Goal: Task Accomplishment & Management: Manage account settings

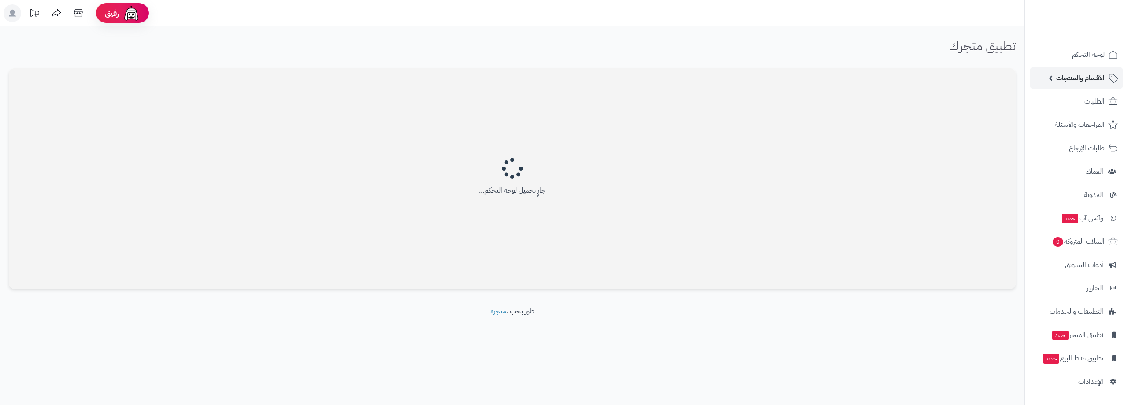
click at [1082, 81] on span "الأقسام والمنتجات" at bounding box center [1080, 78] width 48 height 12
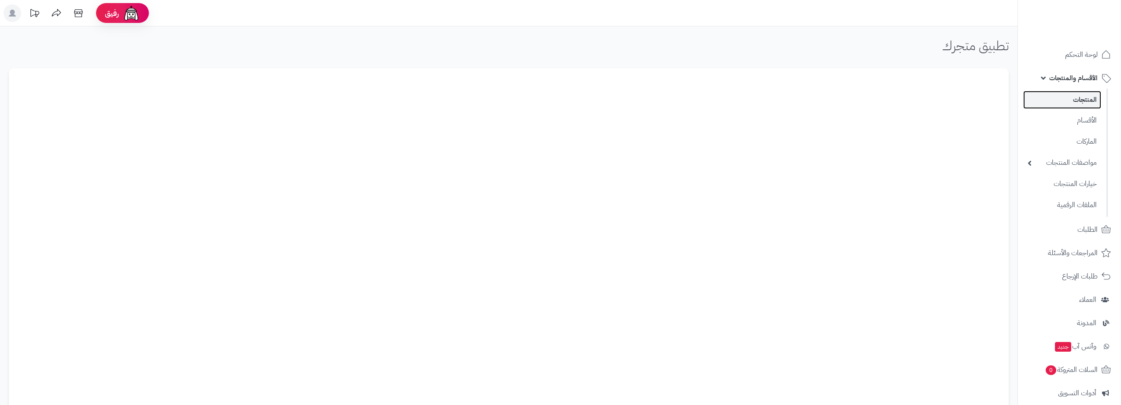
click at [1088, 100] on link "المنتجات" at bounding box center [1062, 100] width 78 height 18
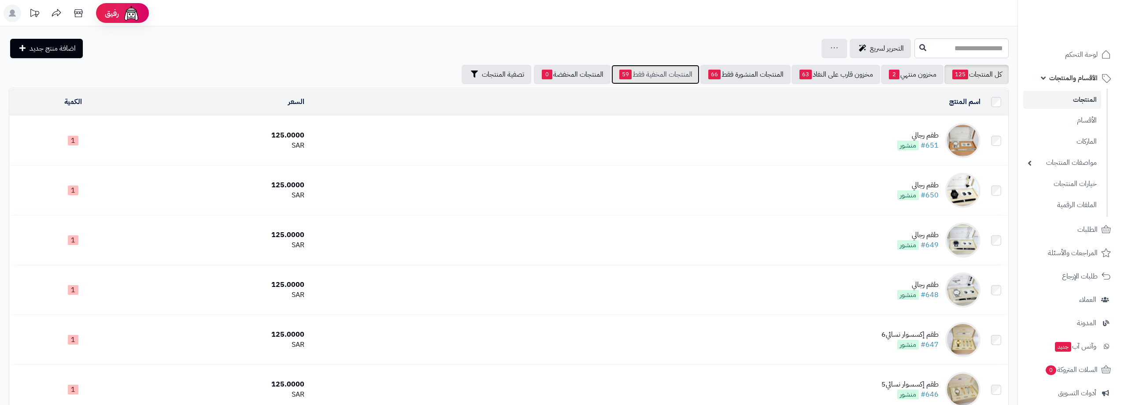
click at [634, 74] on link "المنتجات المخفية فقط 59" at bounding box center [655, 74] width 88 height 19
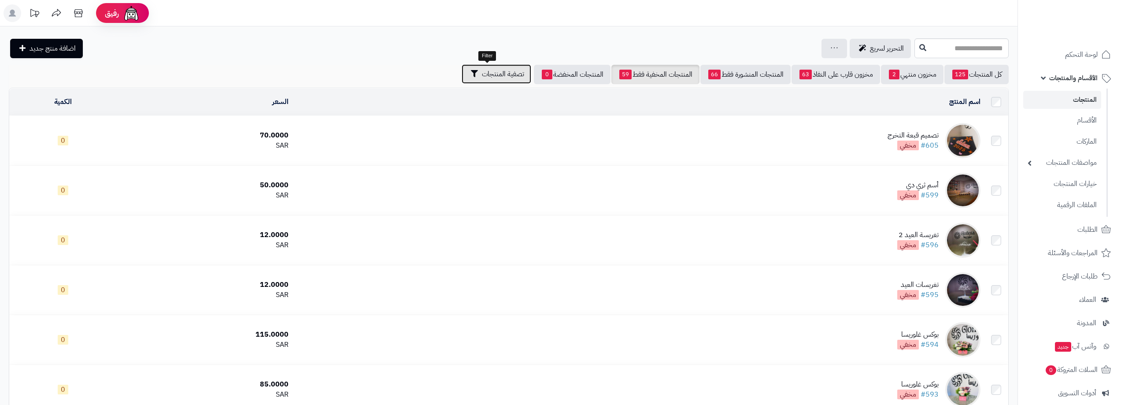
click at [493, 76] on span "تصفية المنتجات" at bounding box center [503, 74] width 42 height 11
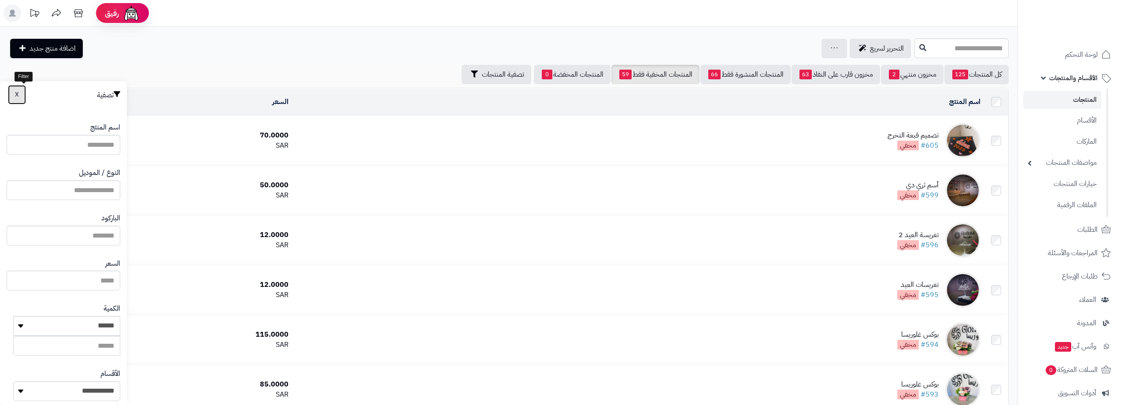
click at [20, 96] on button "X" at bounding box center [17, 94] width 18 height 19
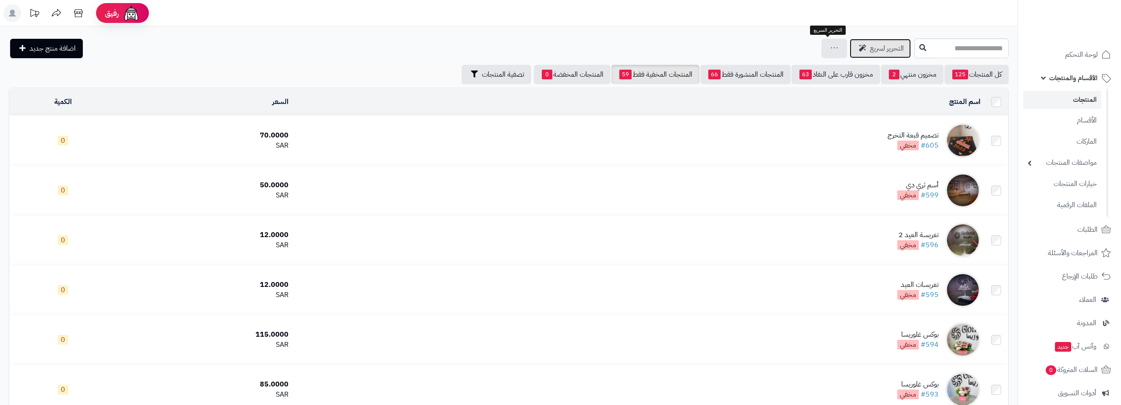
click at [870, 50] on span "التحرير لسريع" at bounding box center [887, 48] width 34 height 11
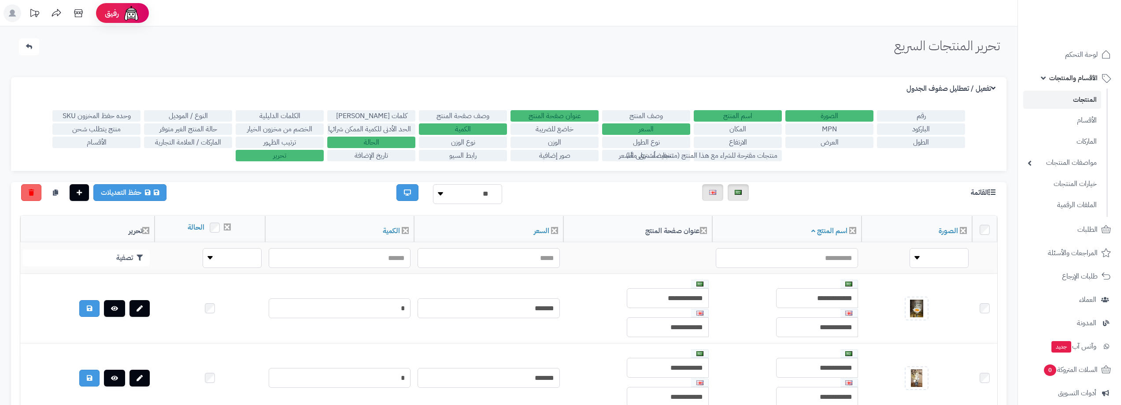
click at [170, 126] on label "حالة المنتج الغير متوفر" at bounding box center [188, 128] width 88 height 11
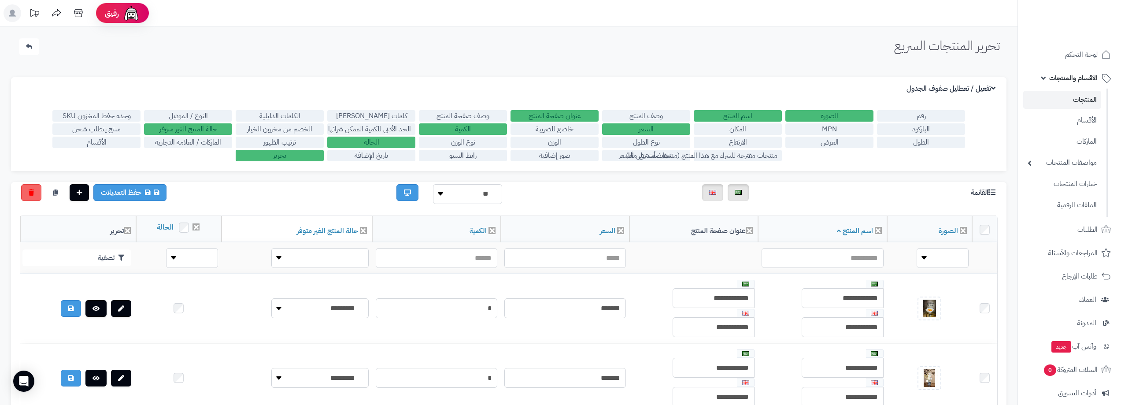
click at [362, 143] on label "الحالة" at bounding box center [371, 142] width 88 height 11
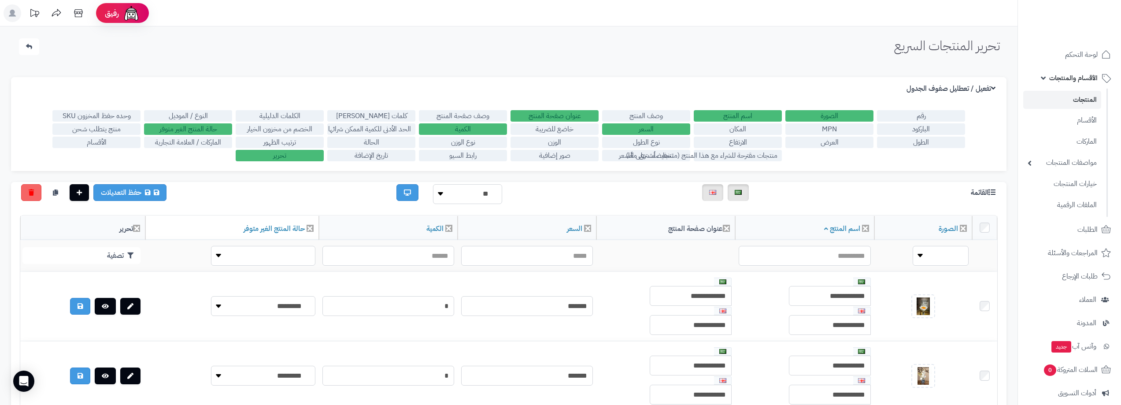
click at [307, 155] on label "تحرير" at bounding box center [280, 155] width 88 height 11
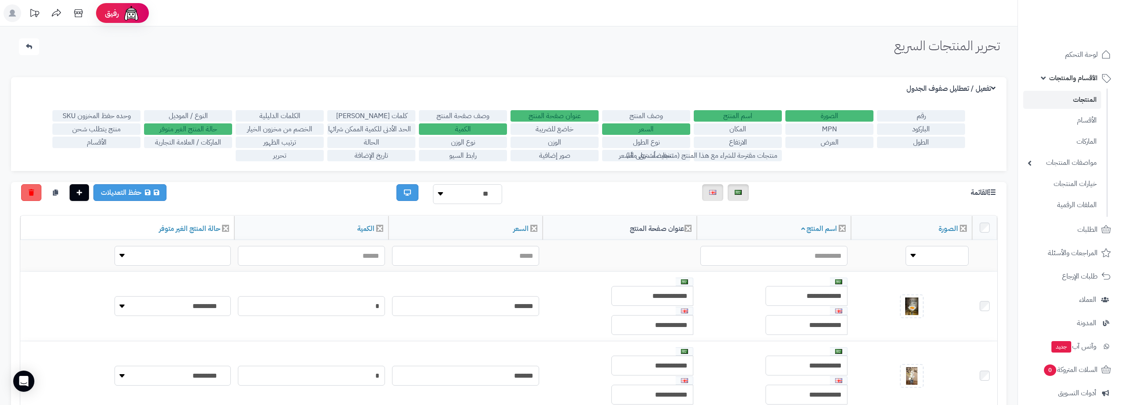
click at [181, 128] on label "حالة المنتج الغير متوفر" at bounding box center [188, 128] width 88 height 11
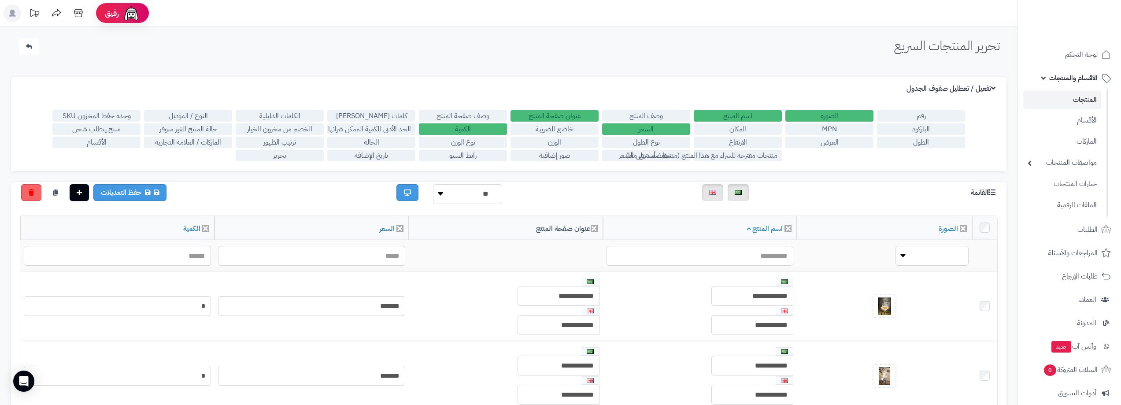
click at [640, 128] on label "السعر" at bounding box center [646, 128] width 88 height 11
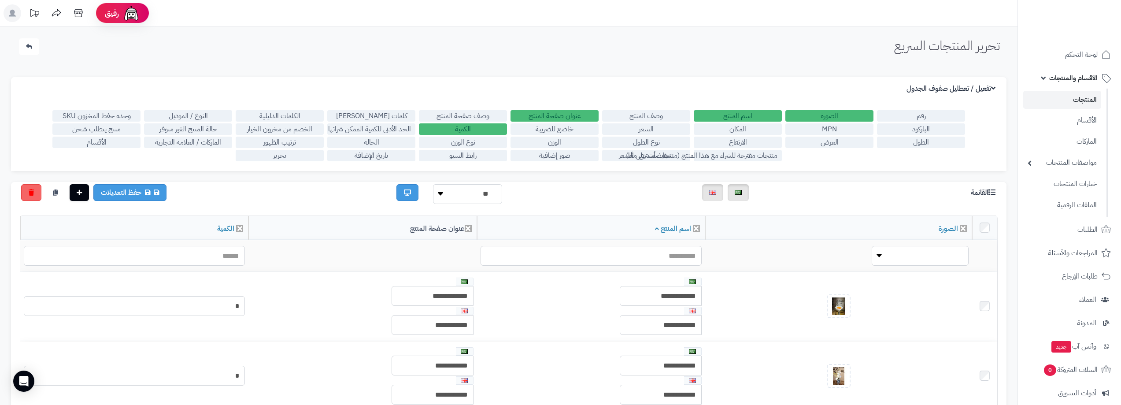
click at [580, 118] on label "عنوان صفحة المنتج" at bounding box center [555, 115] width 88 height 11
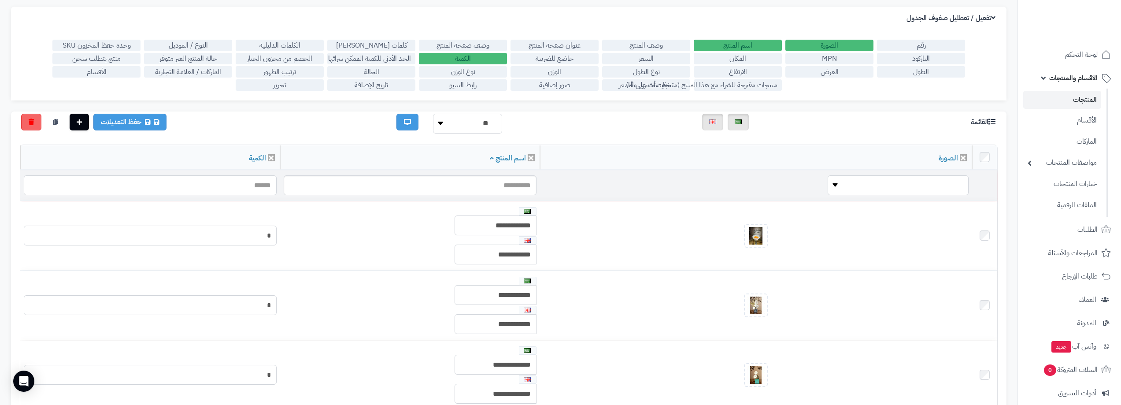
scroll to position [44, 0]
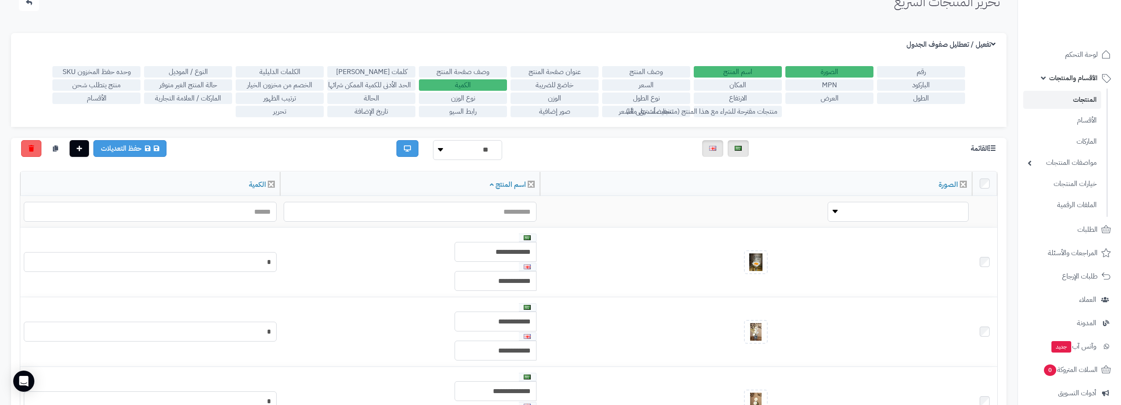
click at [213, 87] on label "حالة المنتج الغير متوفر" at bounding box center [188, 84] width 88 height 11
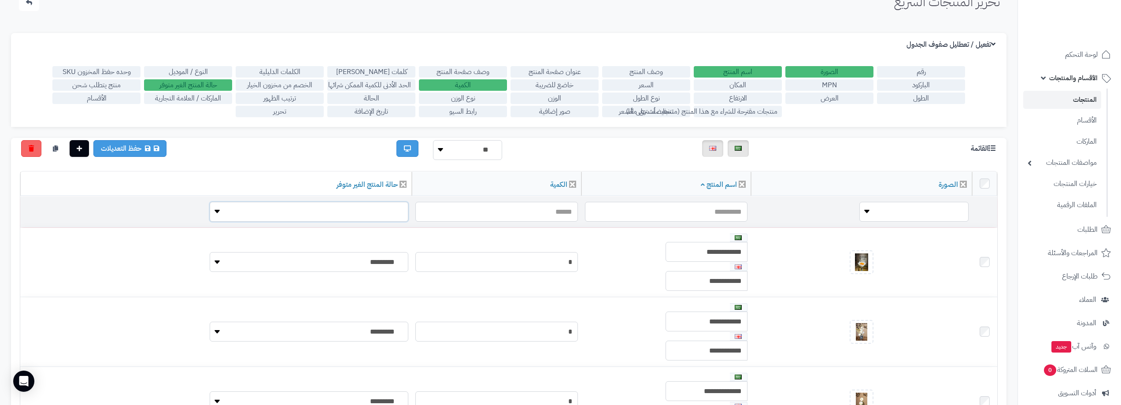
click at [210, 211] on select "**********" at bounding box center [309, 212] width 199 height 20
click at [210, 210] on select "**********" at bounding box center [309, 212] width 199 height 20
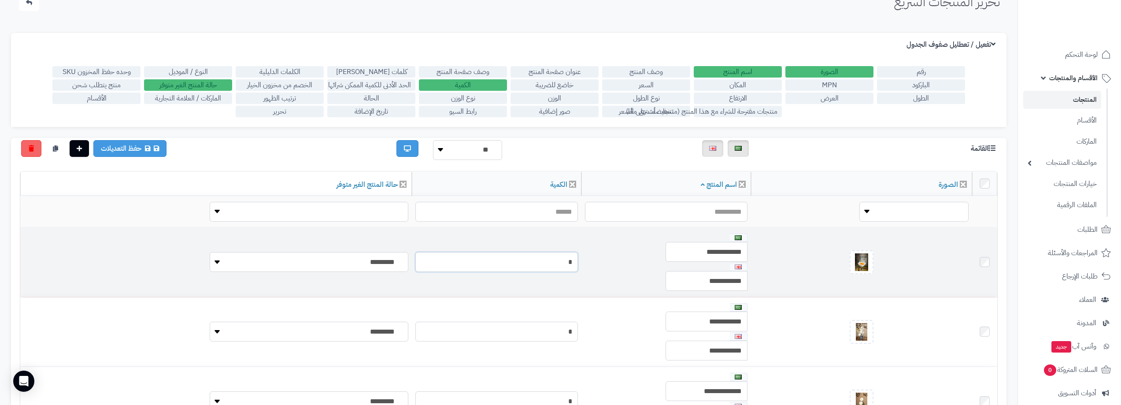
click at [510, 260] on input "*" at bounding box center [496, 262] width 163 height 20
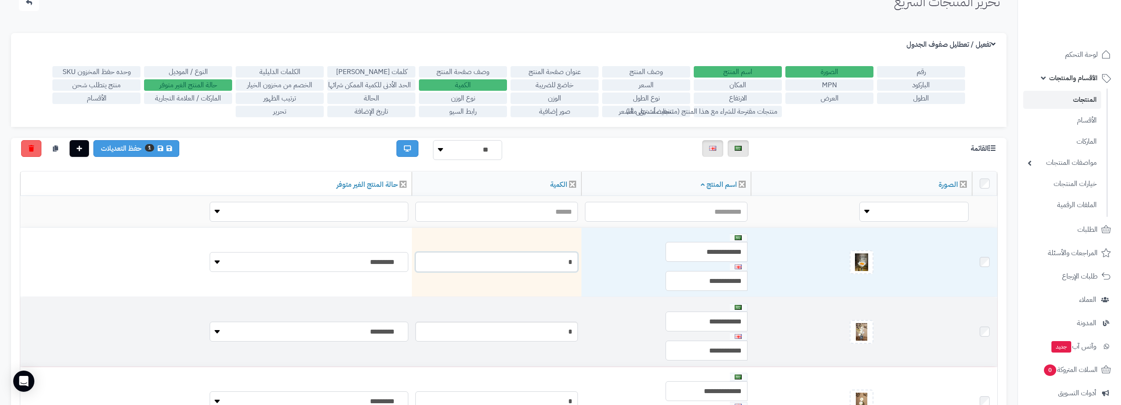
type input "*"
click at [515, 330] on input "*" at bounding box center [496, 332] width 163 height 20
click at [515, 329] on input "*" at bounding box center [496, 332] width 163 height 20
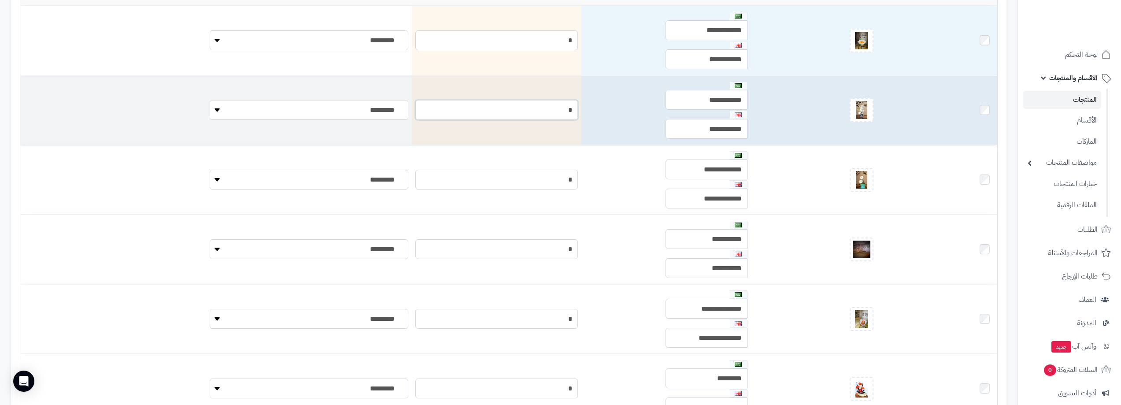
scroll to position [308, 0]
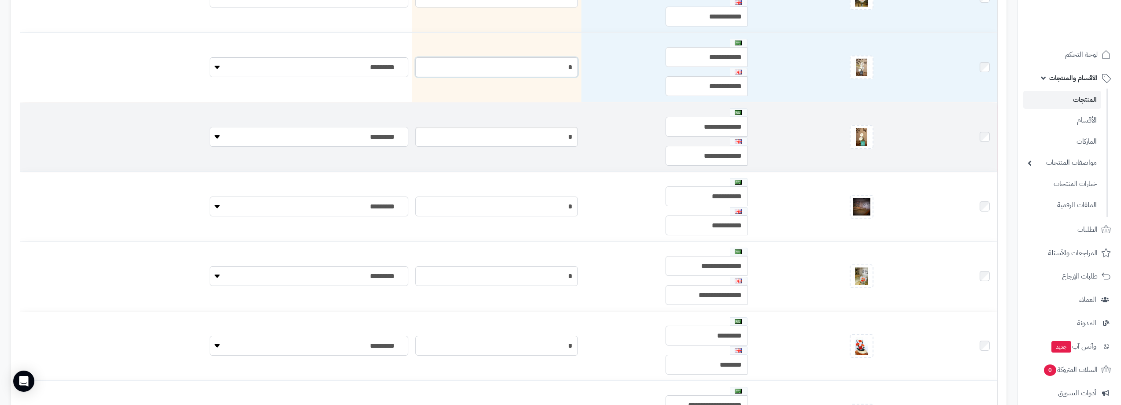
type input "*"
click at [518, 133] on input "*" at bounding box center [496, 137] width 163 height 20
click at [519, 133] on input "*" at bounding box center [496, 137] width 163 height 20
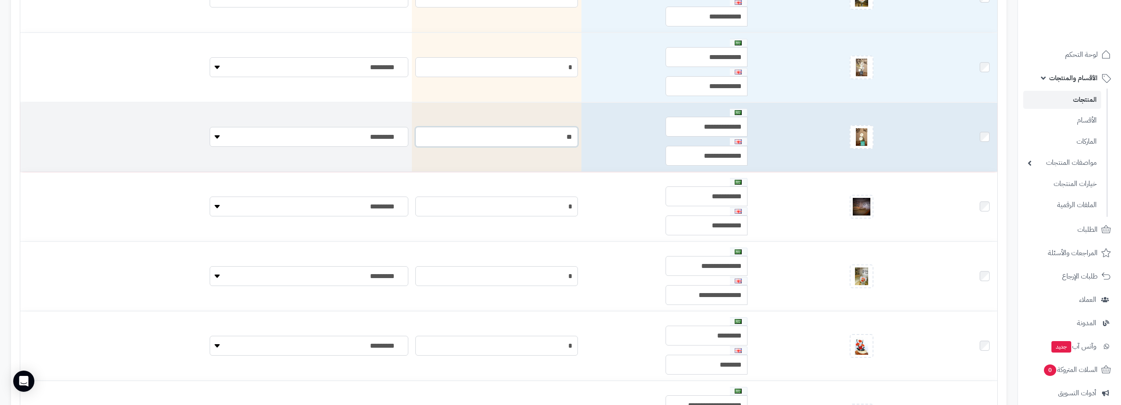
click at [519, 133] on input "**" at bounding box center [496, 137] width 163 height 20
type input "*"
click at [210, 141] on select "**********" at bounding box center [309, 137] width 199 height 20
select select "*"
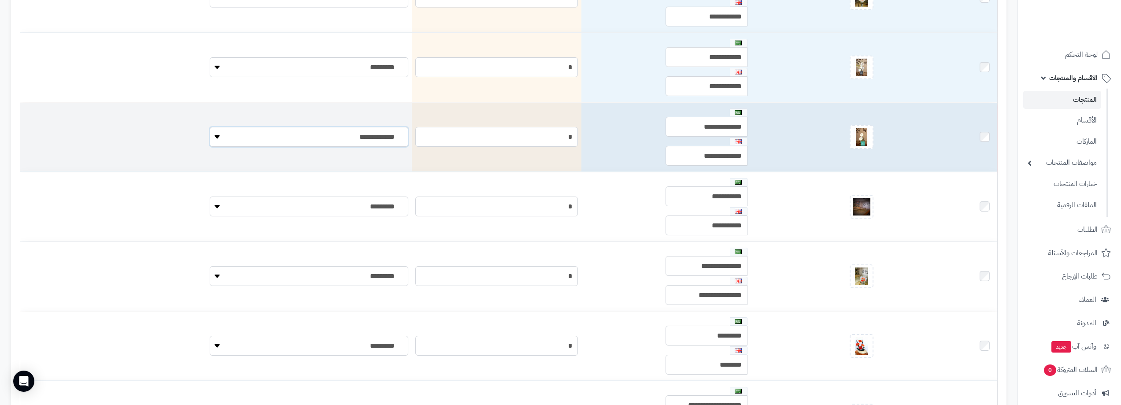
click at [210, 127] on select "**********" at bounding box center [309, 137] width 199 height 20
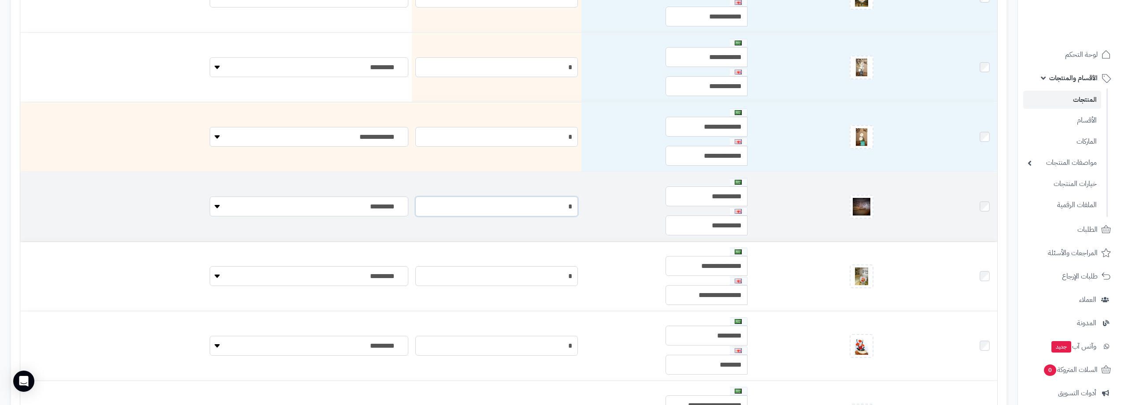
click at [485, 207] on input "*" at bounding box center [496, 206] width 163 height 20
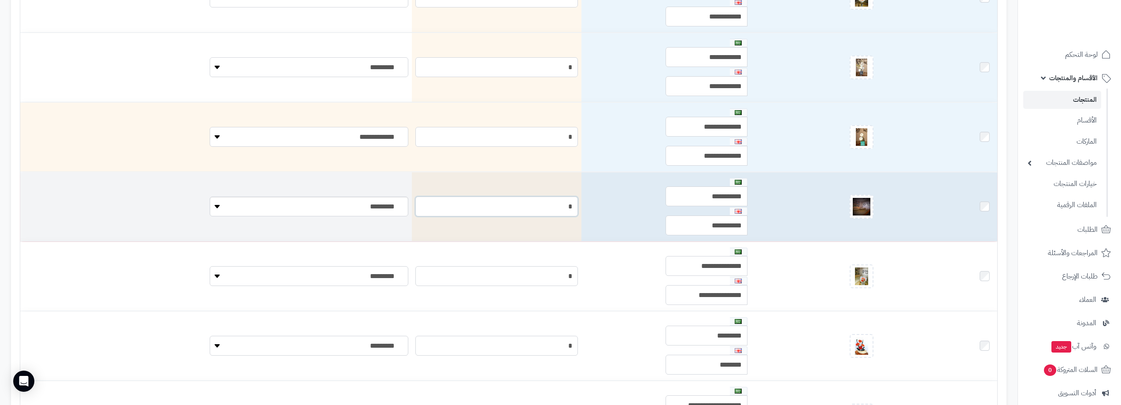
type input "*"
click at [210, 204] on select "**********" at bounding box center [309, 206] width 199 height 20
select select "*"
click at [210, 196] on select "**********" at bounding box center [309, 206] width 199 height 20
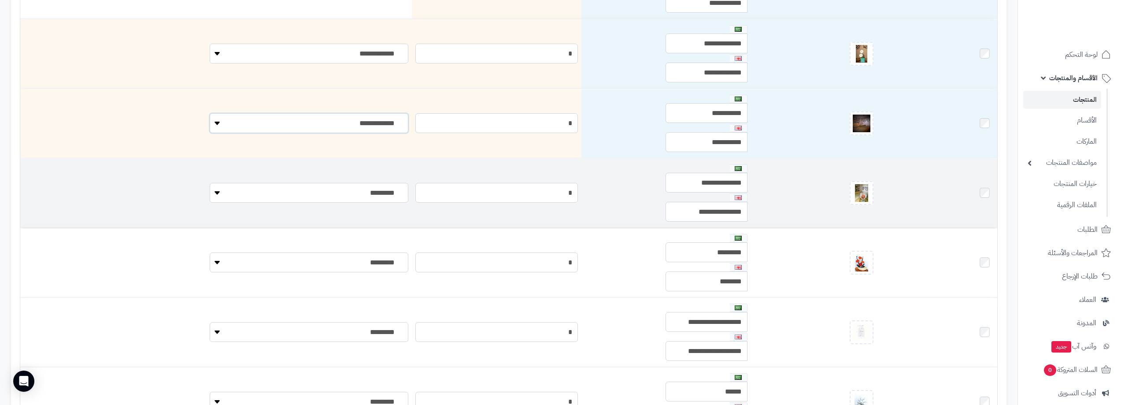
scroll to position [396, 0]
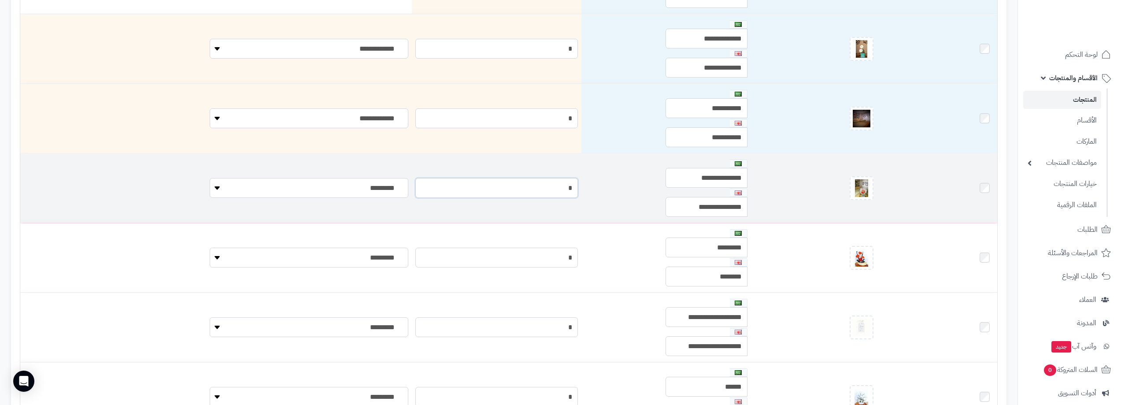
click at [470, 190] on input "*" at bounding box center [496, 188] width 163 height 20
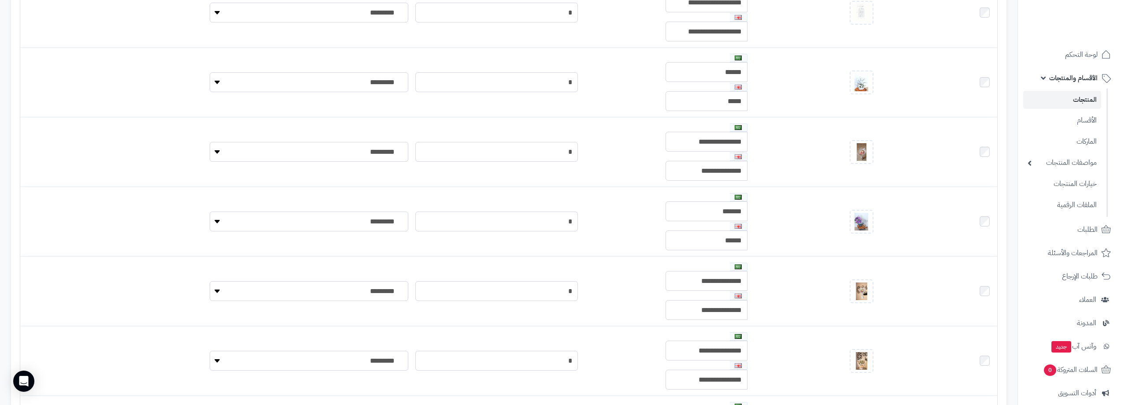
scroll to position [749, 0]
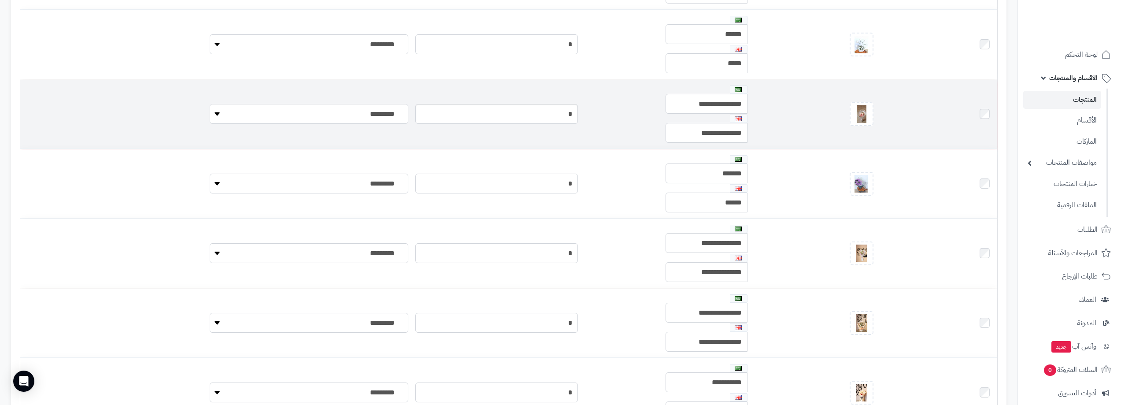
type input "*"
click at [516, 112] on input "*" at bounding box center [496, 114] width 163 height 20
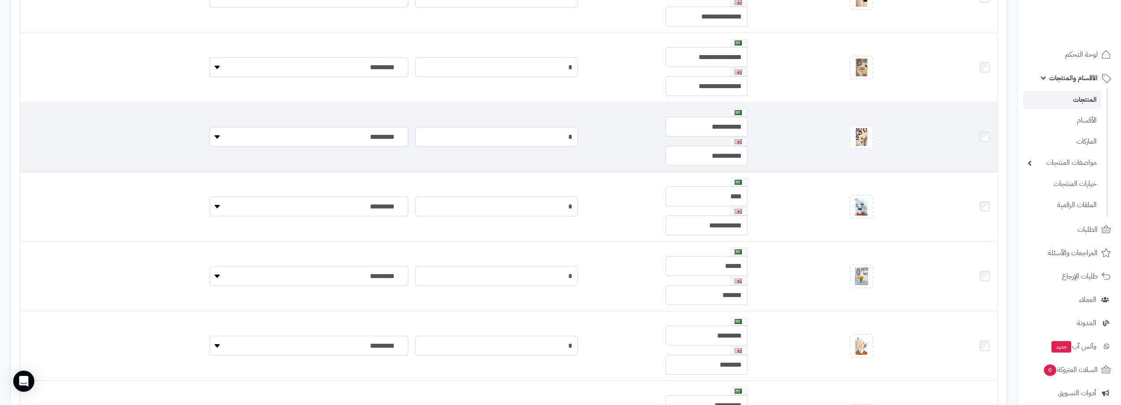
scroll to position [881, 0]
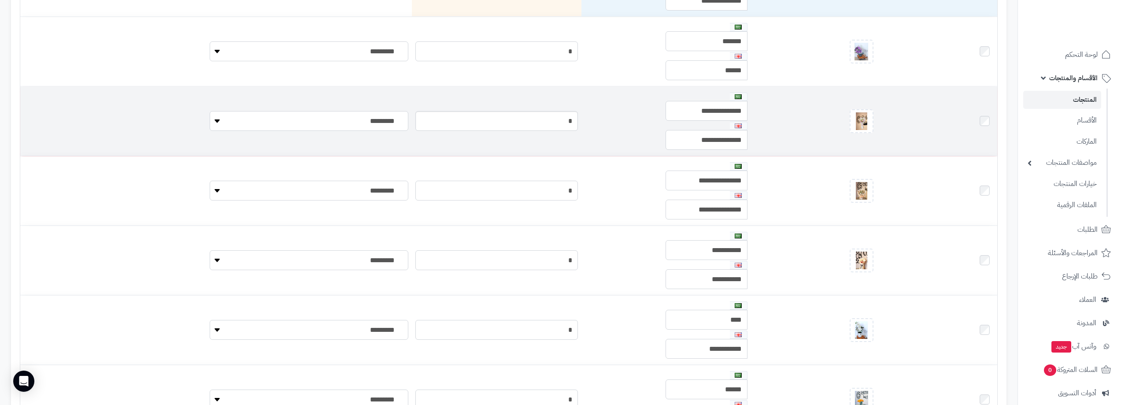
type input "*"
click at [531, 115] on input "*" at bounding box center [496, 121] width 163 height 20
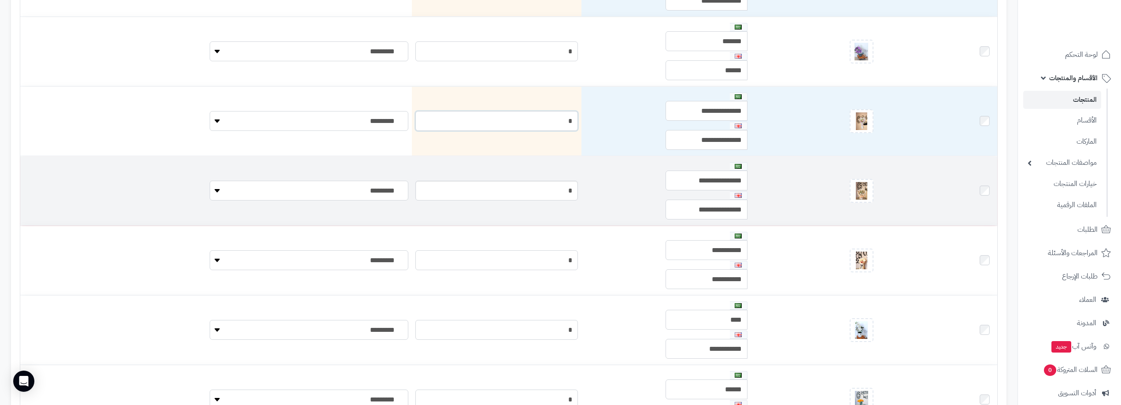
type input "*"
click at [528, 183] on input "*" at bounding box center [496, 191] width 163 height 20
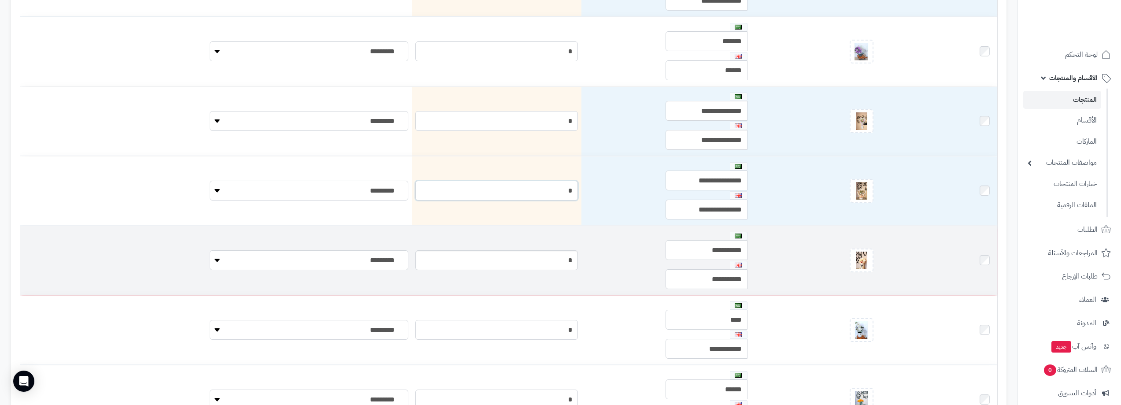
type input "*"
click at [529, 258] on input "*" at bounding box center [496, 260] width 163 height 20
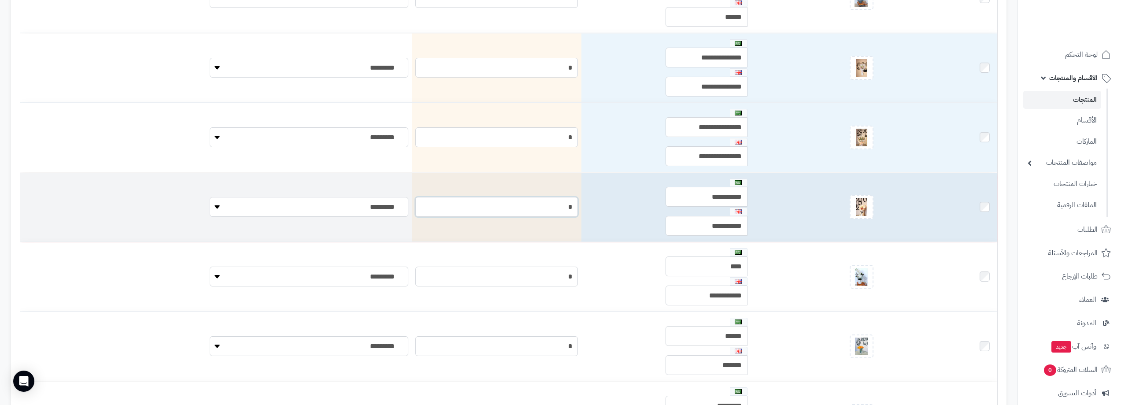
scroll to position [1013, 0]
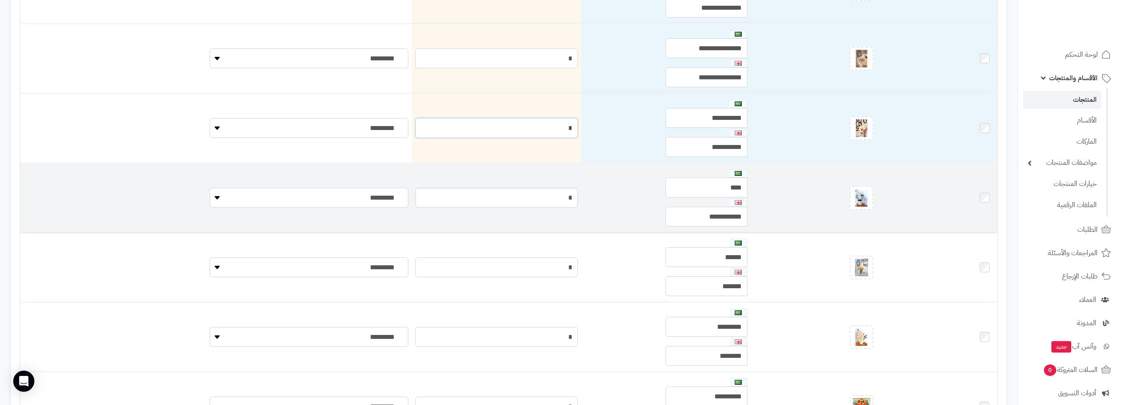
type input "*"
click at [531, 197] on input "*" at bounding box center [496, 198] width 163 height 20
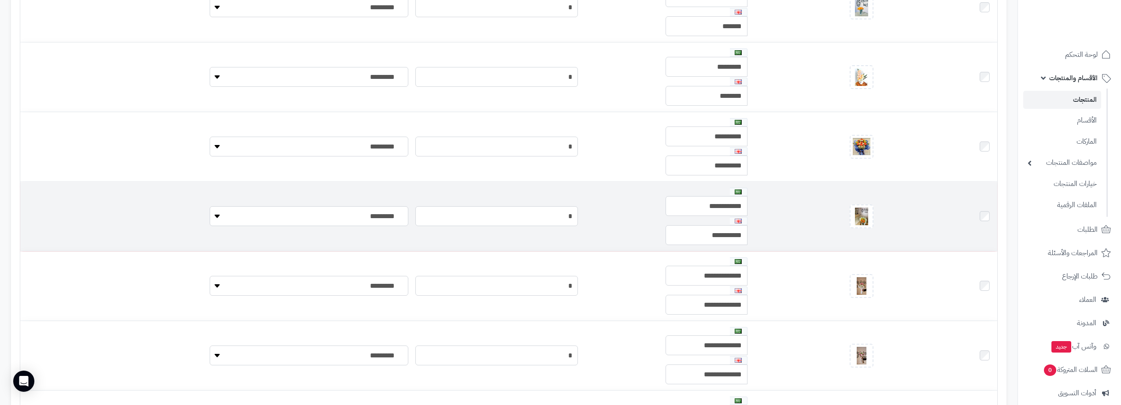
scroll to position [1277, 0]
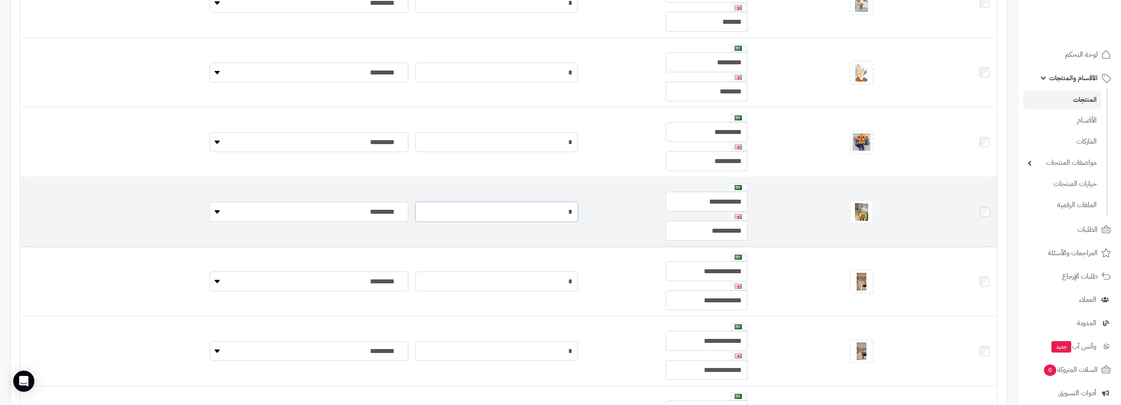
click at [531, 203] on input "*" at bounding box center [496, 212] width 163 height 20
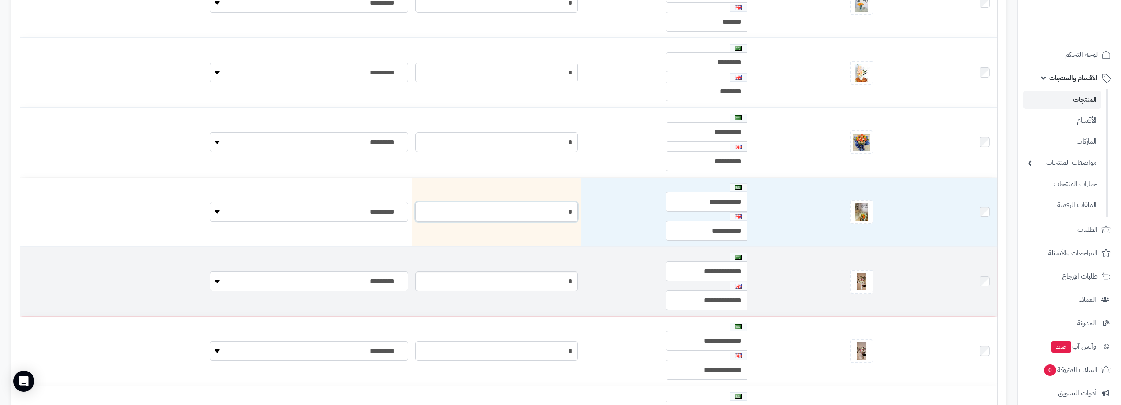
type input "*"
click at [527, 278] on input "*" at bounding box center [496, 281] width 163 height 20
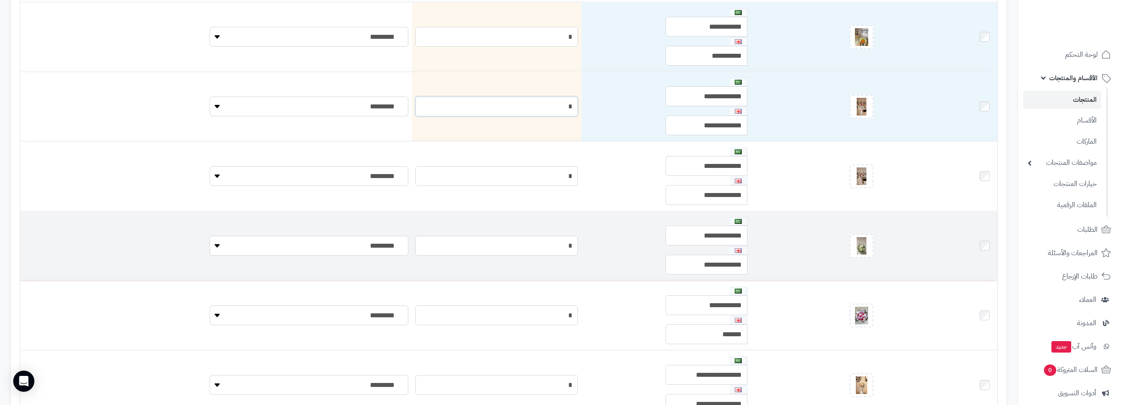
scroll to position [1454, 0]
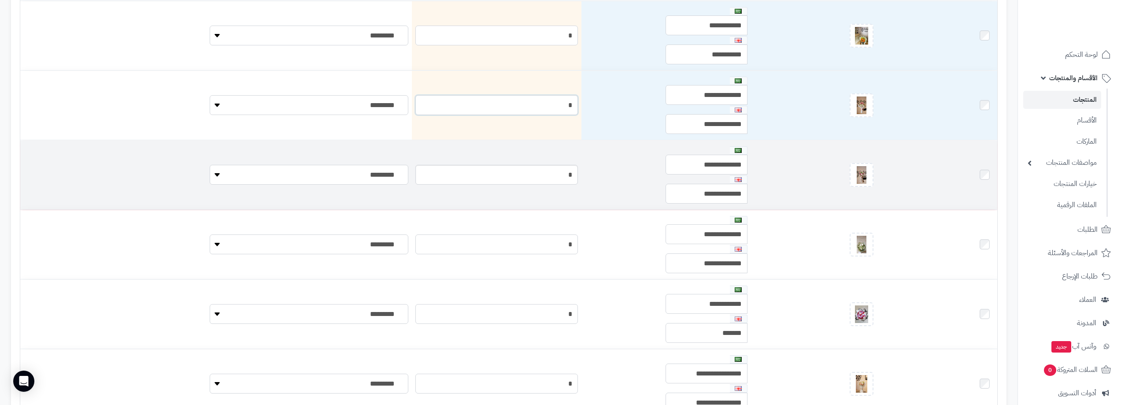
type input "*"
click at [526, 174] on input "*" at bounding box center [496, 175] width 163 height 20
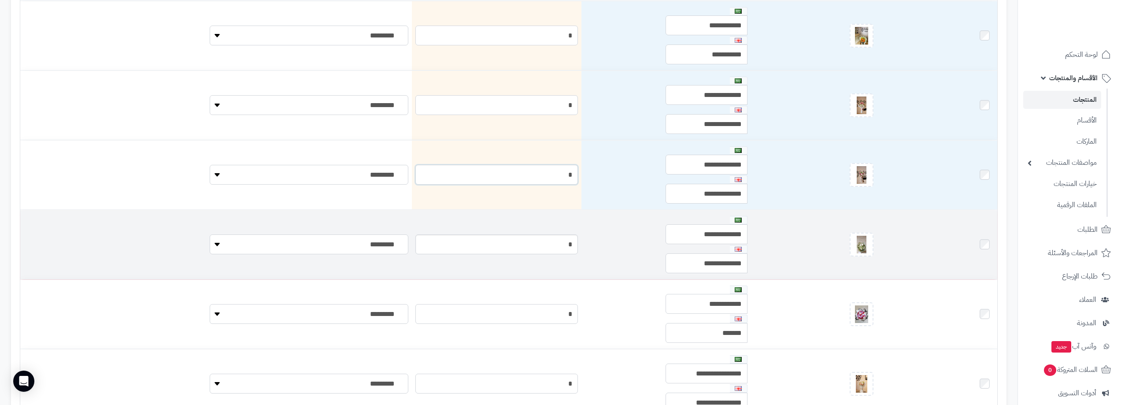
type input "*"
click at [529, 240] on input "*" at bounding box center [496, 244] width 163 height 20
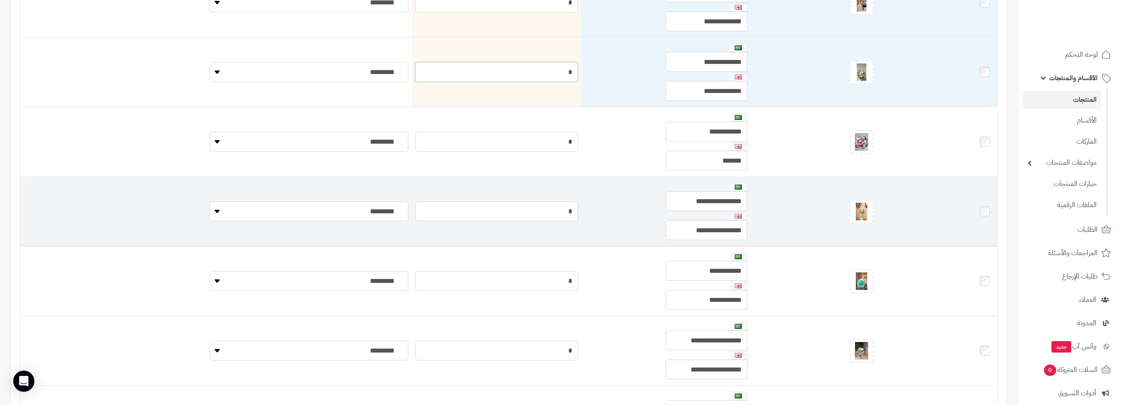
scroll to position [1806, 0]
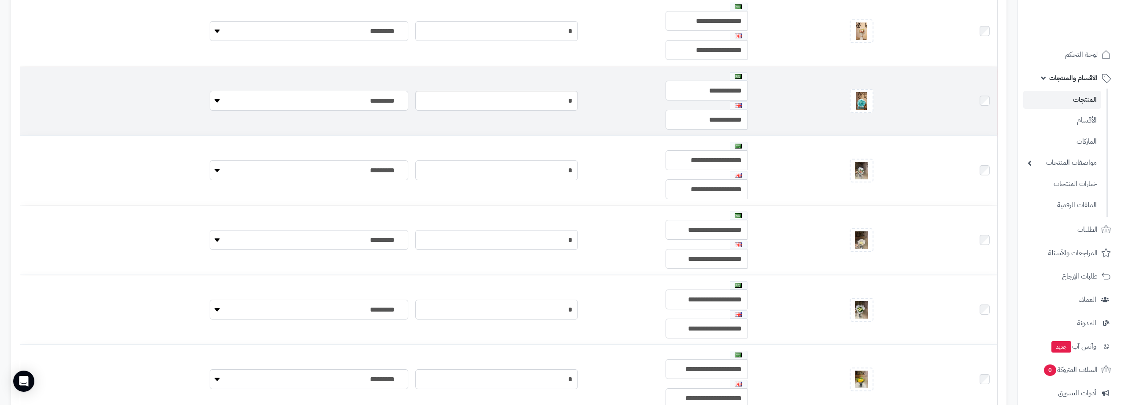
type input "*"
click at [533, 100] on input "*" at bounding box center [496, 101] width 163 height 20
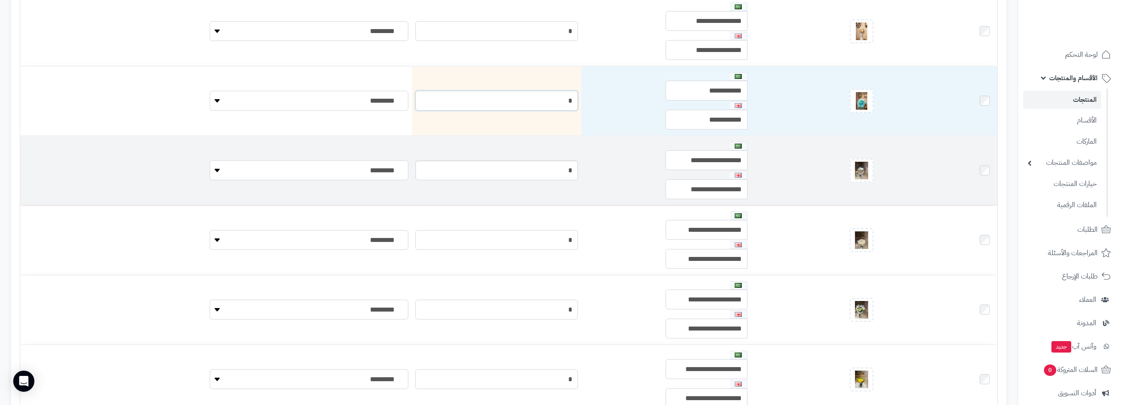
type input "*"
click at [532, 173] on input "*" at bounding box center [496, 170] width 163 height 20
click at [532, 172] on input "*" at bounding box center [496, 170] width 163 height 20
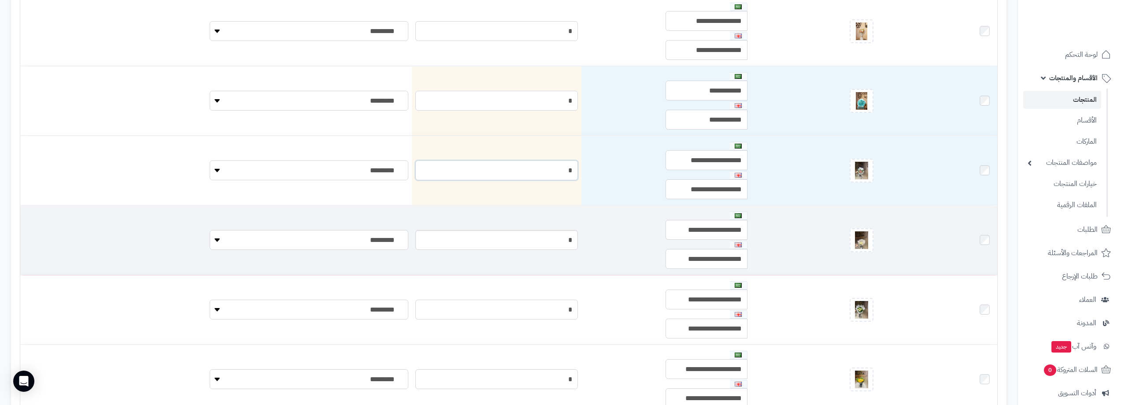
type input "*"
click at [526, 241] on input "*" at bounding box center [496, 240] width 163 height 20
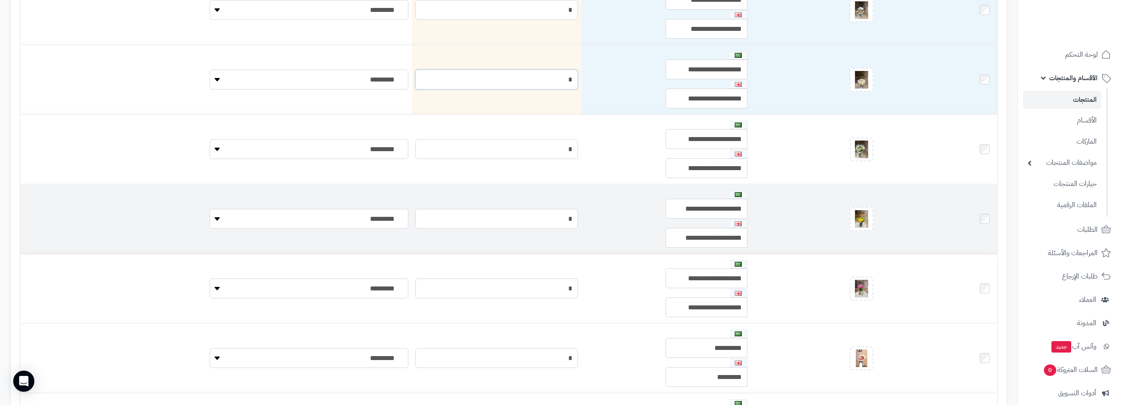
scroll to position [1982, 0]
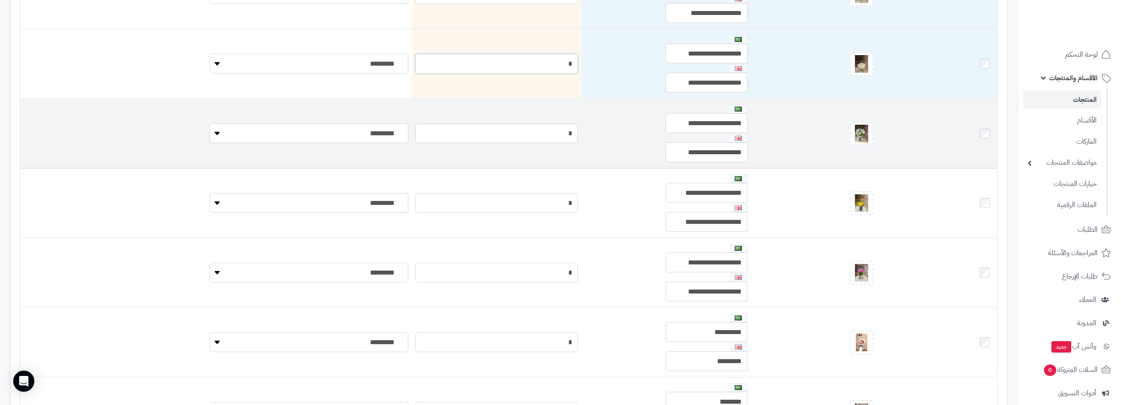
type input "*"
click at [523, 132] on input "*" at bounding box center [496, 133] width 163 height 20
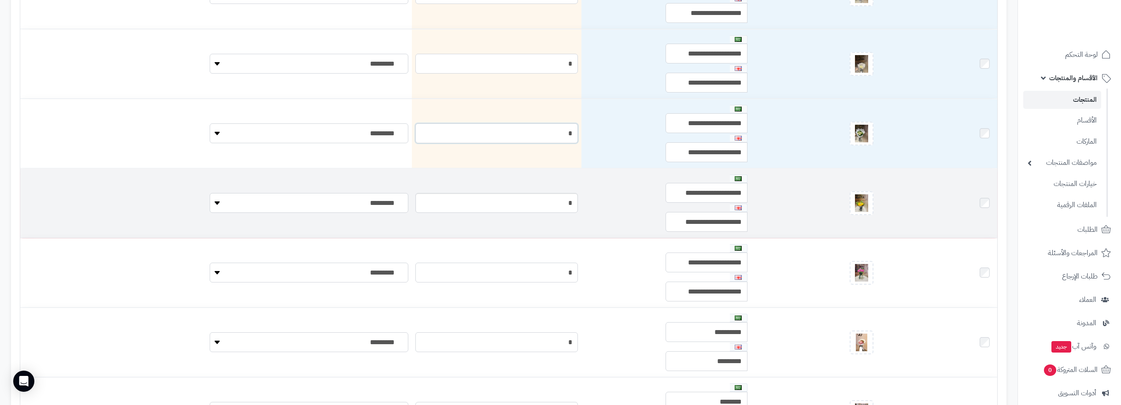
type input "*"
click at [534, 204] on input "*" at bounding box center [496, 203] width 163 height 20
click at [534, 203] on input "*" at bounding box center [496, 203] width 163 height 20
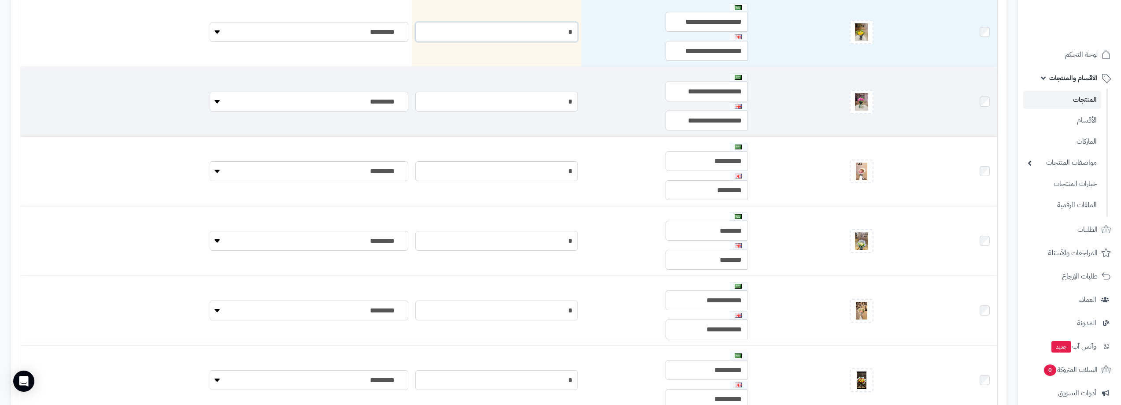
scroll to position [2158, 0]
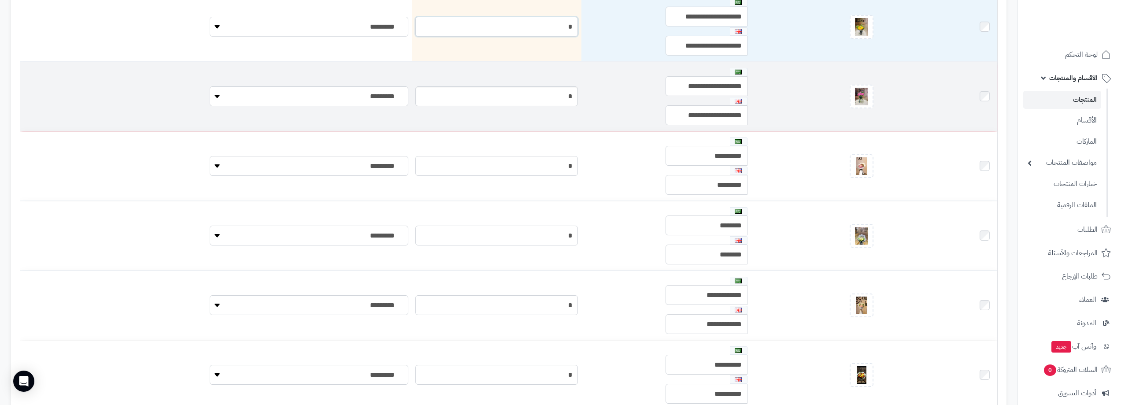
type input "*"
click at [528, 97] on input "*" at bounding box center [496, 96] width 163 height 20
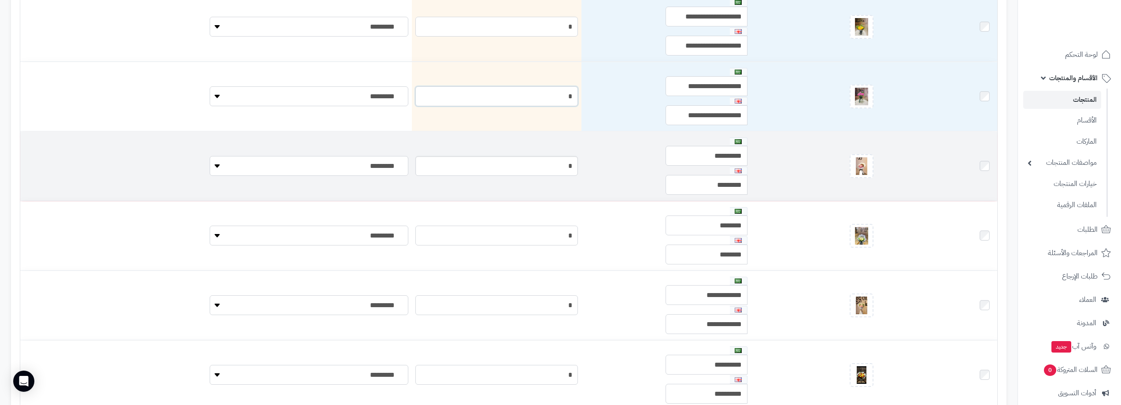
type input "*"
click at [533, 166] on input "*" at bounding box center [496, 166] width 163 height 20
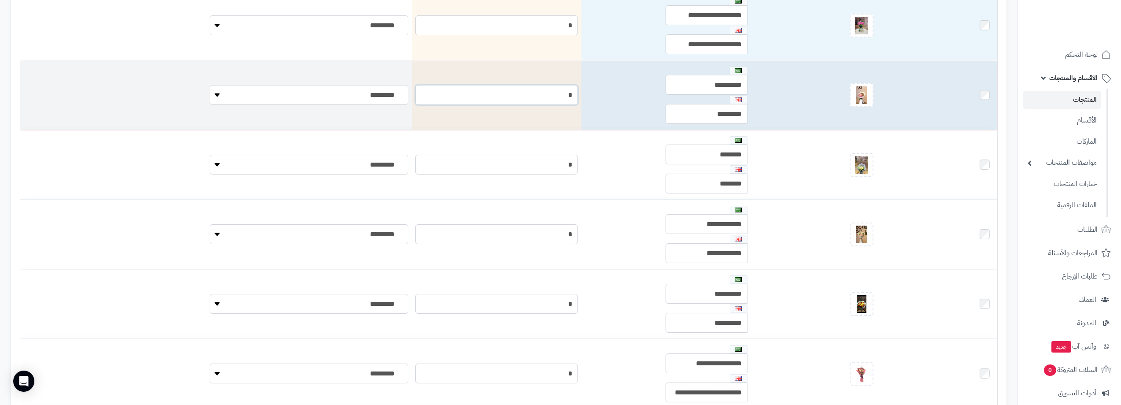
scroll to position [2335, 0]
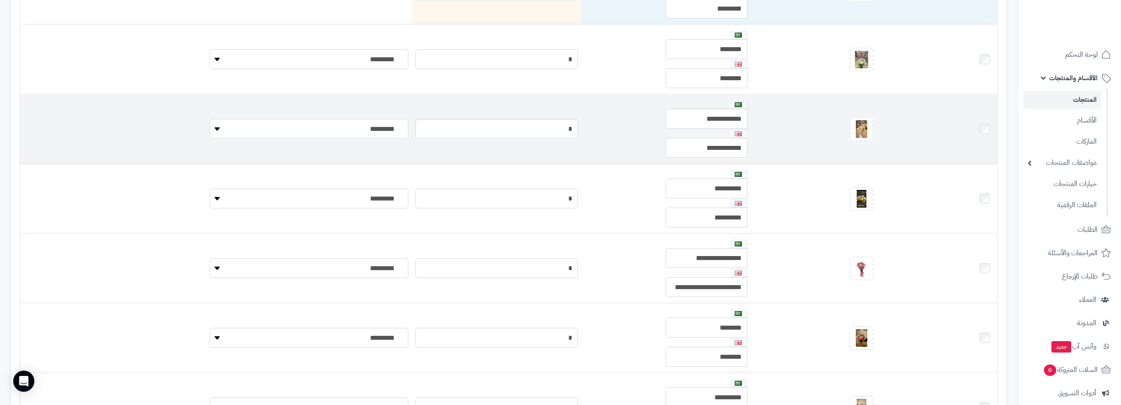
type input "*"
click at [529, 129] on input "*" at bounding box center [496, 129] width 163 height 20
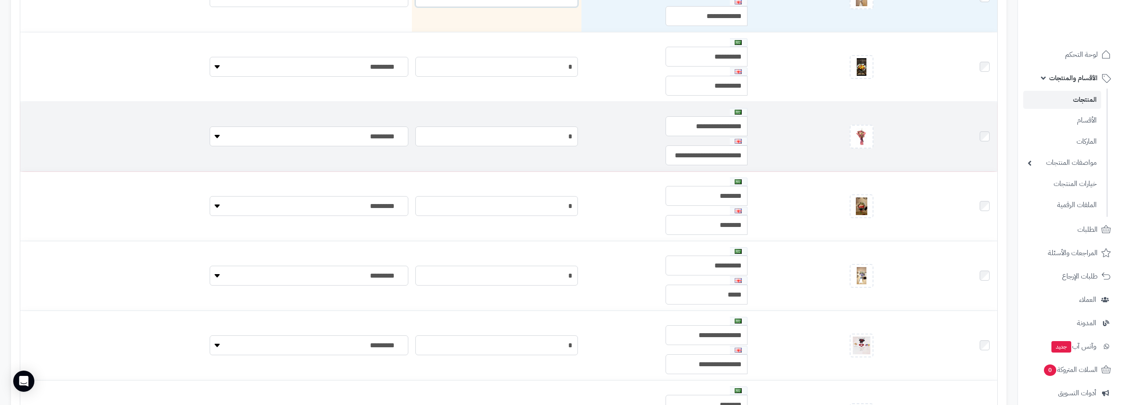
scroll to position [2467, 0]
type input "*"
click at [530, 130] on input "*" at bounding box center [496, 136] width 163 height 20
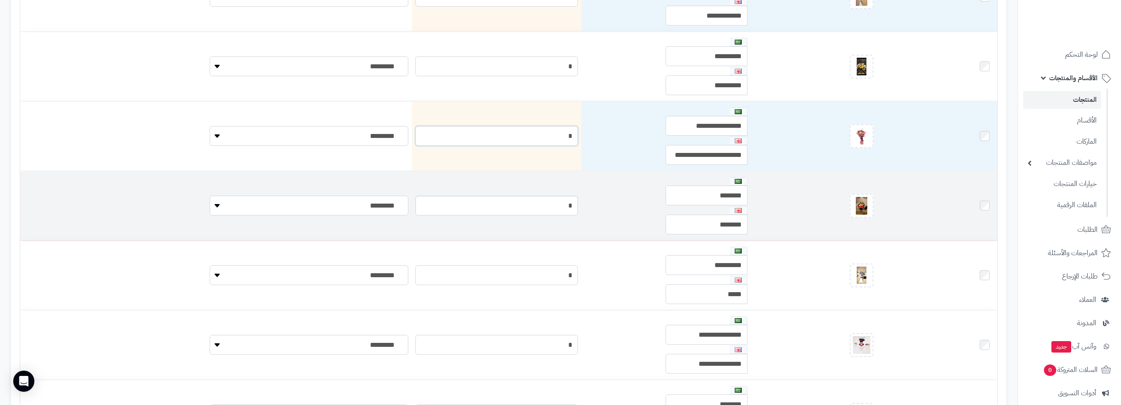
type input "*"
click at [524, 198] on input "*" at bounding box center [496, 206] width 163 height 20
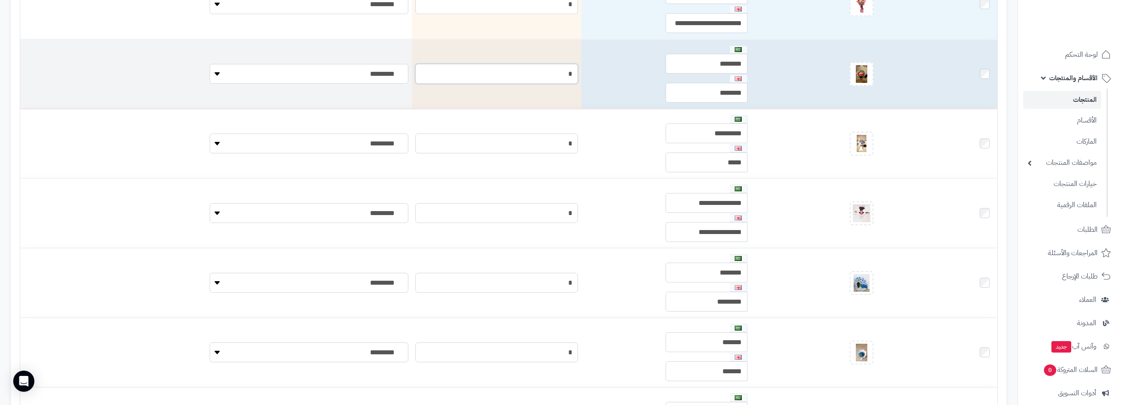
scroll to position [2599, 0]
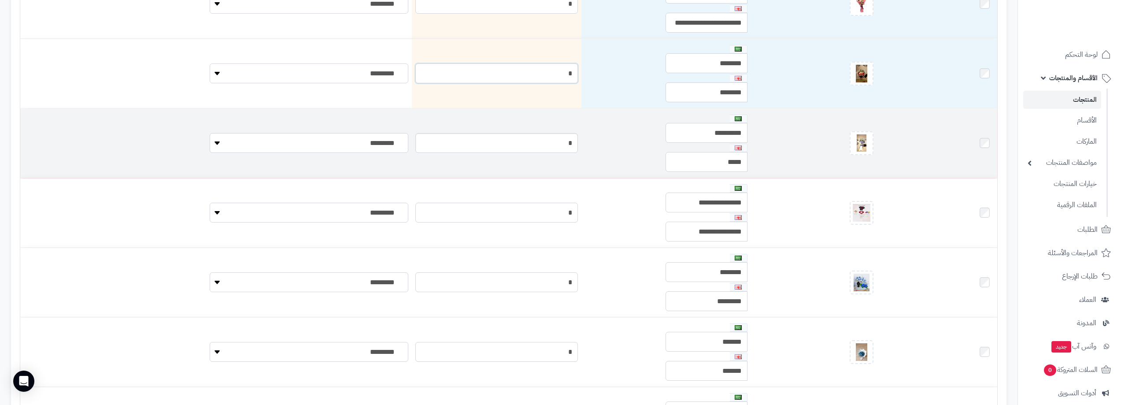
type input "*"
click at [533, 140] on input "*" at bounding box center [496, 143] width 163 height 20
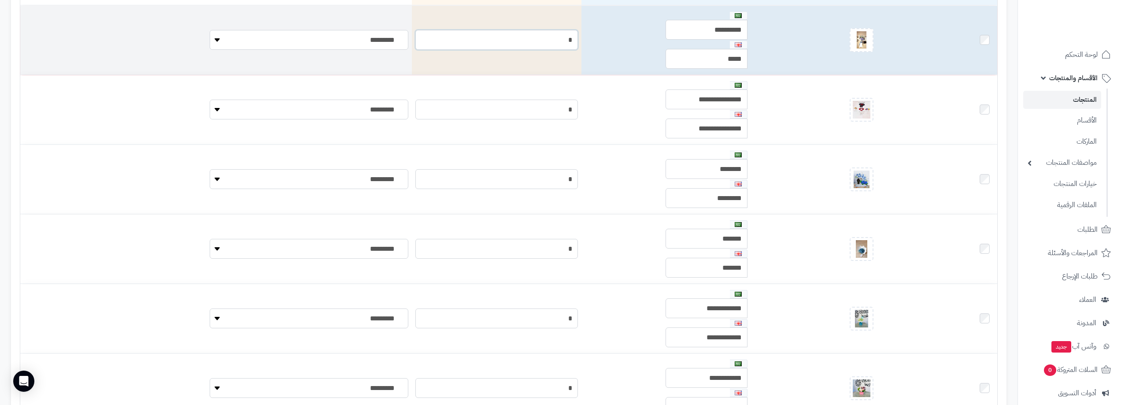
scroll to position [2731, 0]
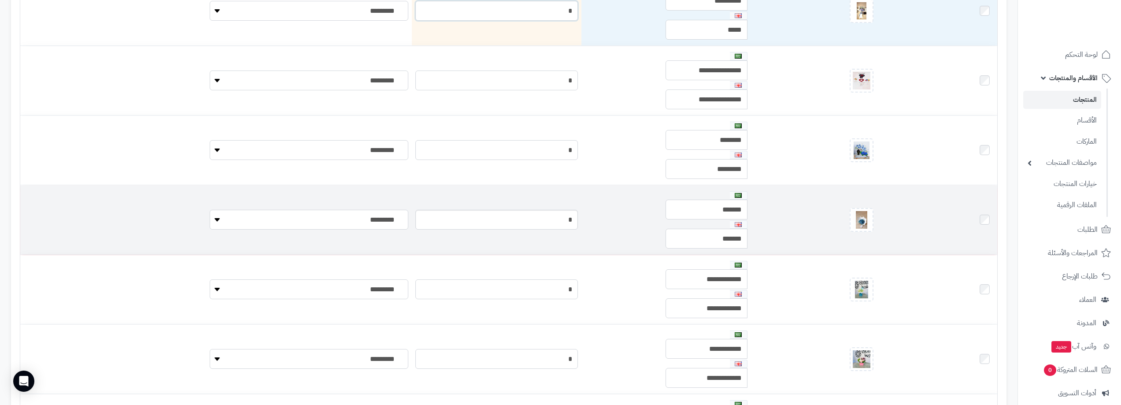
type input "*"
click at [528, 215] on input "*" at bounding box center [496, 220] width 163 height 20
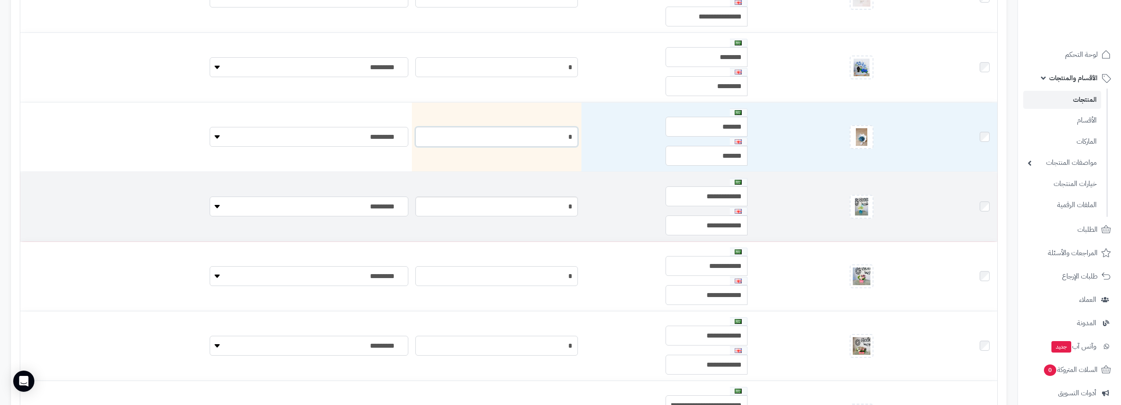
scroll to position [2819, 0]
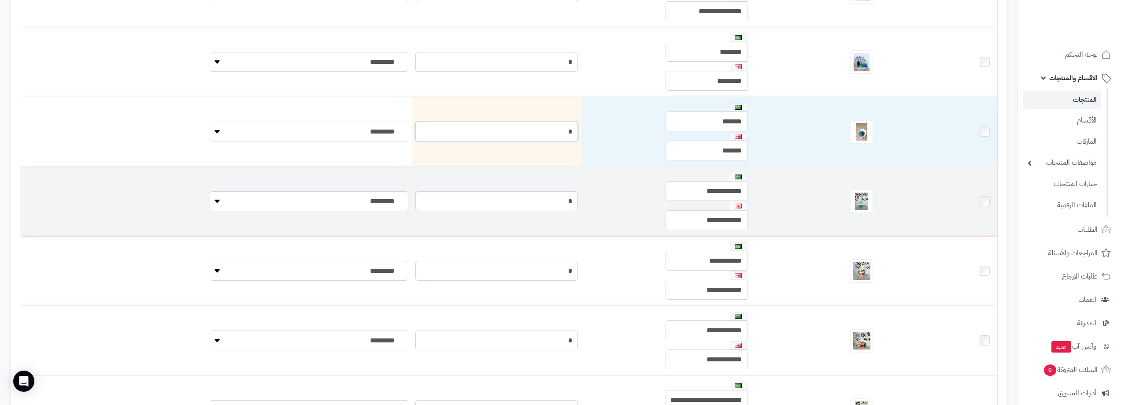
type input "*"
click at [529, 203] on input "*" at bounding box center [496, 201] width 163 height 20
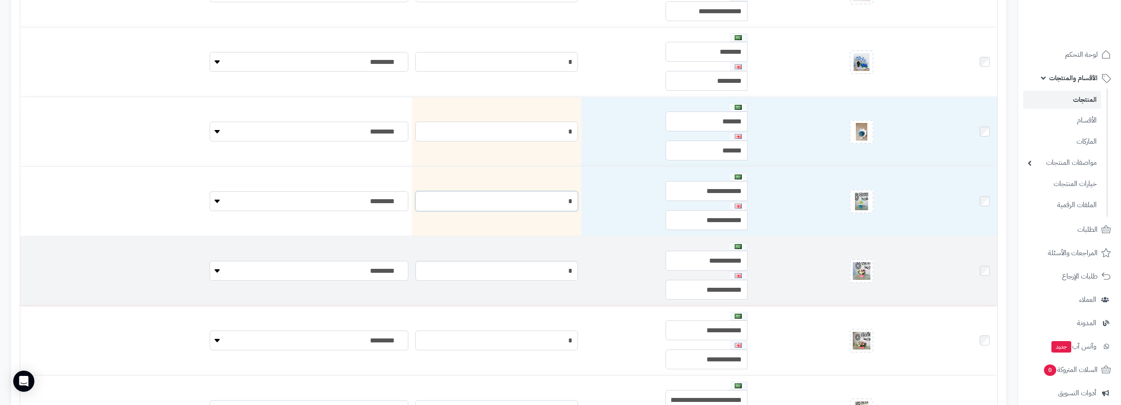
type input "*"
click at [518, 269] on input "*" at bounding box center [496, 271] width 163 height 20
click at [518, 268] on input "*" at bounding box center [496, 271] width 163 height 20
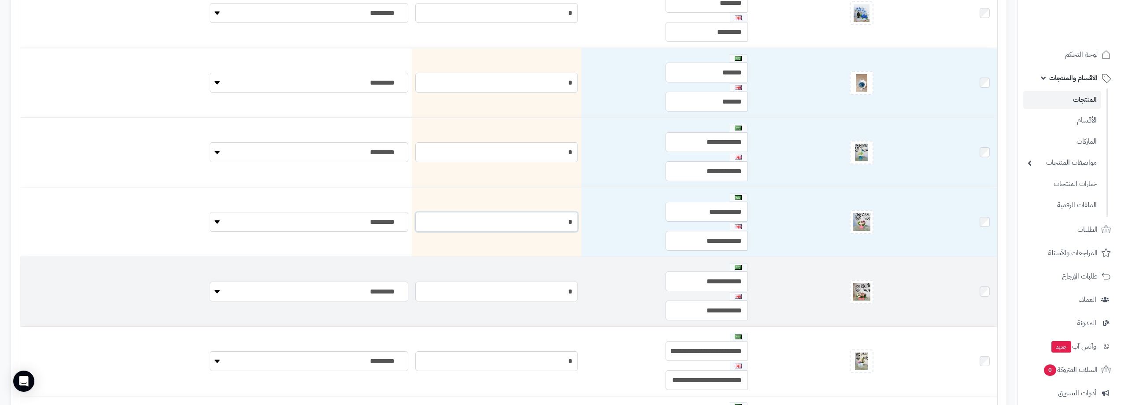
scroll to position [2951, 0]
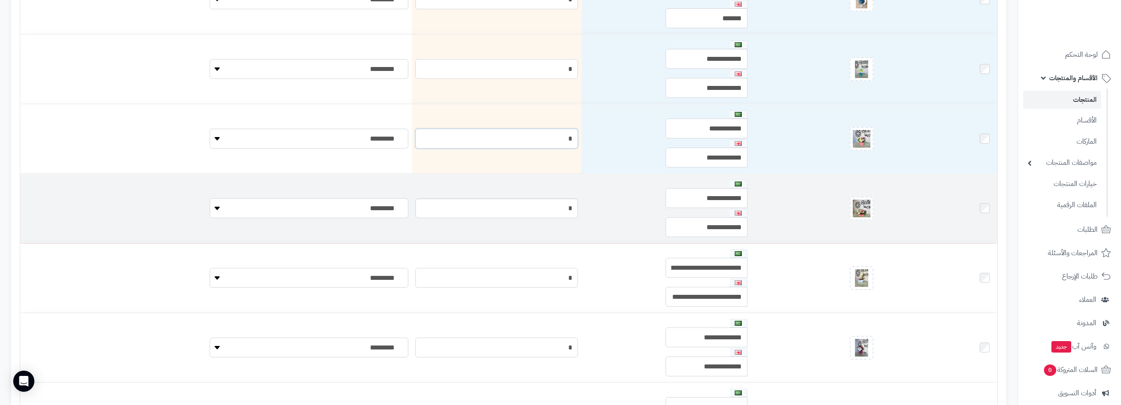
type input "*"
click at [532, 203] on input "*" at bounding box center [496, 208] width 163 height 20
click at [533, 203] on input "*" at bounding box center [496, 208] width 163 height 20
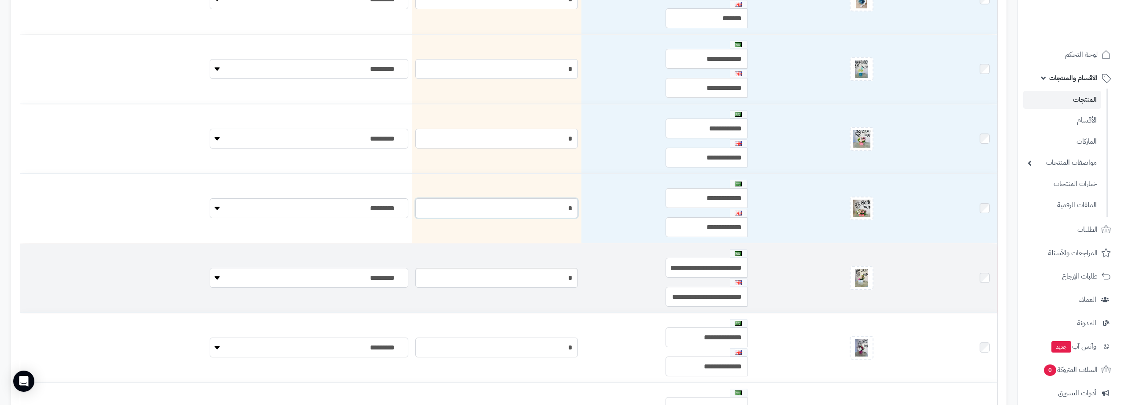
type input "*"
click at [522, 275] on input "*" at bounding box center [496, 278] width 163 height 20
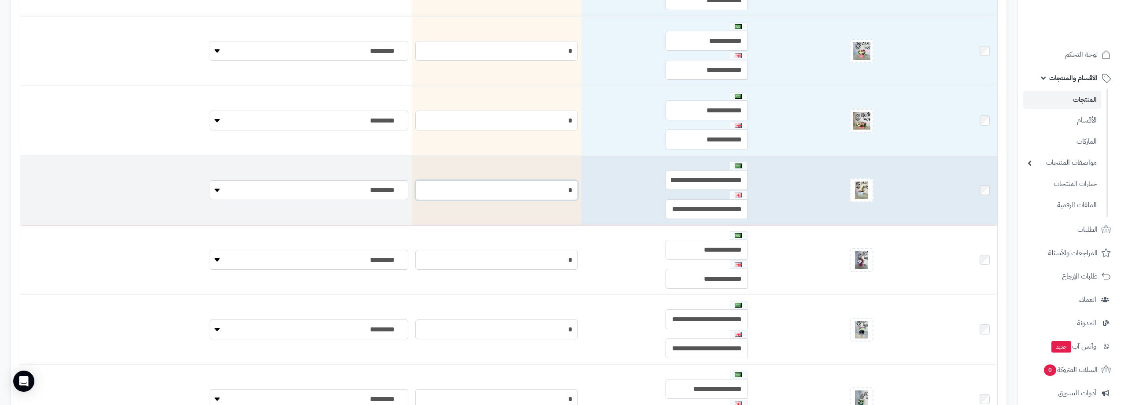
scroll to position [3039, 0]
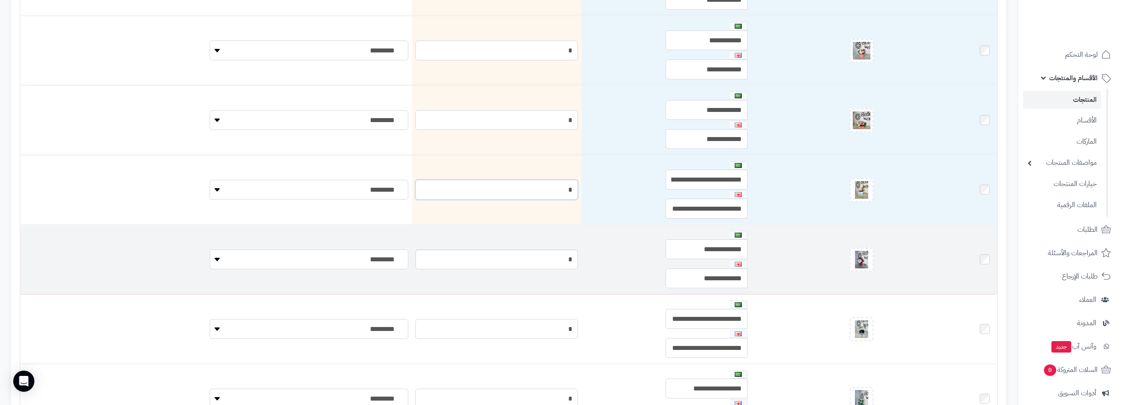
type input "*"
click at [527, 262] on input "*" at bounding box center [496, 259] width 163 height 20
click at [528, 262] on input "*" at bounding box center [496, 259] width 163 height 20
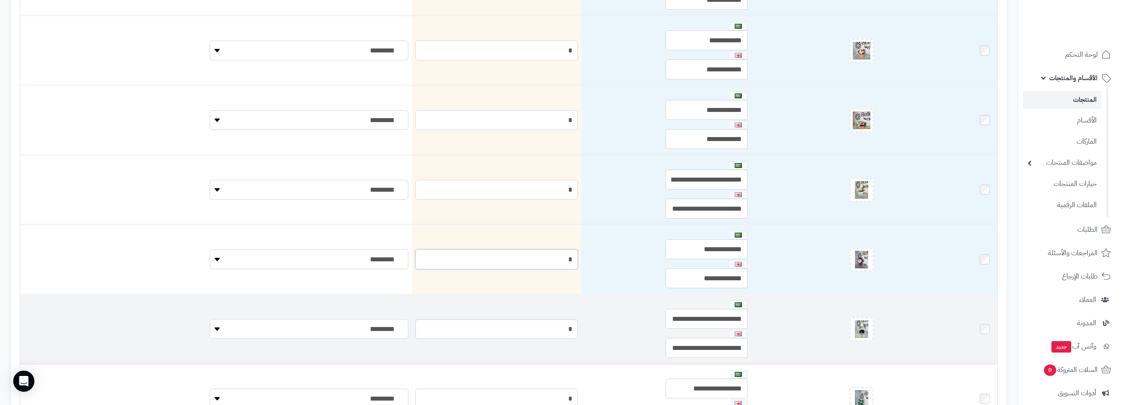
type input "*"
click at [511, 322] on input "*" at bounding box center [496, 329] width 163 height 20
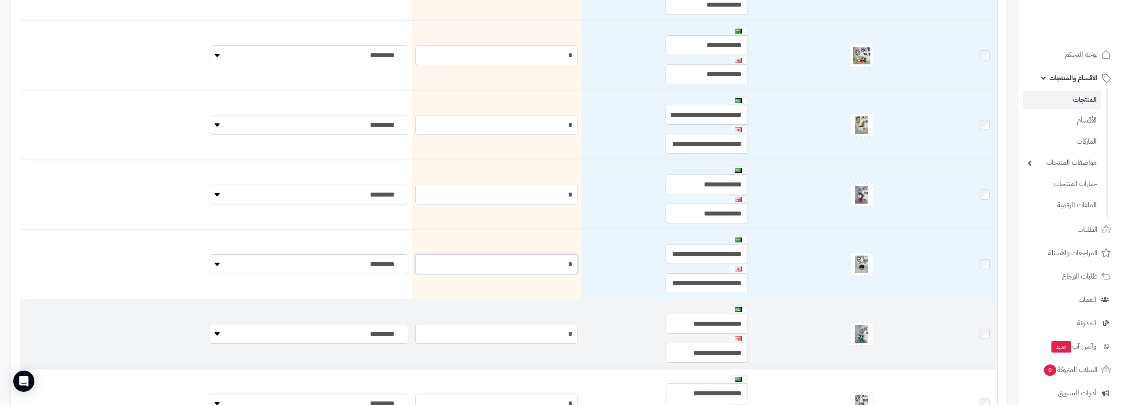
scroll to position [3215, 0]
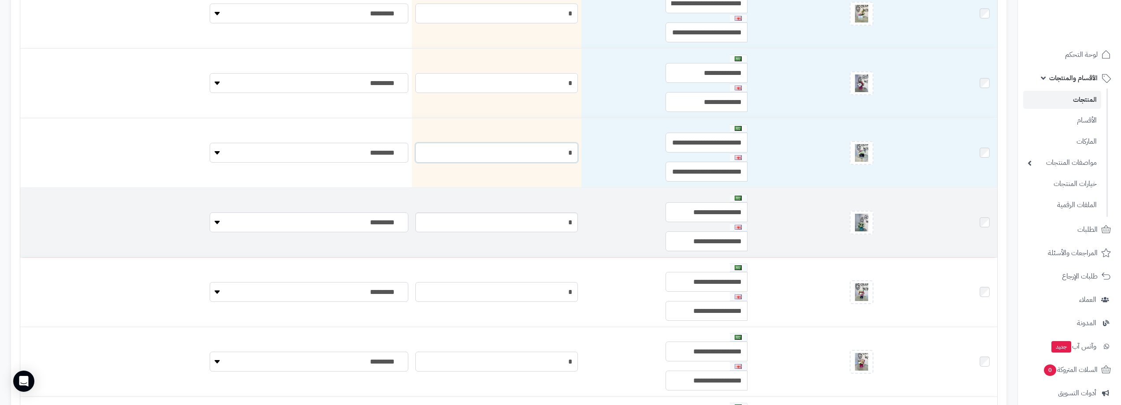
type input "*"
click at [534, 222] on input "*" at bounding box center [496, 222] width 163 height 20
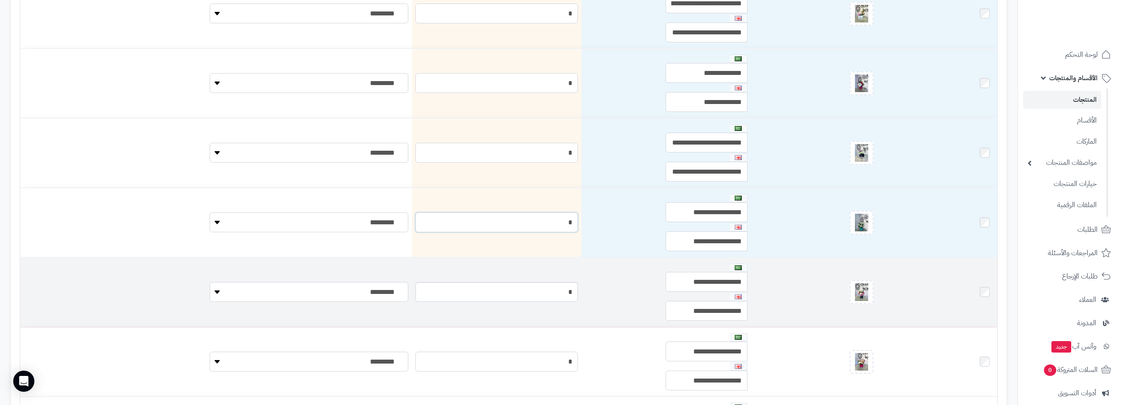
type input "*"
click at [535, 286] on input "*" at bounding box center [496, 292] width 163 height 20
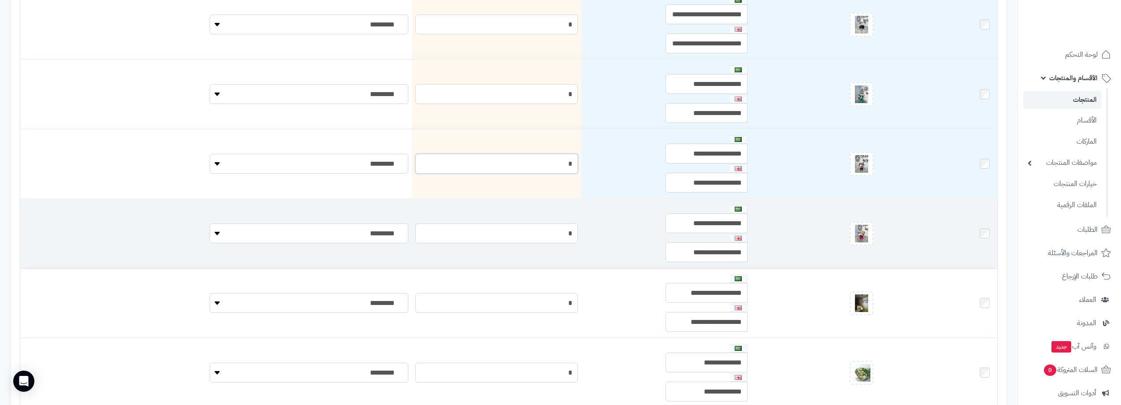
scroll to position [3348, 0]
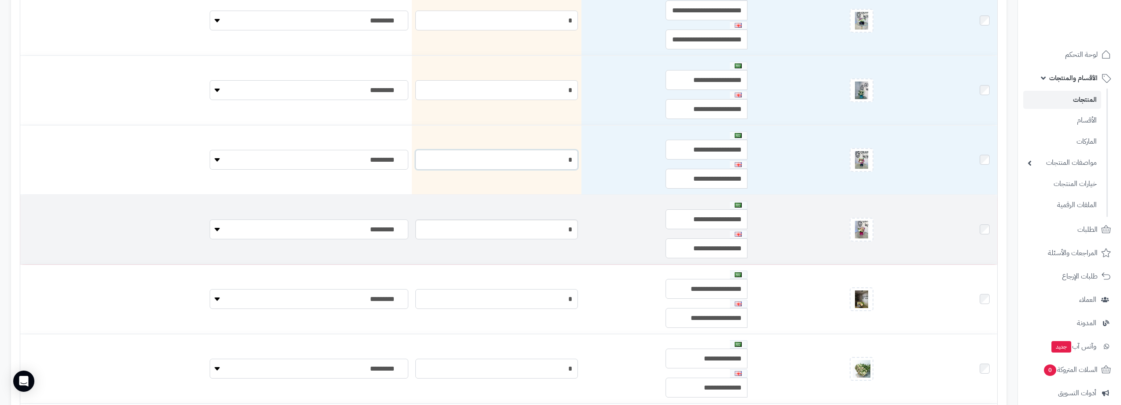
type input "*"
click at [531, 226] on input "*" at bounding box center [496, 229] width 163 height 20
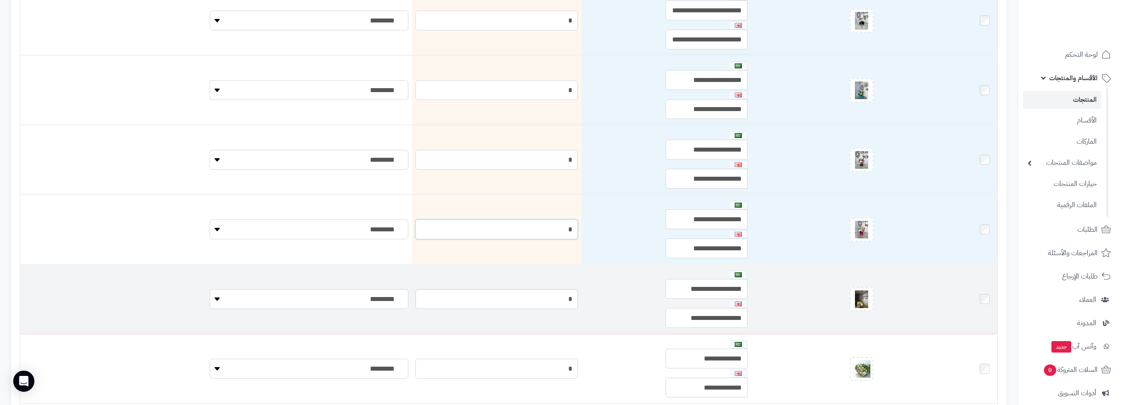
type input "*"
click at [522, 297] on input "*" at bounding box center [496, 299] width 163 height 20
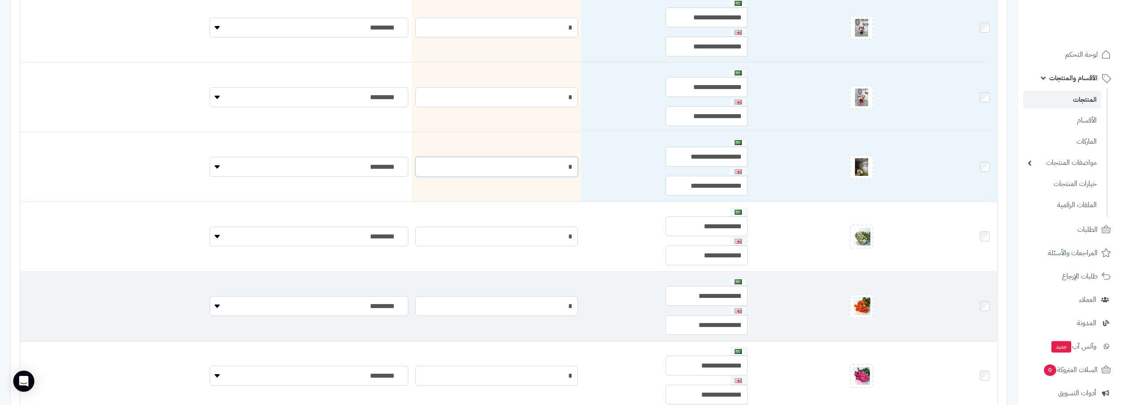
scroll to position [3612, 0]
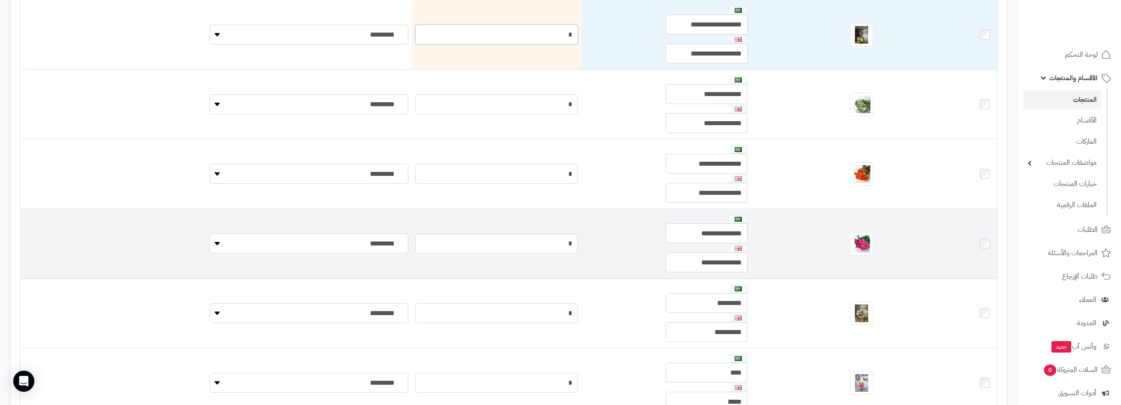
type input "*"
click at [533, 244] on input "*" at bounding box center [496, 243] width 163 height 20
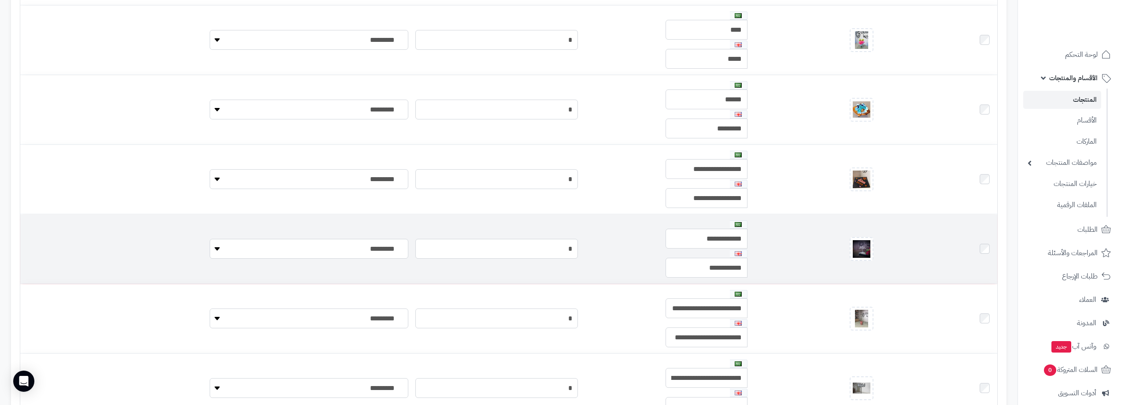
scroll to position [3964, 0]
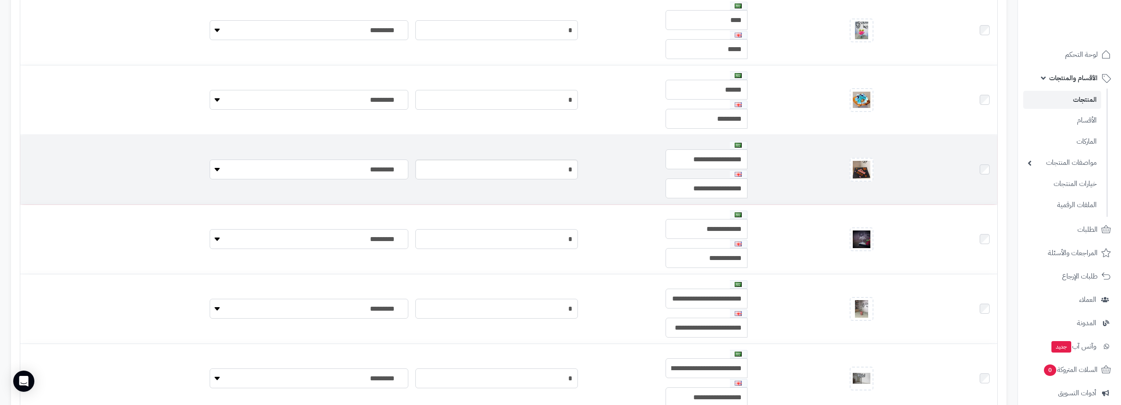
type input "*"
click at [515, 169] on input "*" at bounding box center [496, 169] width 163 height 20
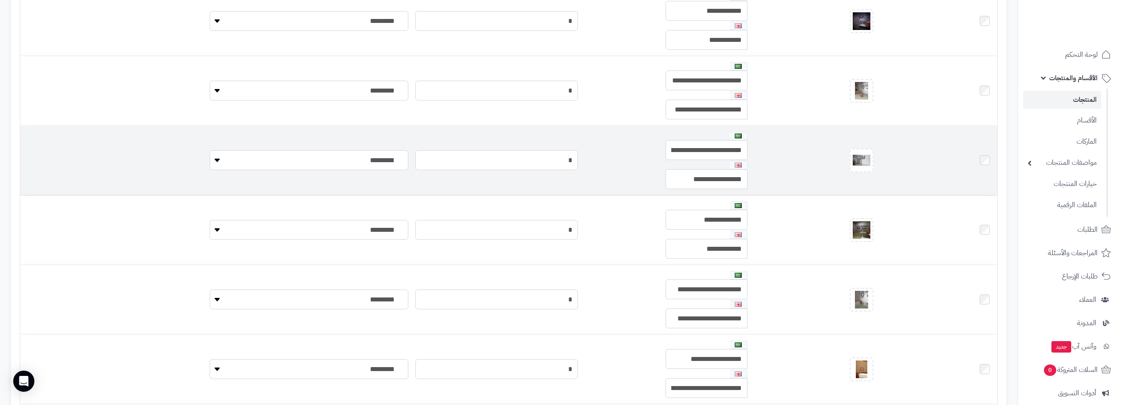
scroll to position [4184, 0]
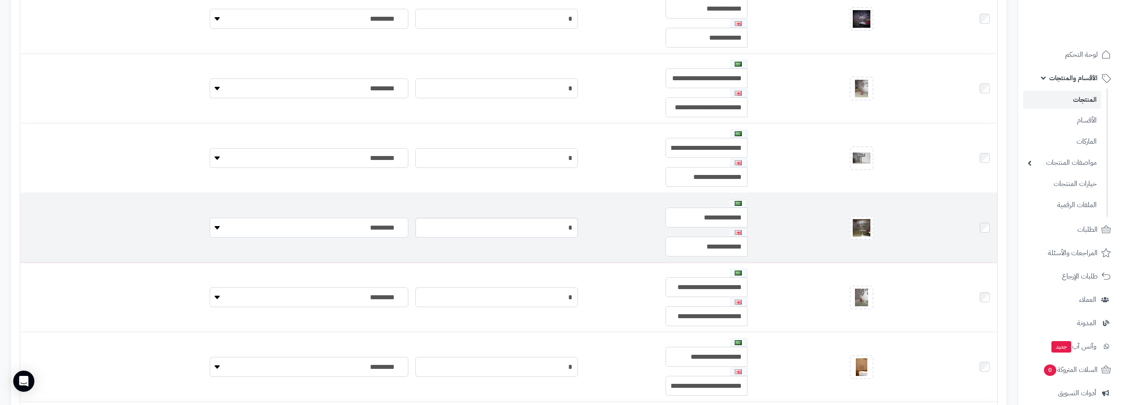
type input "*"
click at [525, 229] on input "*" at bounding box center [496, 228] width 163 height 20
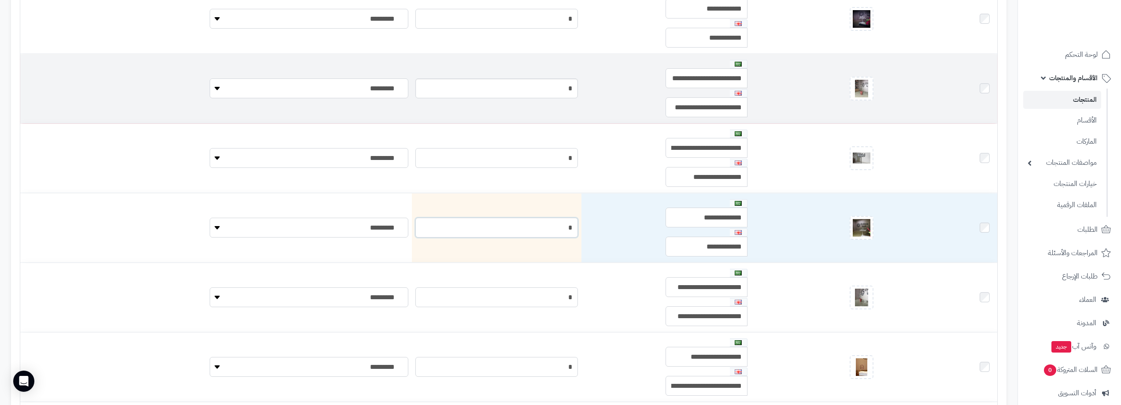
type input "*"
click at [524, 81] on input "*" at bounding box center [496, 88] width 163 height 20
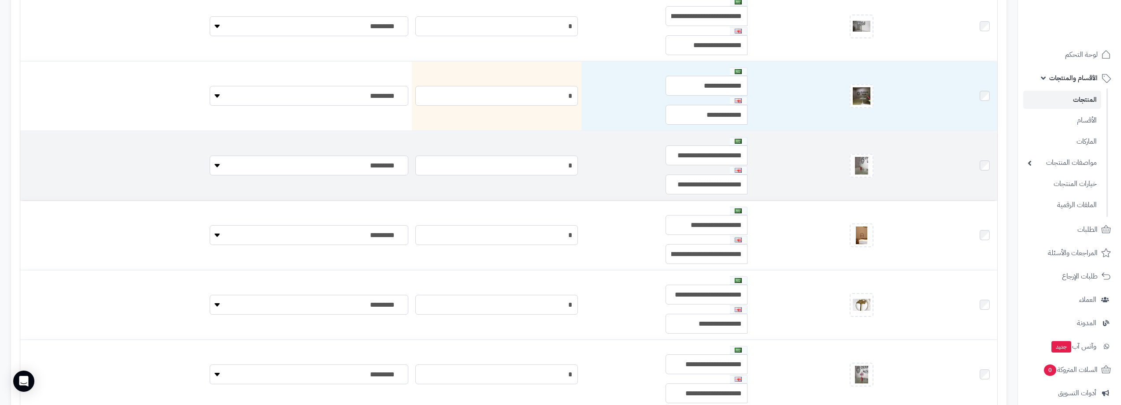
scroll to position [4317, 0]
type input "*"
click at [508, 167] on input "*" at bounding box center [496, 165] width 163 height 20
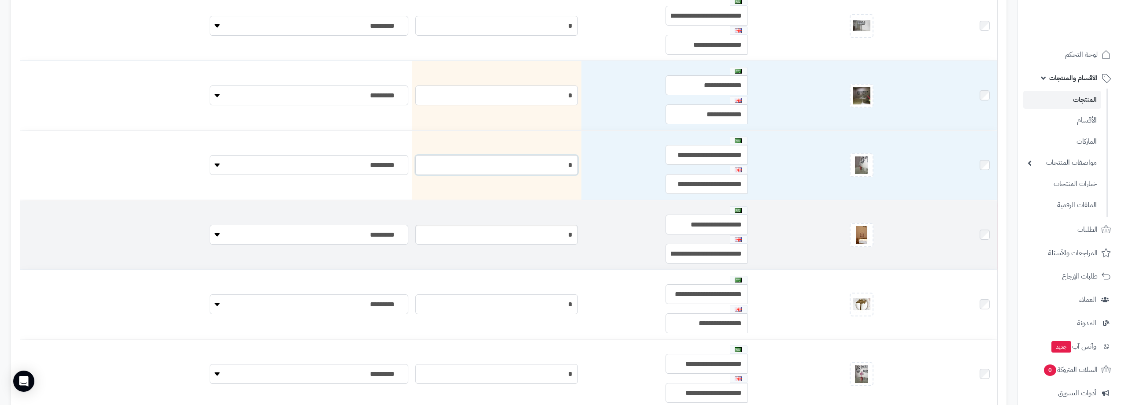
type input "*"
click at [525, 230] on input "*" at bounding box center [496, 235] width 163 height 20
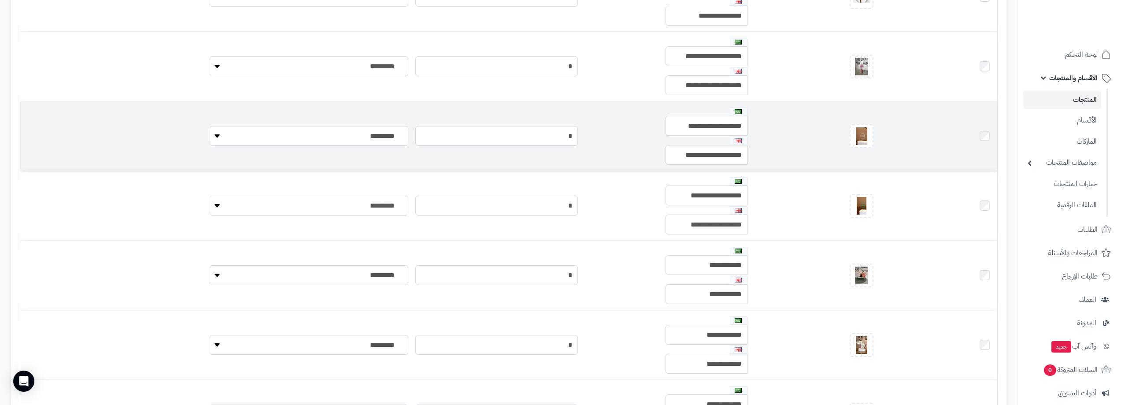
scroll to position [4625, 0]
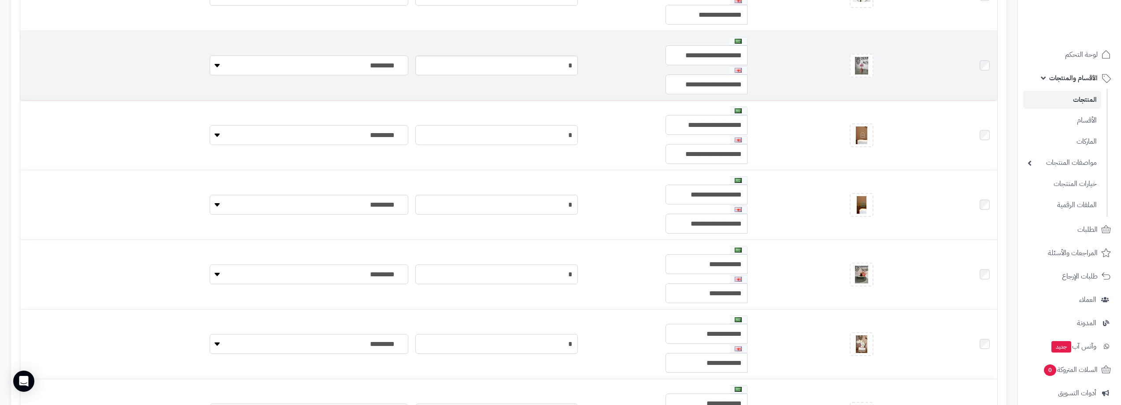
type input "*"
click at [516, 68] on input "*" at bounding box center [496, 65] width 163 height 20
click at [517, 67] on input "*" at bounding box center [496, 65] width 163 height 20
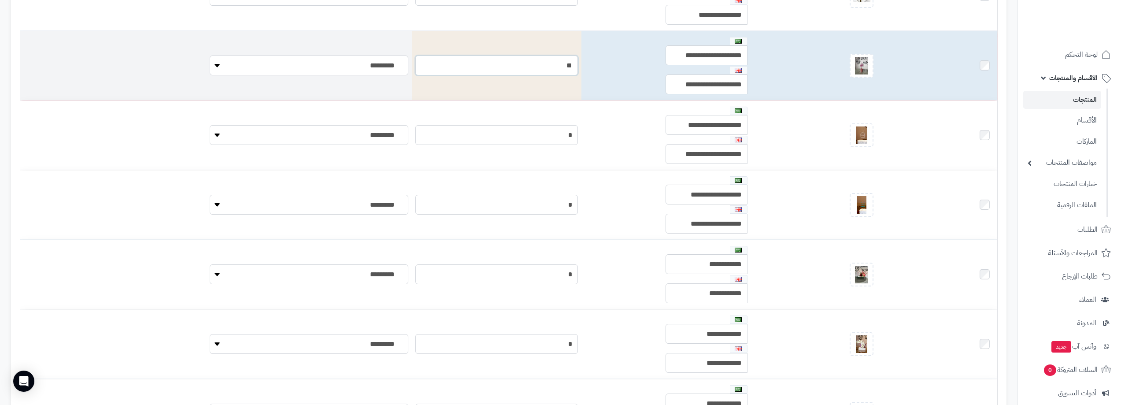
click at [522, 63] on input "**" at bounding box center [496, 65] width 163 height 20
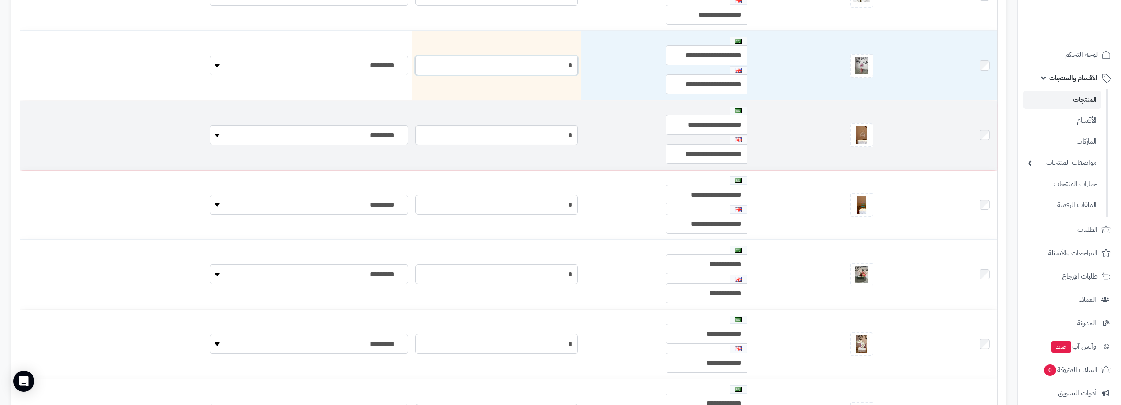
type input "*"
click at [533, 137] on input "*" at bounding box center [496, 135] width 163 height 20
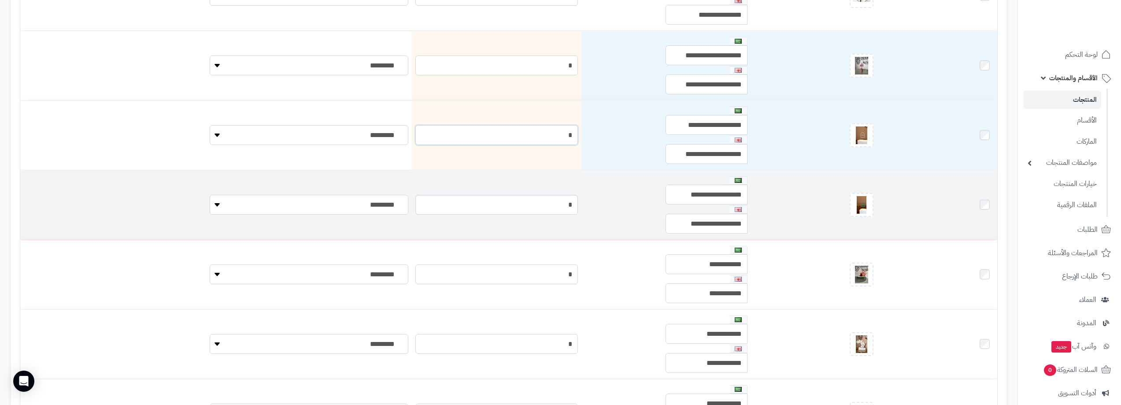
type input "*"
click at [537, 206] on input "*" at bounding box center [496, 205] width 163 height 20
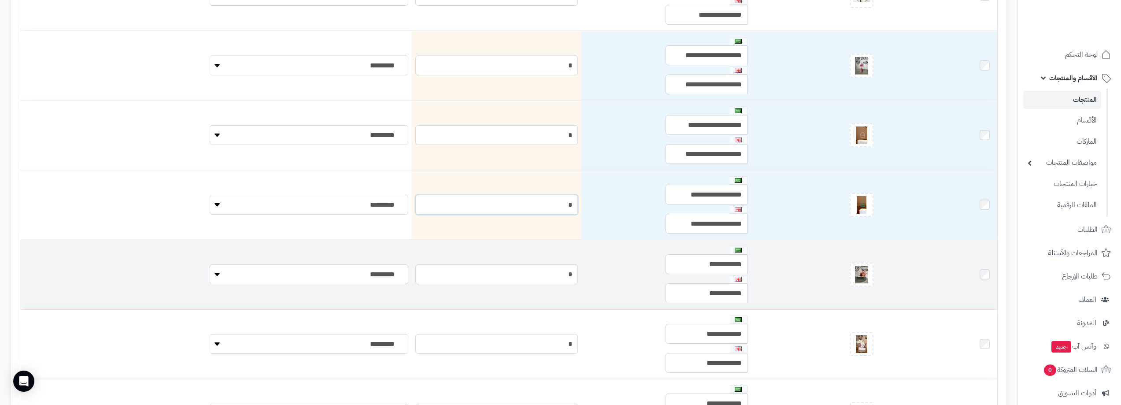
type input "*"
click at [526, 273] on input "*" at bounding box center [496, 274] width 163 height 20
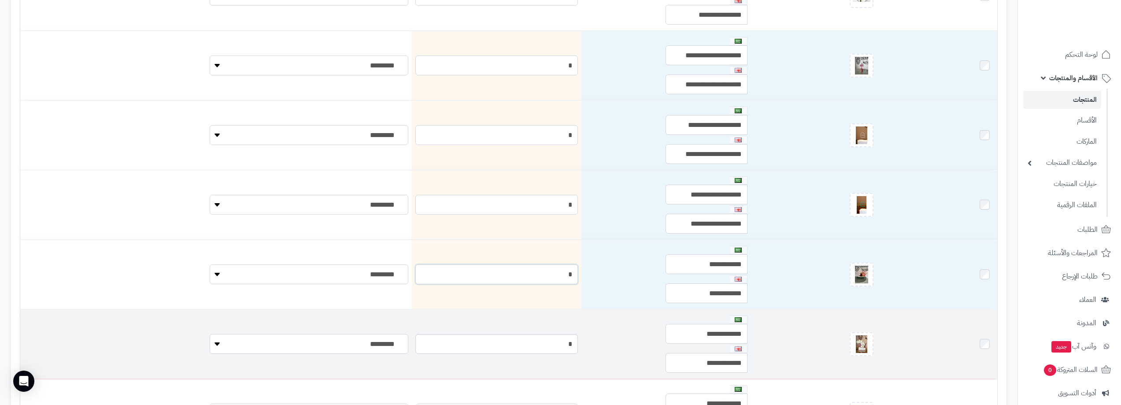
type input "*"
click at [523, 335] on input "*" at bounding box center [496, 344] width 163 height 20
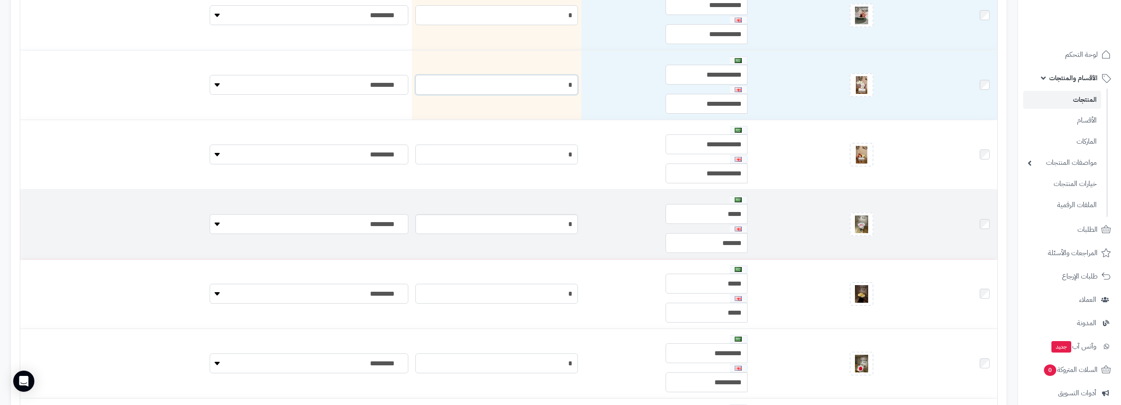
scroll to position [4889, 0]
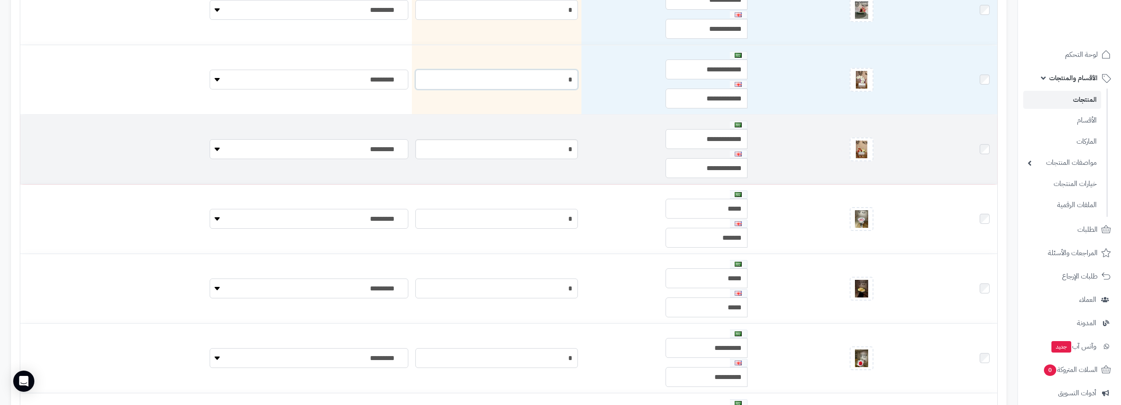
type input "*"
click at [522, 146] on input "*" at bounding box center [496, 149] width 163 height 20
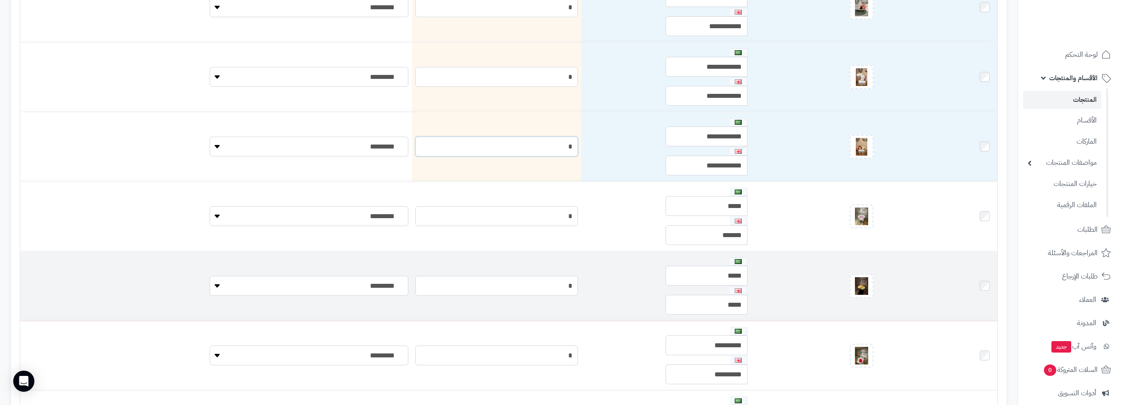
scroll to position [5065, 0]
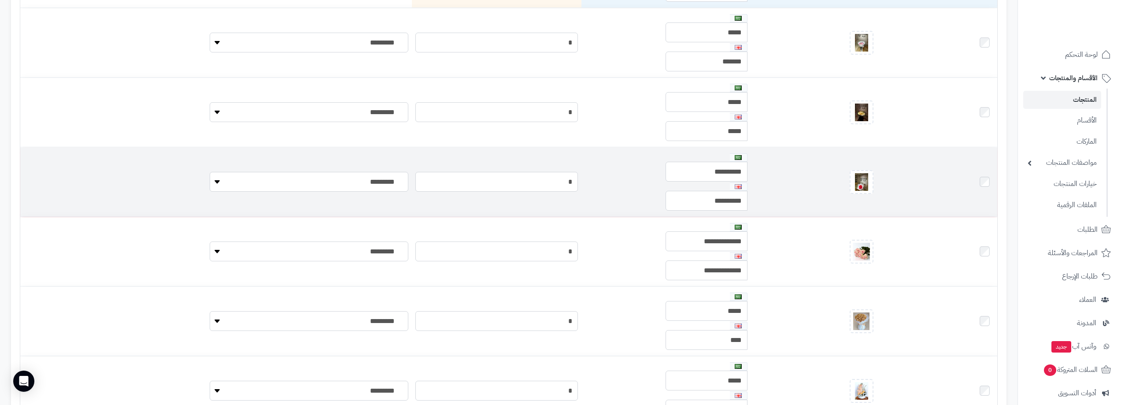
type input "*"
click at [527, 169] on td "*" at bounding box center [497, 182] width 170 height 69
click at [528, 178] on input "*" at bounding box center [496, 182] width 163 height 20
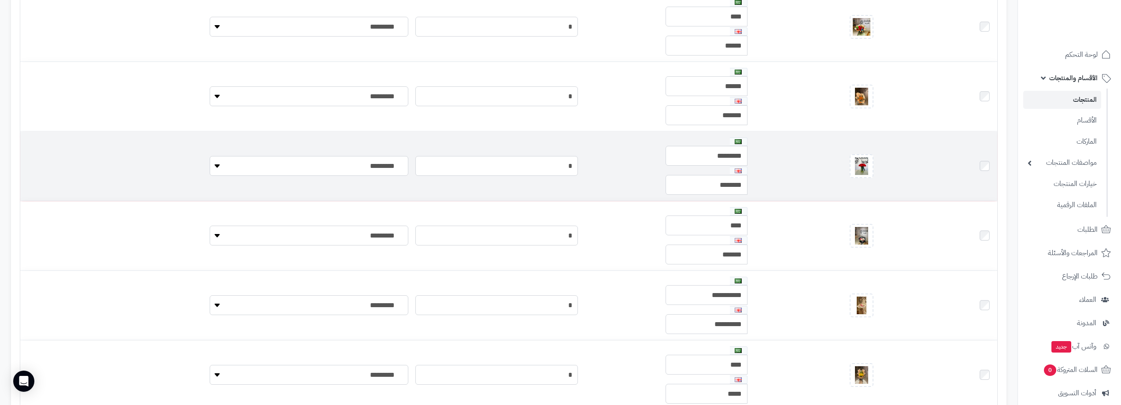
scroll to position [5902, 0]
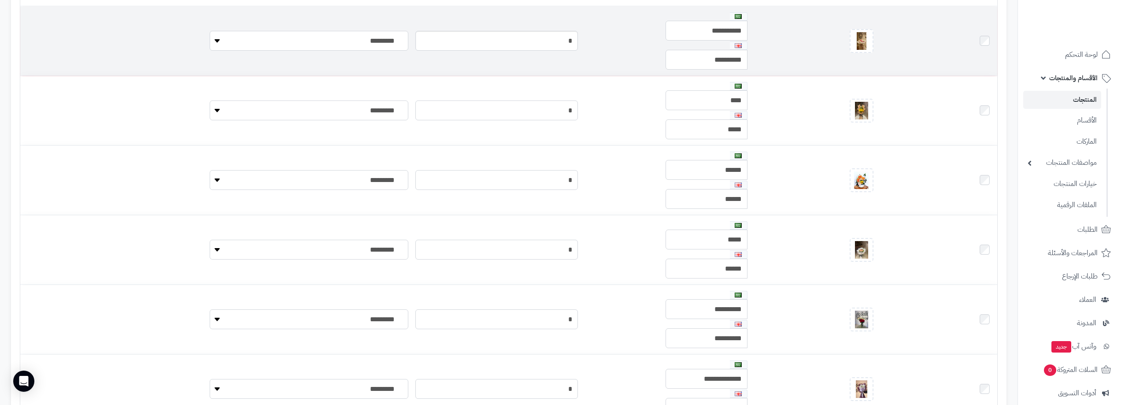
type input "*"
click at [517, 35] on input "*" at bounding box center [496, 41] width 163 height 20
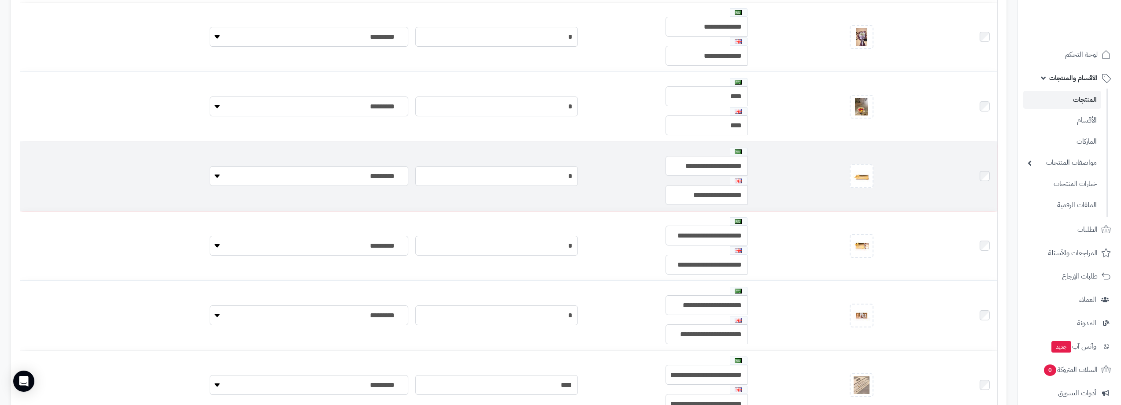
scroll to position [6255, 0]
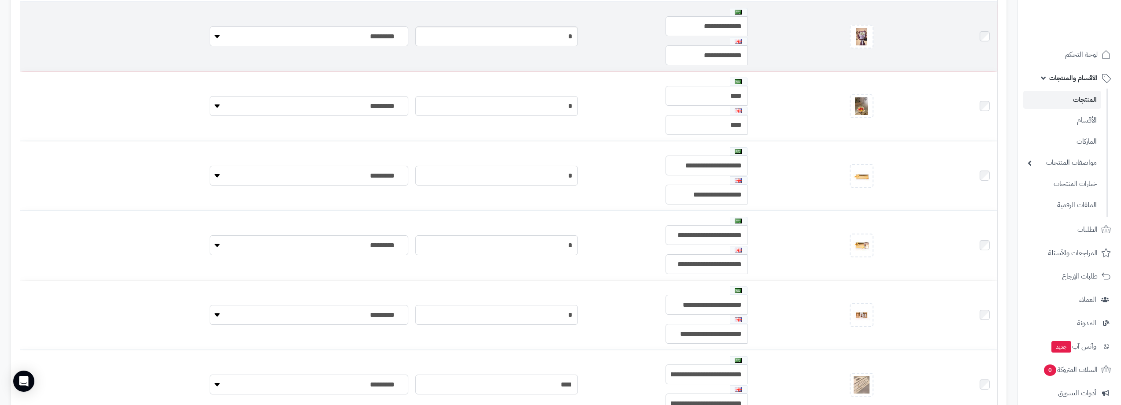
type input "*"
click at [526, 39] on input "*" at bounding box center [496, 36] width 163 height 20
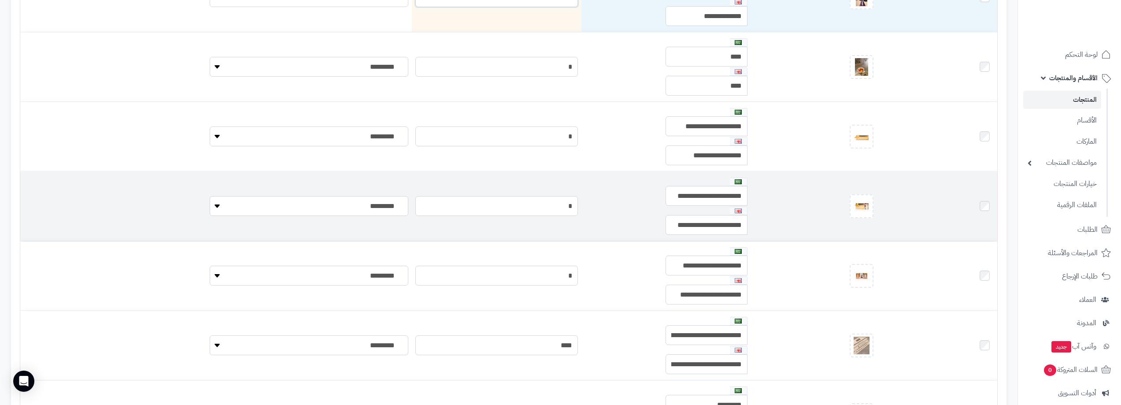
scroll to position [6387, 0]
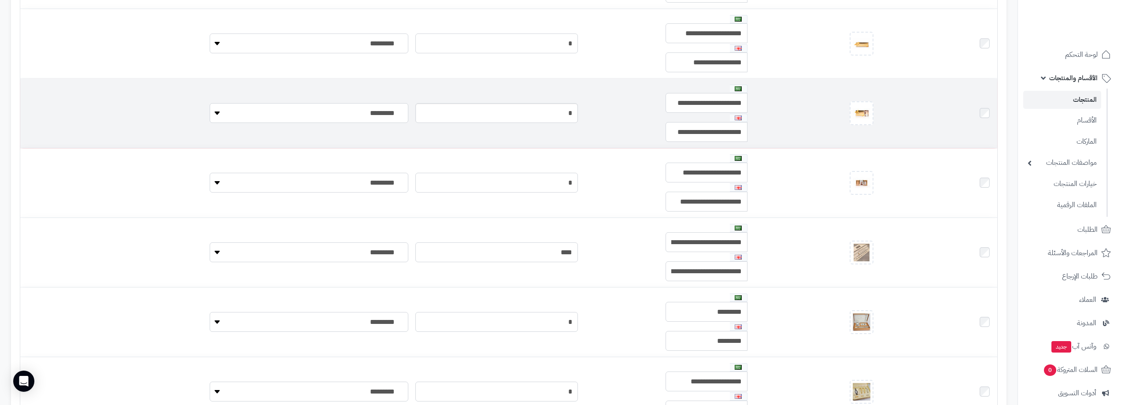
type input "*"
click at [523, 111] on input "*" at bounding box center [496, 113] width 163 height 20
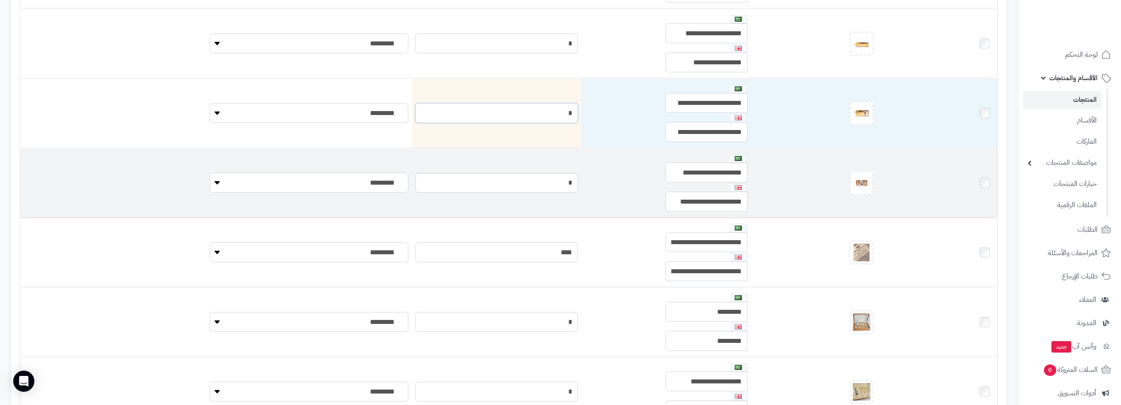
type input "*"
click at [532, 182] on input "*" at bounding box center [496, 183] width 163 height 20
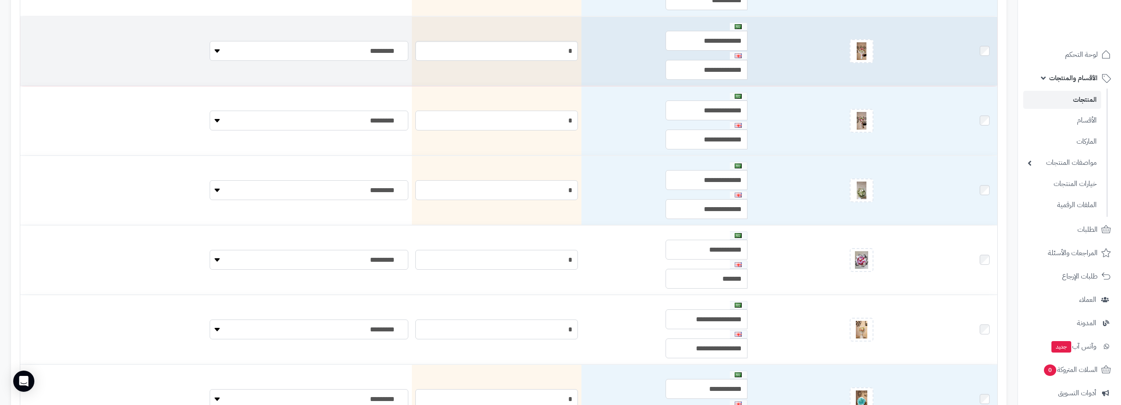
scroll to position [1676, 0]
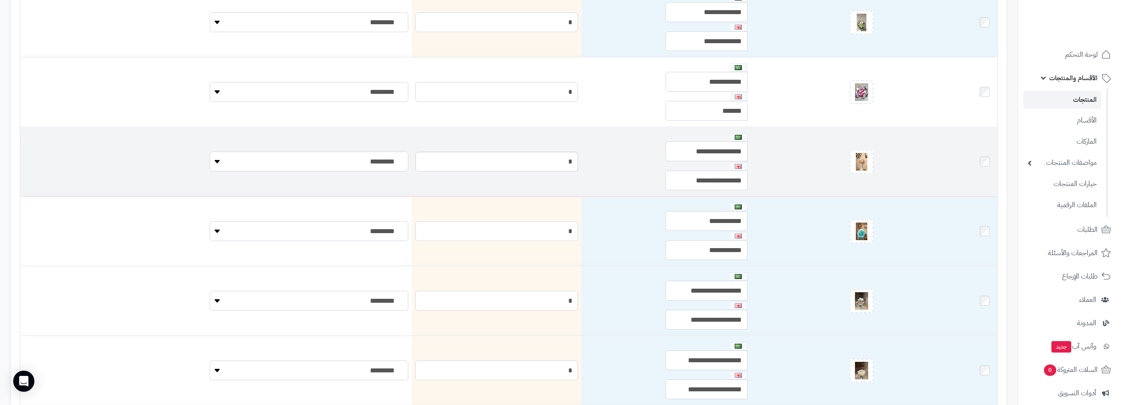
type input "*"
click at [520, 159] on input "*" at bounding box center [496, 162] width 163 height 20
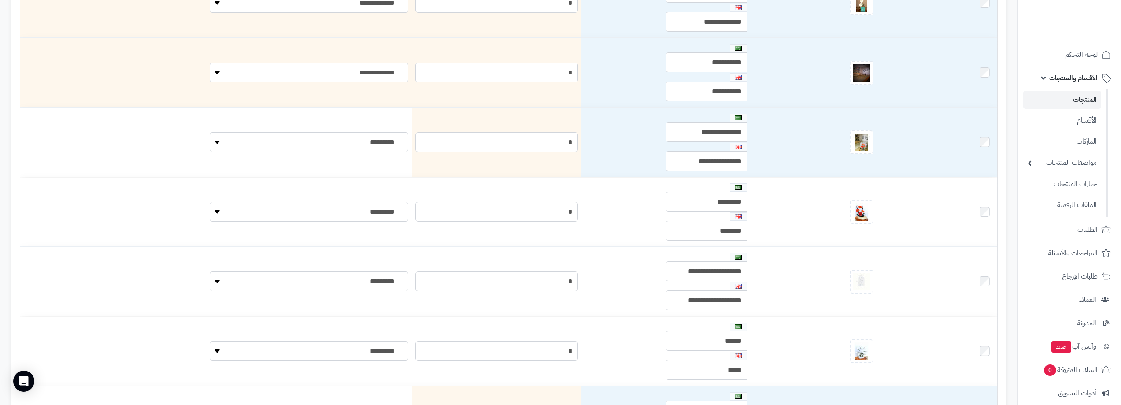
scroll to position [90, 0]
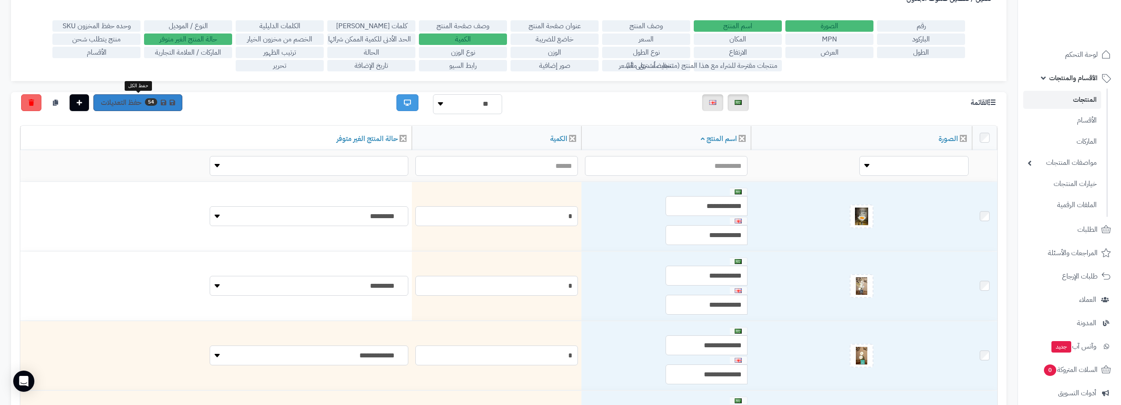
type input "*"
click at [141, 104] on link "54 حفظ التعديلات" at bounding box center [137, 102] width 89 height 17
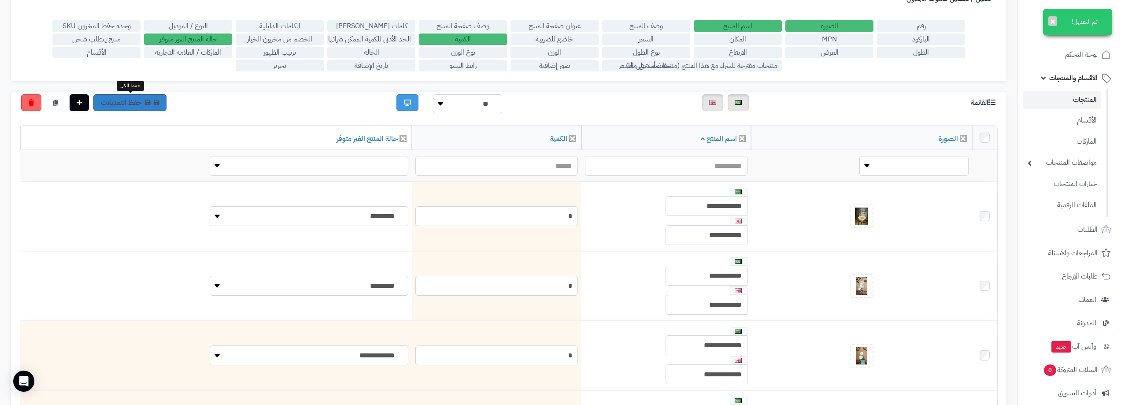
click at [137, 103] on link "حفظ التعديلات" at bounding box center [129, 102] width 73 height 17
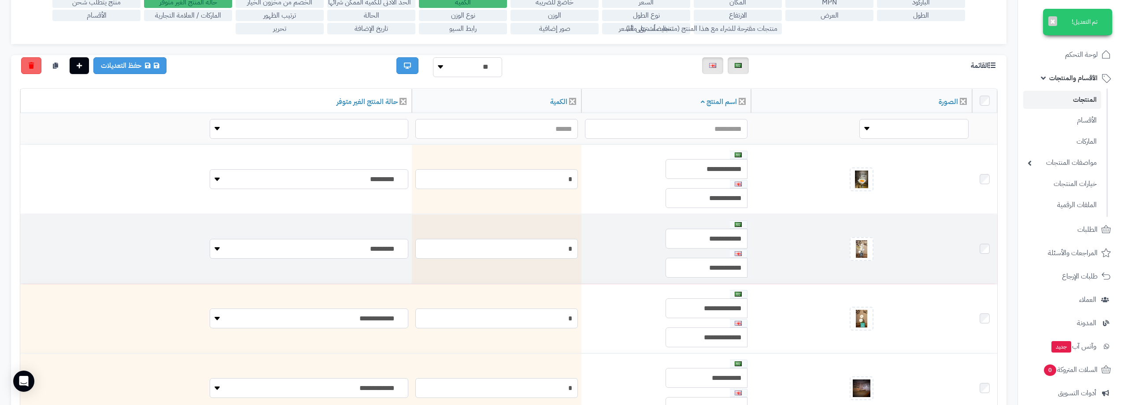
scroll to position [222, 0]
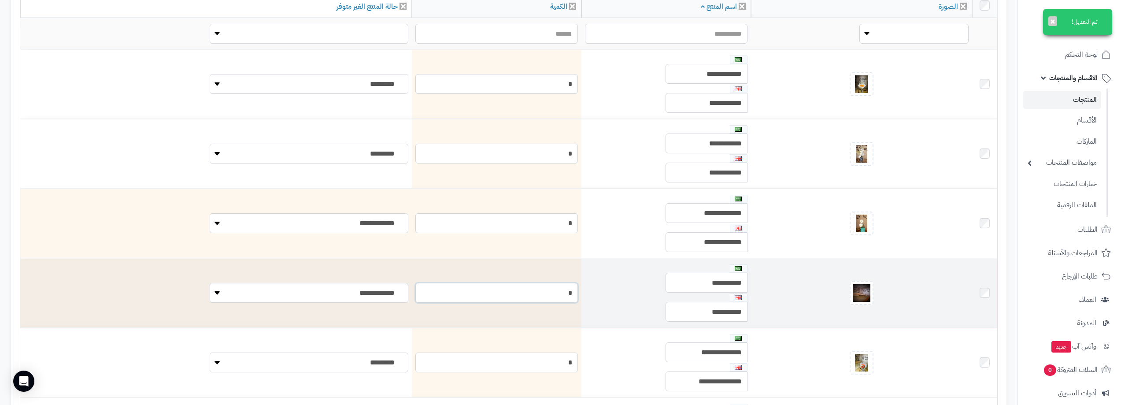
click at [511, 286] on input "*" at bounding box center [496, 293] width 163 height 20
click at [511, 285] on input "*" at bounding box center [496, 293] width 163 height 20
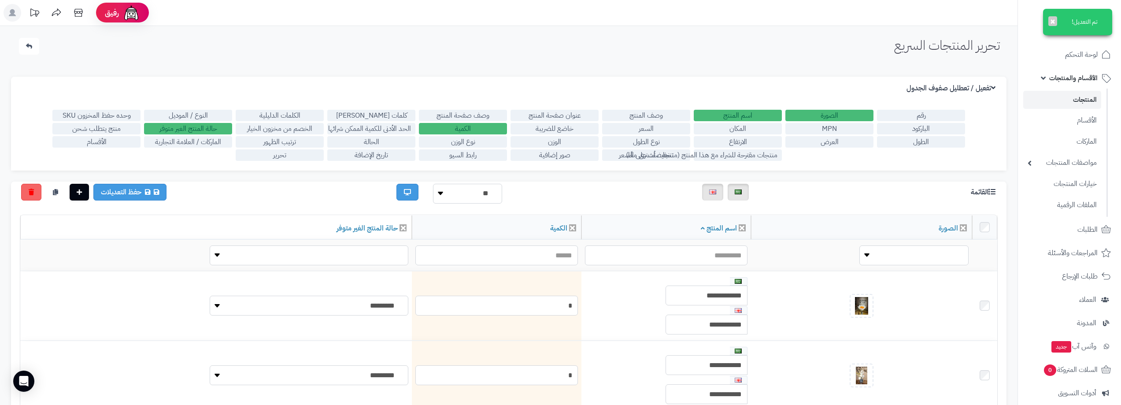
scroll to position [0, 0]
click at [113, 194] on link "حفظ التعديلات" at bounding box center [129, 192] width 73 height 17
click at [1081, 94] on link "المنتجات" at bounding box center [1062, 100] width 78 height 18
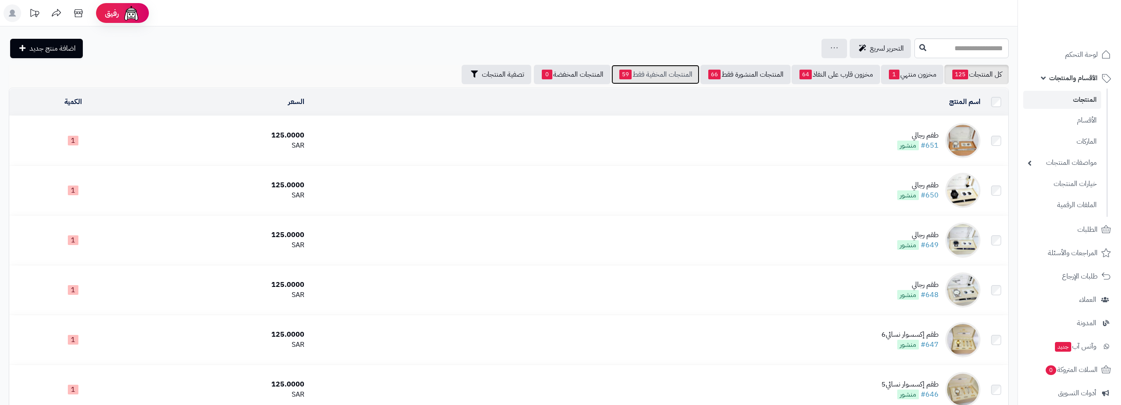
click at [647, 77] on link "المنتجات المخفية فقط 59" at bounding box center [655, 74] width 88 height 19
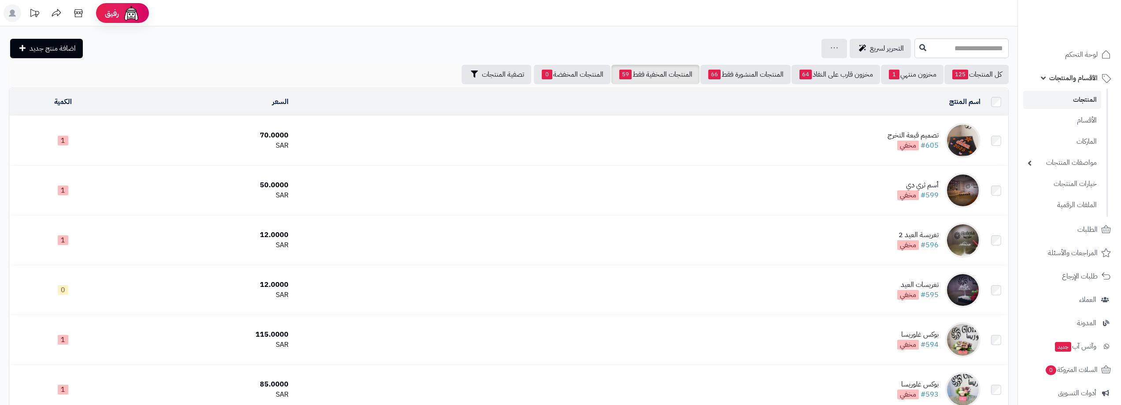
click at [906, 141] on span "مخفي" at bounding box center [908, 146] width 22 height 10
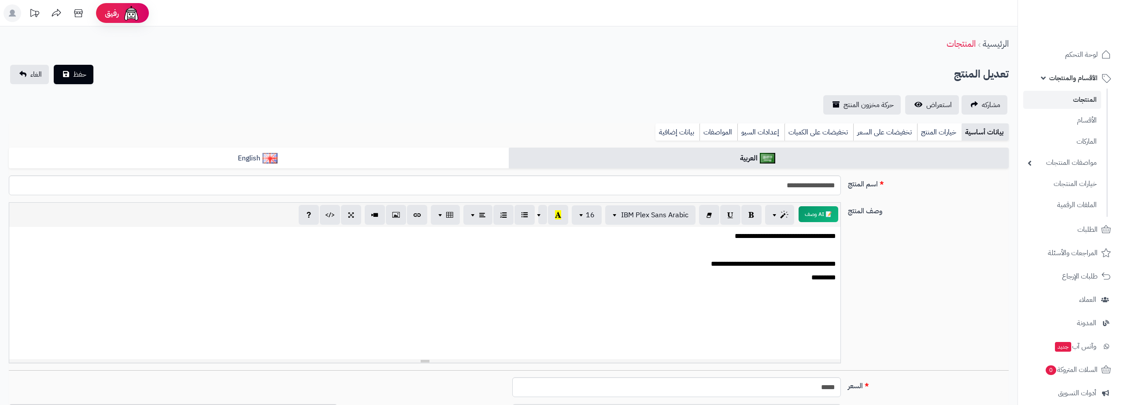
click at [1087, 95] on link "المنتجات" at bounding box center [1062, 100] width 78 height 18
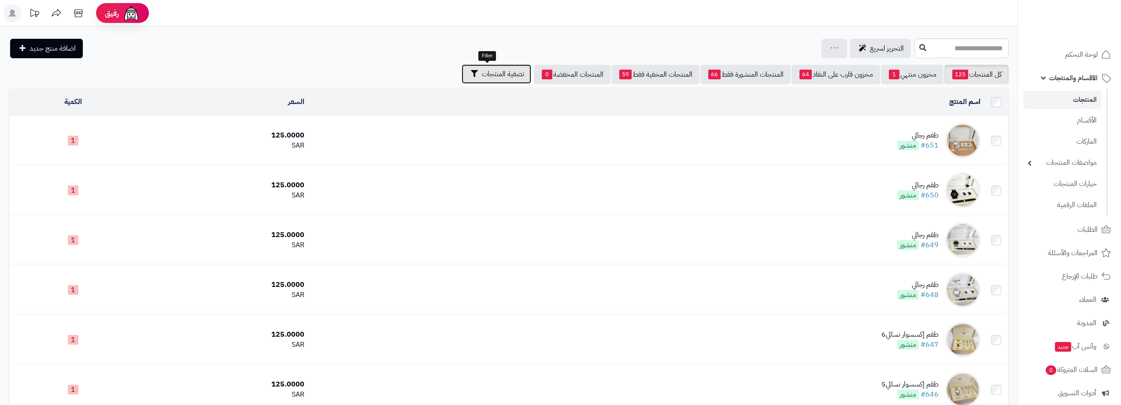
click at [482, 79] on span "تصفية المنتجات" at bounding box center [503, 74] width 42 height 11
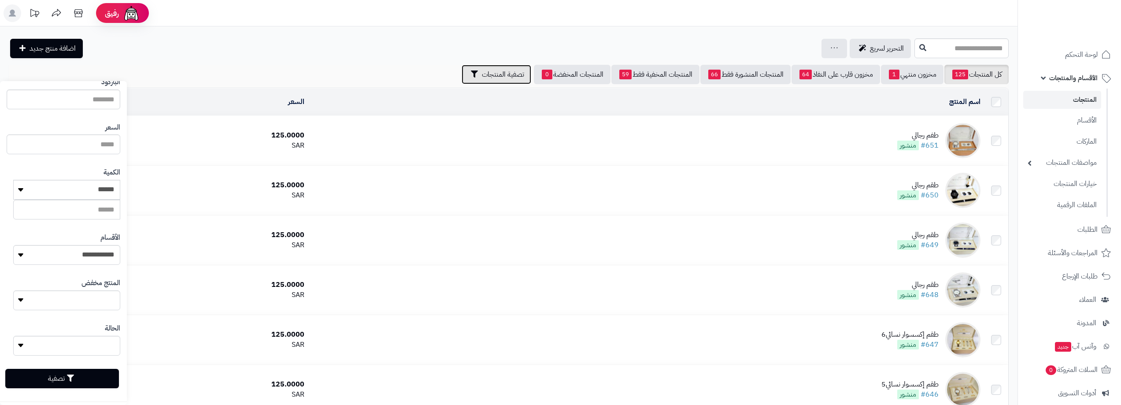
scroll to position [134, 0]
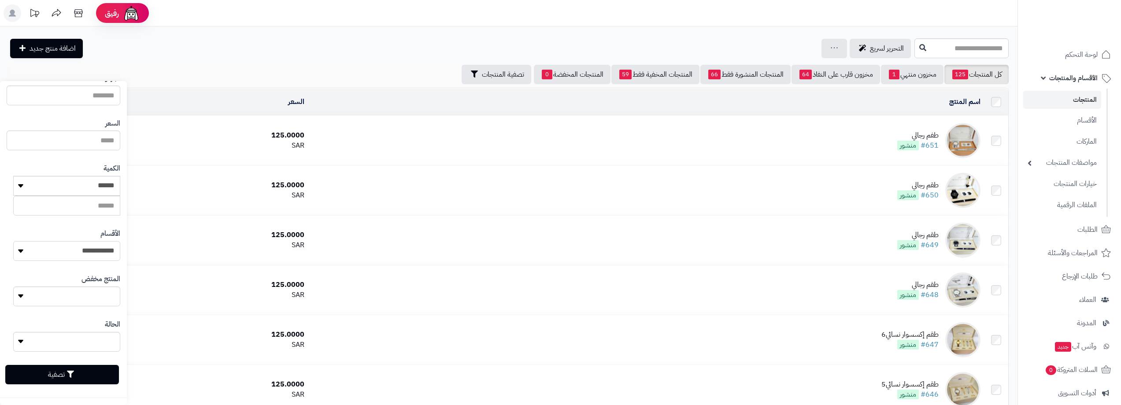
click at [89, 254] on select "**********" at bounding box center [66, 251] width 107 height 20
click at [68, 345] on select "**** ****" at bounding box center [66, 342] width 107 height 20
select select "*"
click at [13, 332] on select "**** ****" at bounding box center [66, 342] width 107 height 20
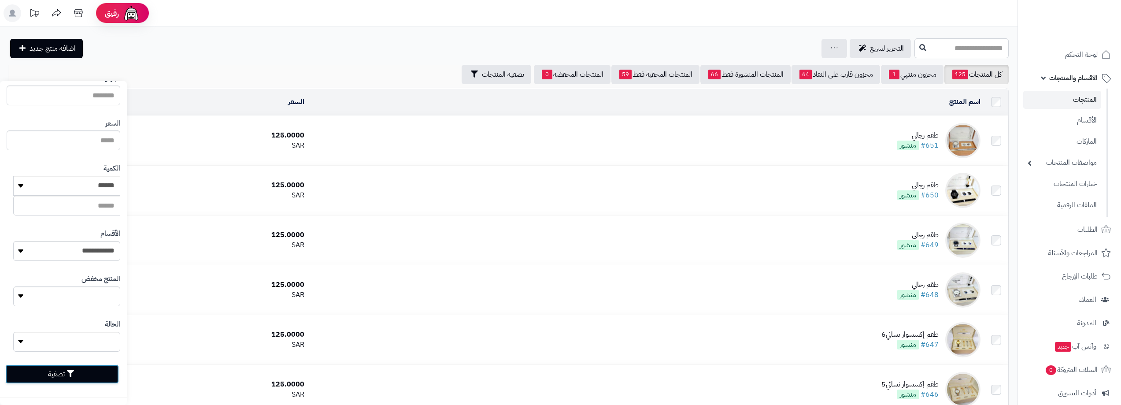
click at [81, 374] on button "تصفية" at bounding box center [62, 373] width 114 height 19
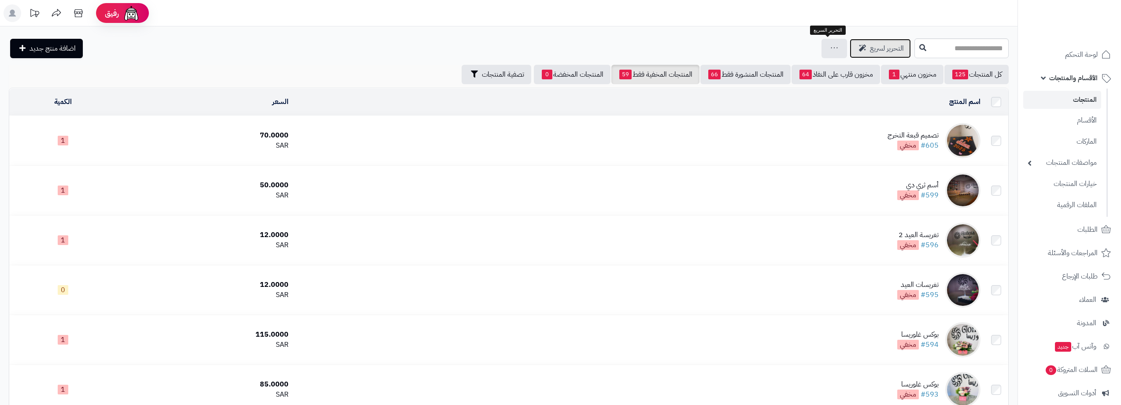
click at [870, 49] on span "التحرير لسريع" at bounding box center [887, 48] width 34 height 11
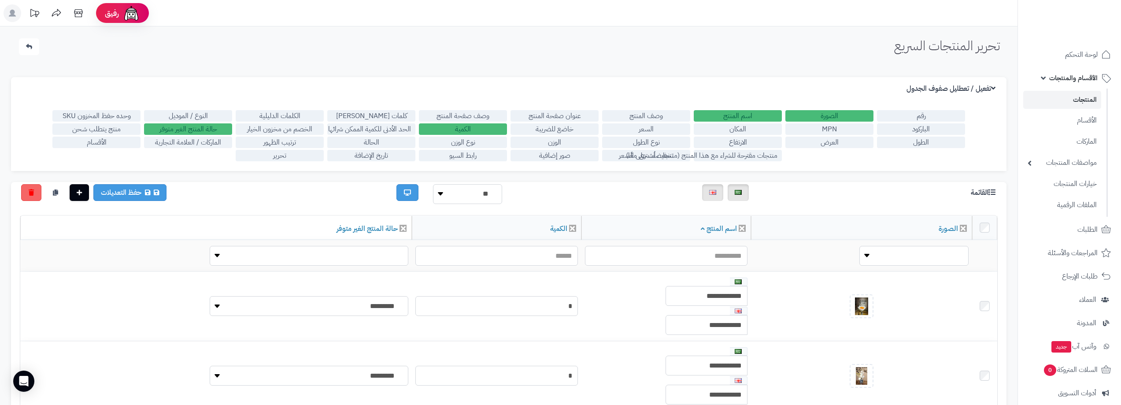
click at [375, 143] on label "الحالة" at bounding box center [371, 142] width 88 height 11
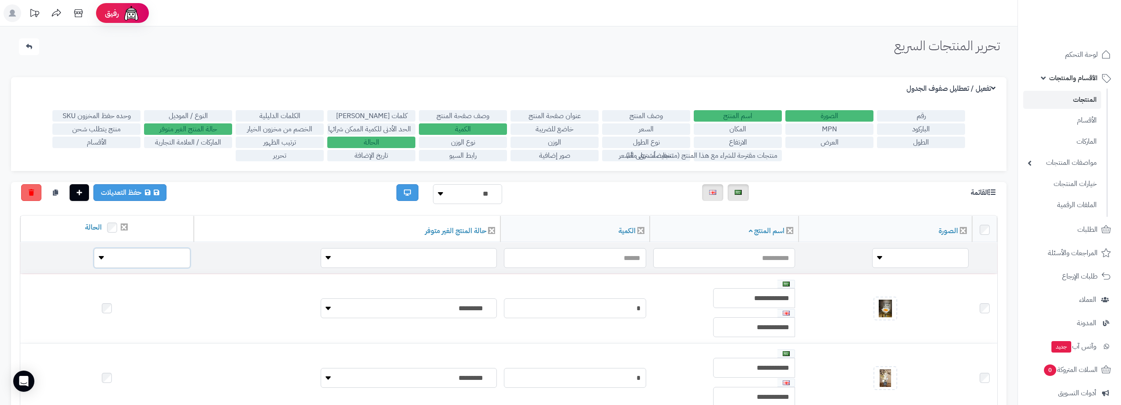
click at [94, 255] on select "**** ****" at bounding box center [142, 258] width 96 height 20
click at [94, 248] on select "**** ****" at bounding box center [142, 258] width 96 height 20
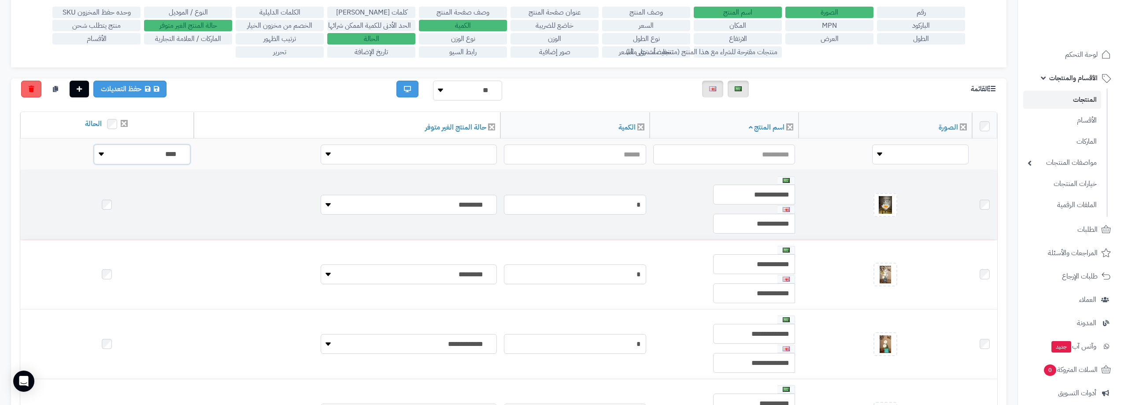
scroll to position [88, 0]
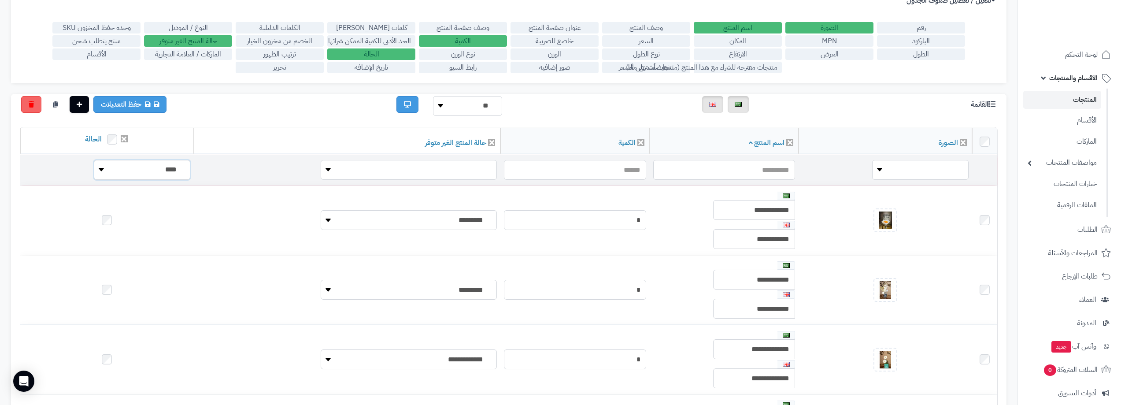
click at [94, 166] on select "**** ****" at bounding box center [142, 170] width 96 height 20
select select "*"
click at [94, 160] on select "**** ****" at bounding box center [142, 170] width 96 height 20
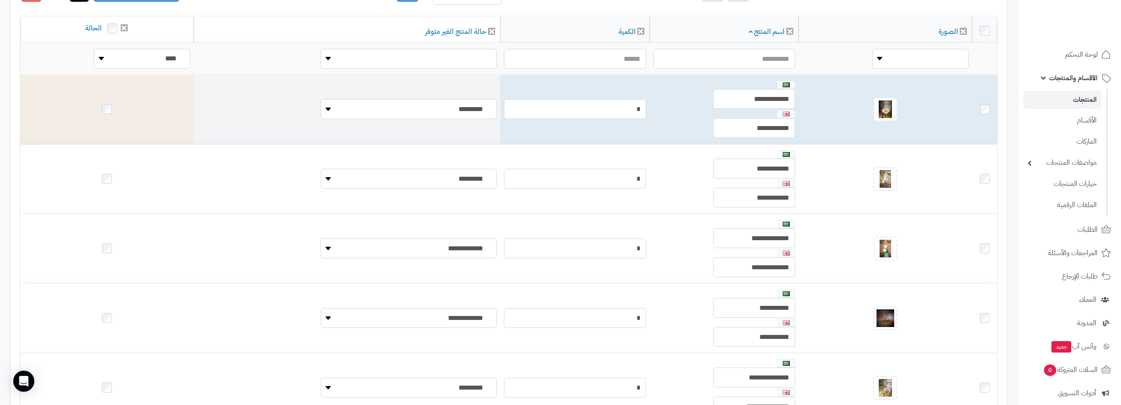
scroll to position [220, 0]
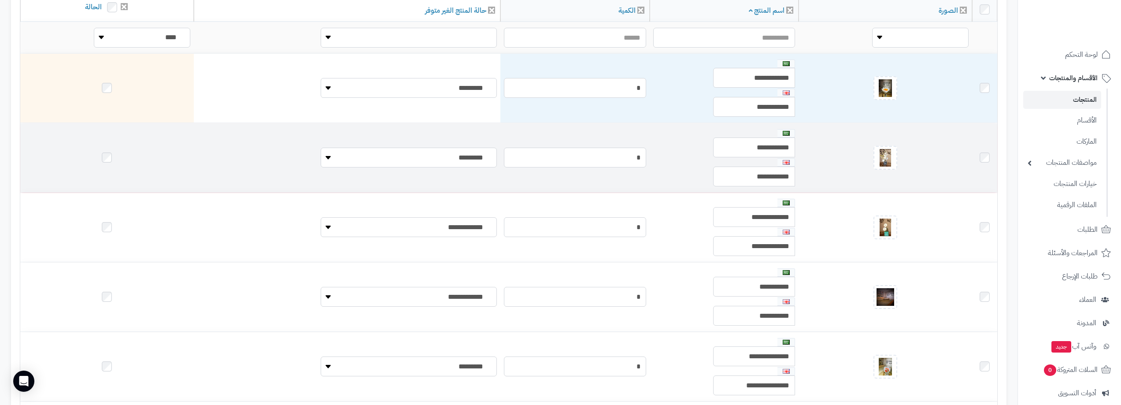
click at [63, 157] on td at bounding box center [107, 157] width 174 height 69
click at [68, 163] on td at bounding box center [107, 157] width 174 height 69
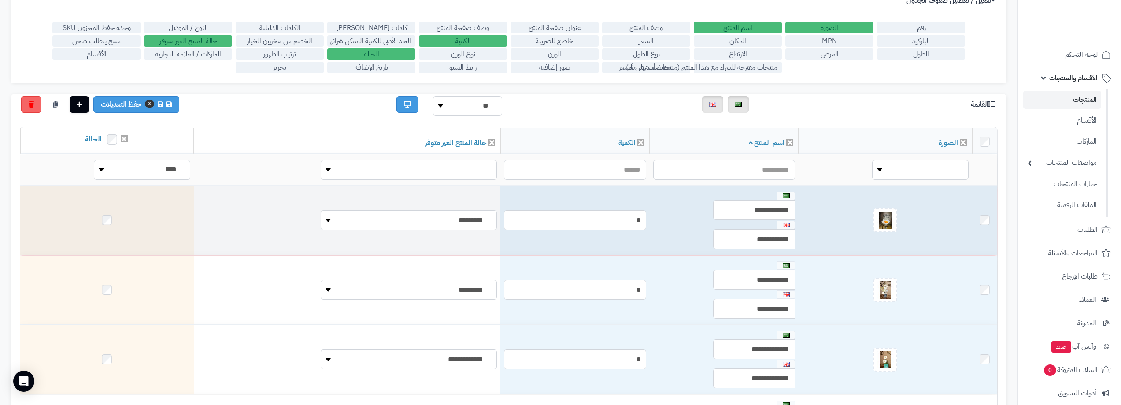
scroll to position [44, 0]
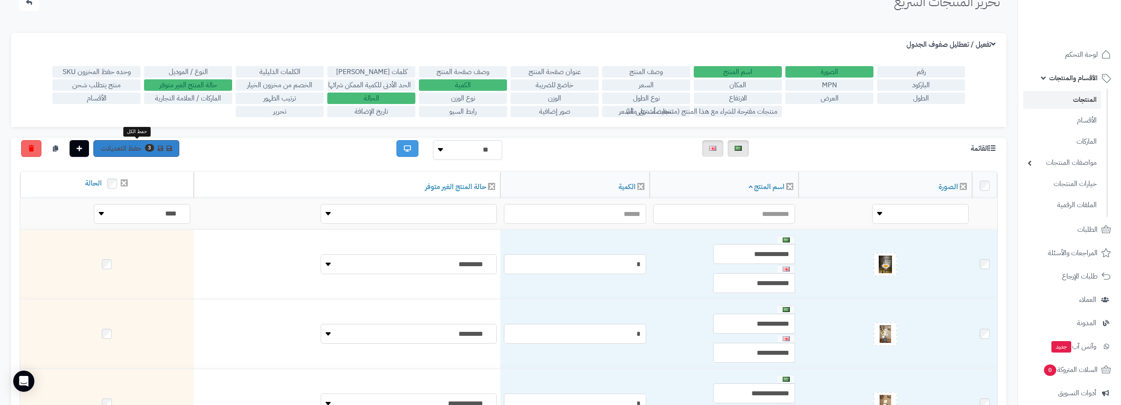
click at [119, 148] on link "3 حفظ التعديلات" at bounding box center [136, 148] width 86 height 17
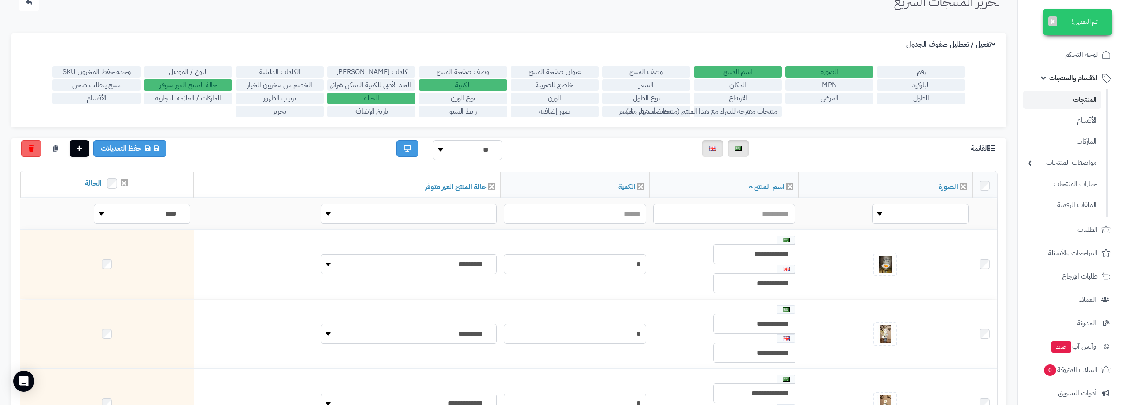
click at [1079, 102] on link "المنتجات" at bounding box center [1062, 100] width 78 height 18
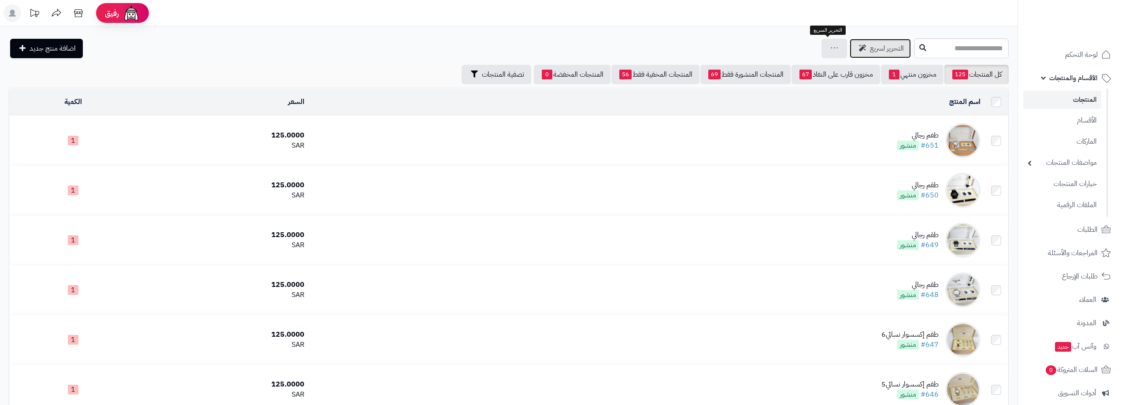
click at [870, 45] on span "التحرير لسريع" at bounding box center [887, 48] width 34 height 11
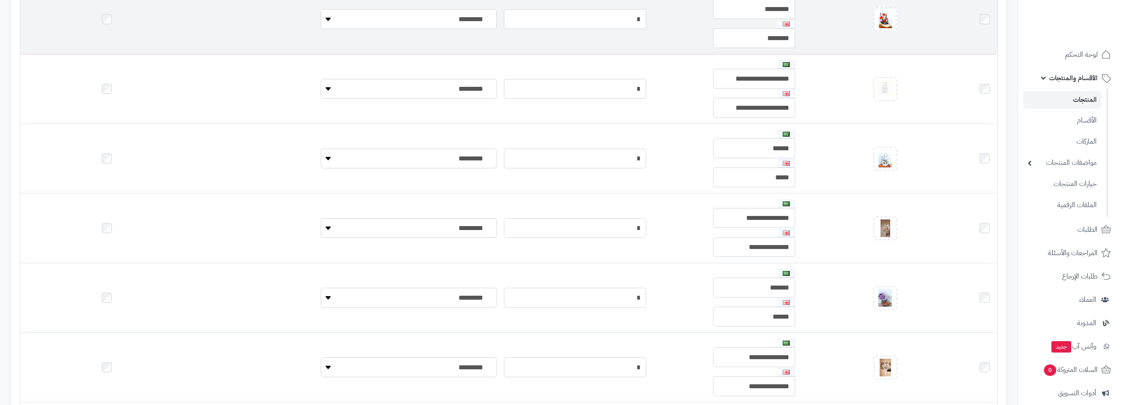
scroll to position [661, 0]
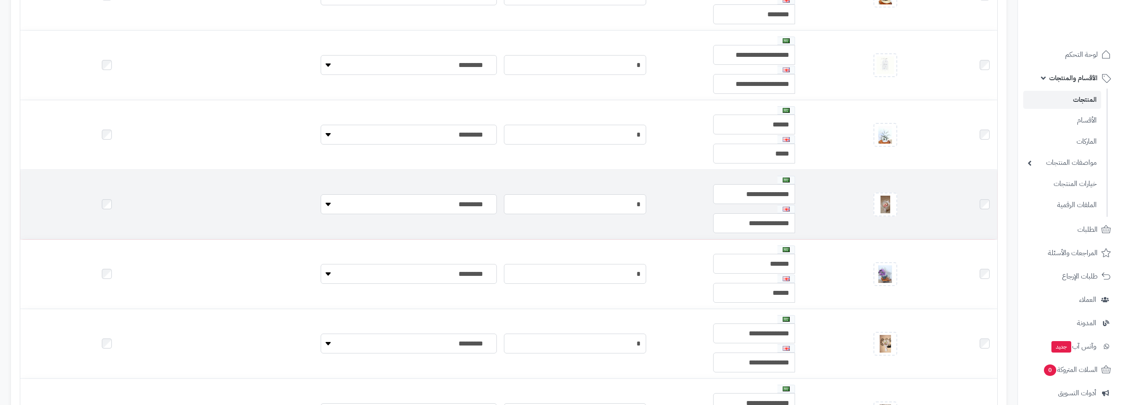
click at [69, 208] on td at bounding box center [107, 204] width 174 height 69
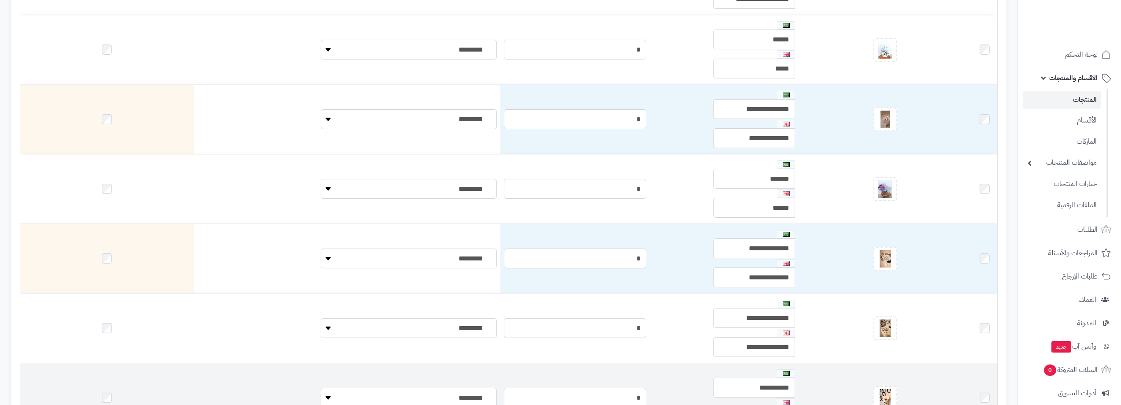
scroll to position [837, 0]
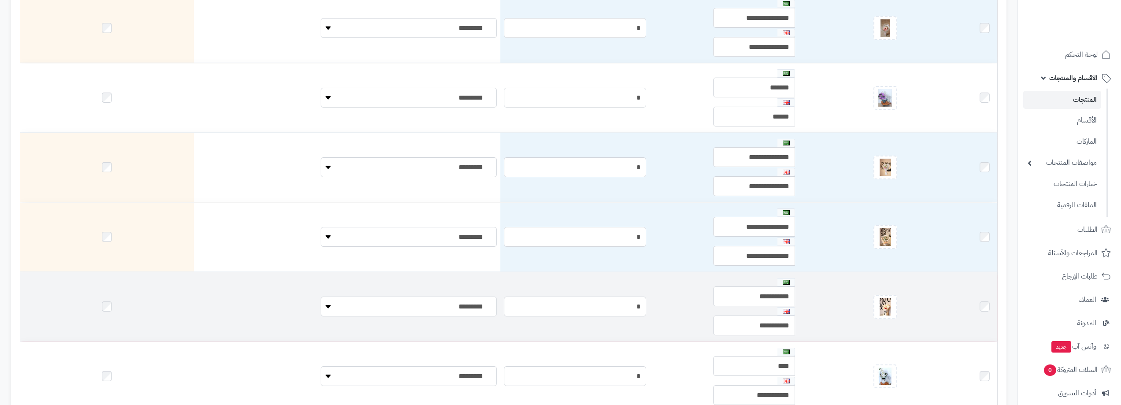
click at [78, 305] on td at bounding box center [107, 306] width 174 height 69
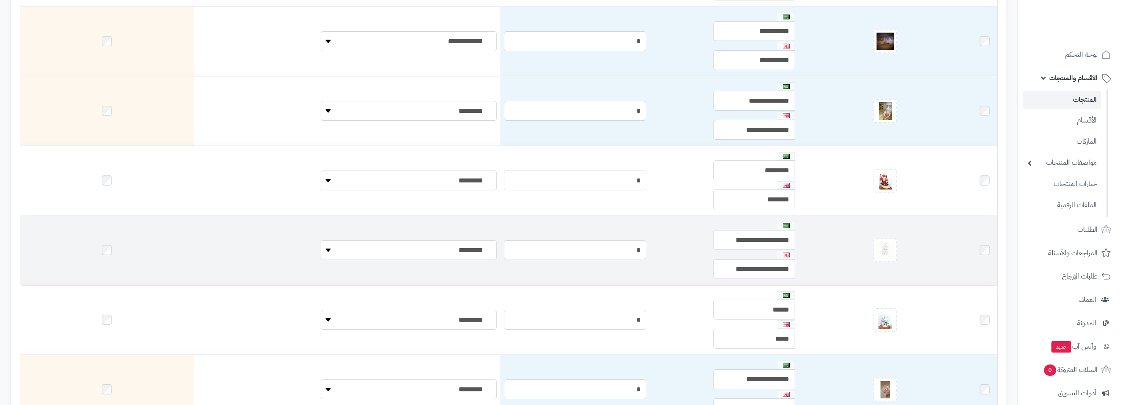
scroll to position [88, 0]
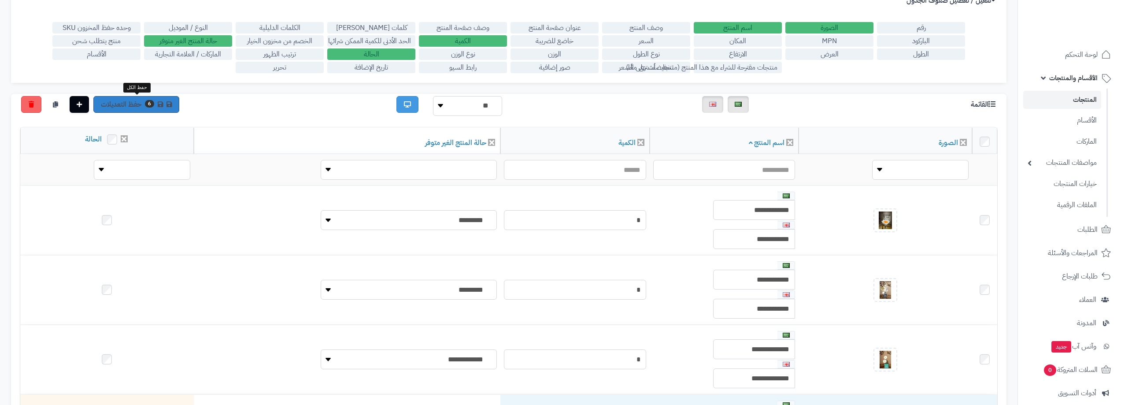
click at [133, 100] on link "6 حفظ التعديلات" at bounding box center [136, 104] width 86 height 17
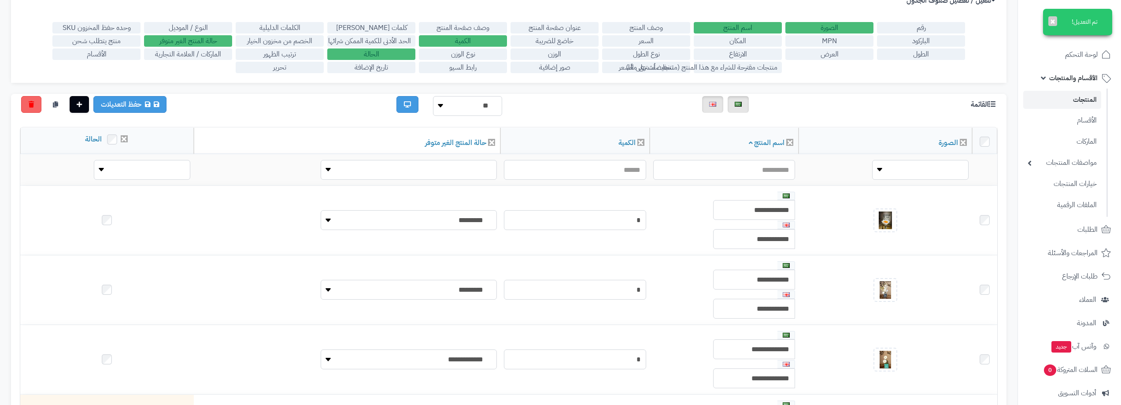
click at [1077, 100] on link "المنتجات" at bounding box center [1062, 100] width 78 height 18
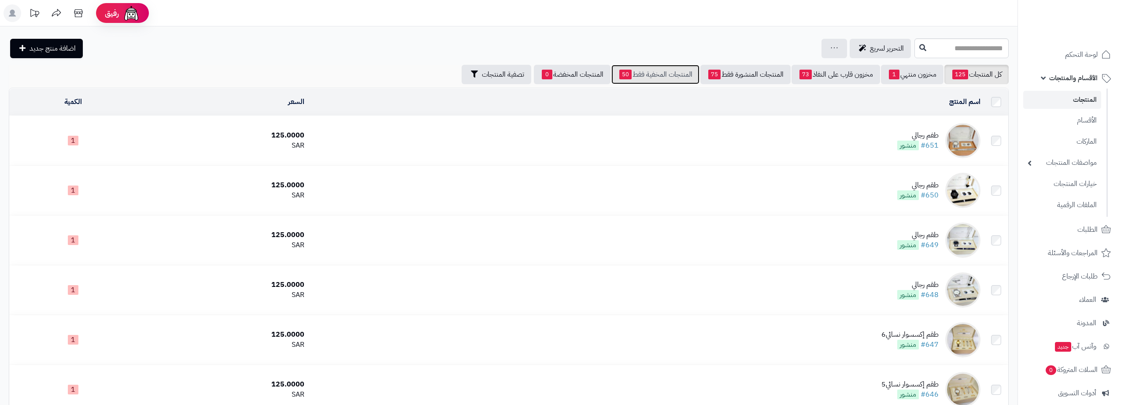
click at [682, 76] on link "المنتجات المخفية فقط 50" at bounding box center [655, 74] width 88 height 19
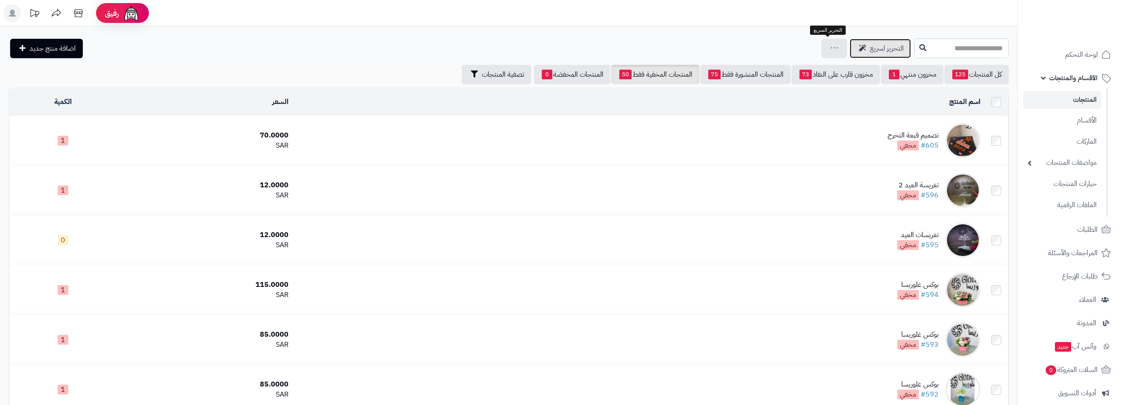
click at [870, 46] on span "التحرير لسريع" at bounding box center [887, 48] width 34 height 11
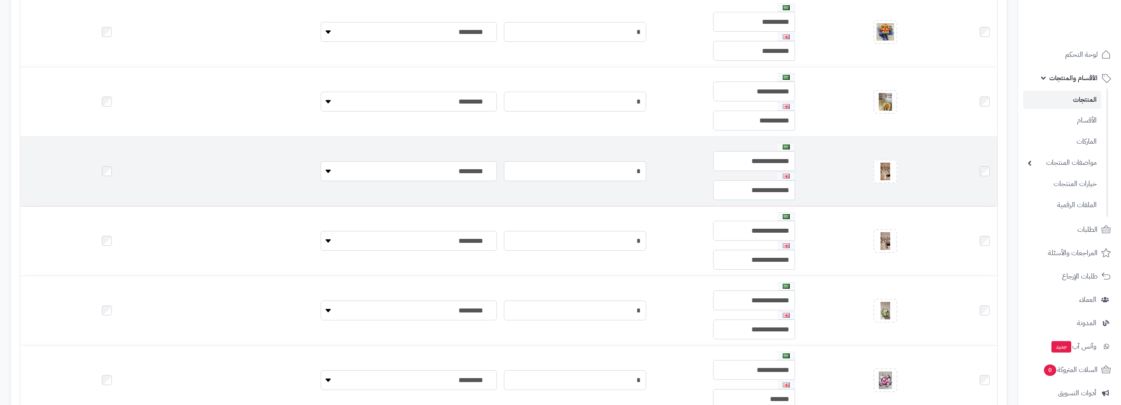
scroll to position [1321, 0]
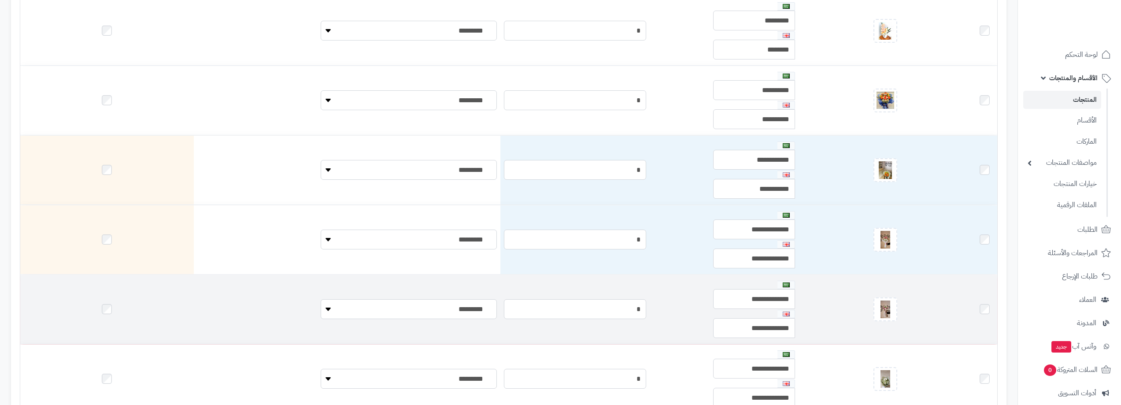
click at [67, 310] on td at bounding box center [107, 309] width 174 height 69
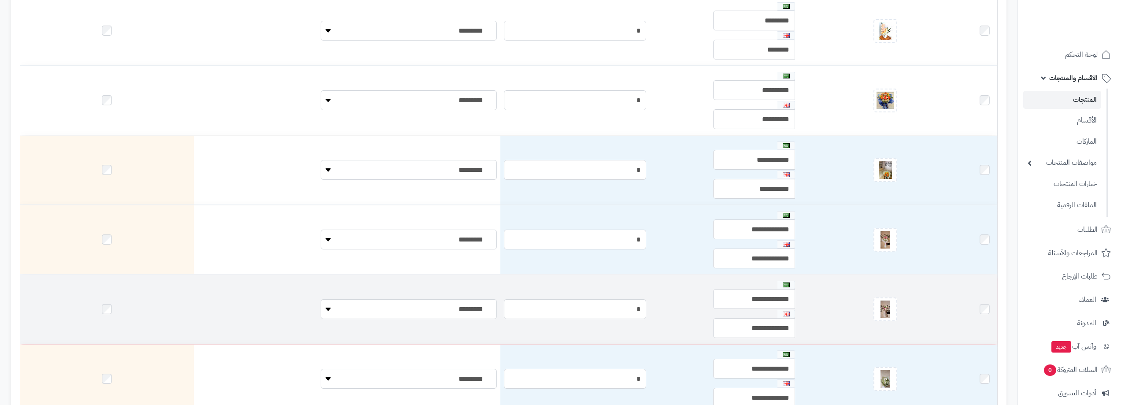
click at [70, 303] on td at bounding box center [107, 309] width 174 height 69
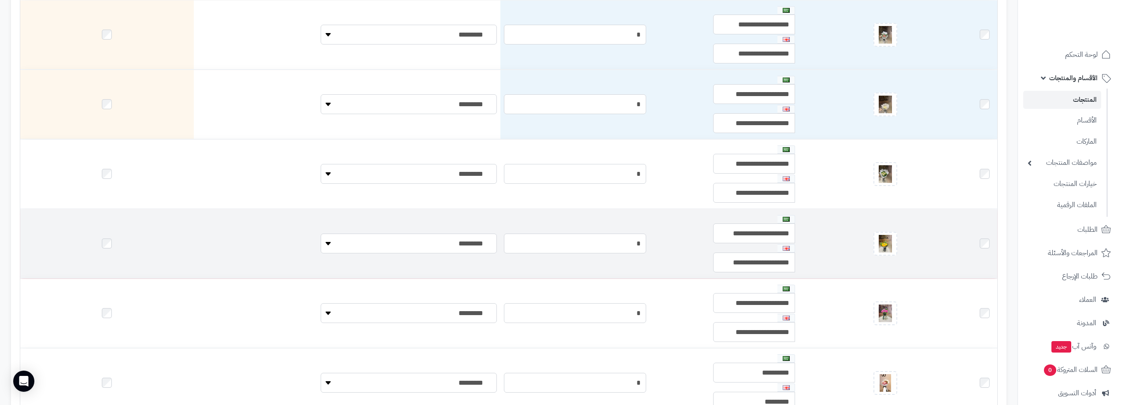
scroll to position [1982, 0]
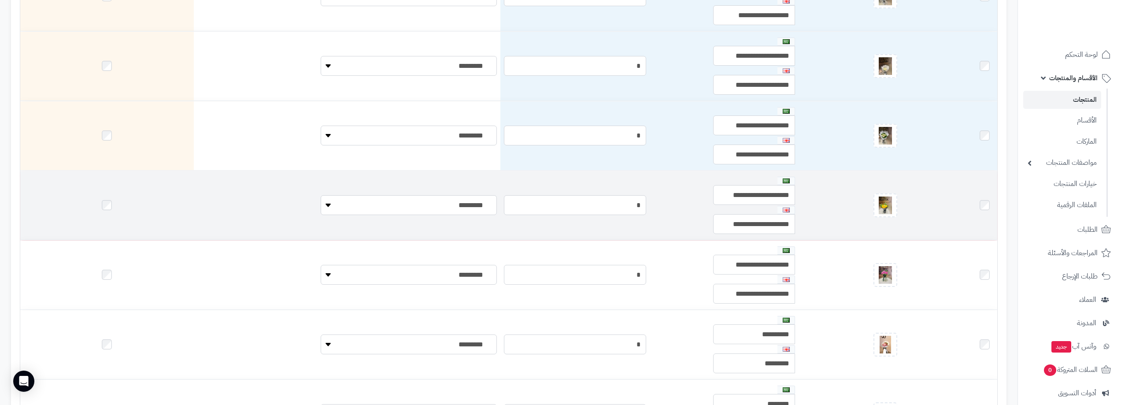
click at [72, 209] on td at bounding box center [107, 205] width 174 height 69
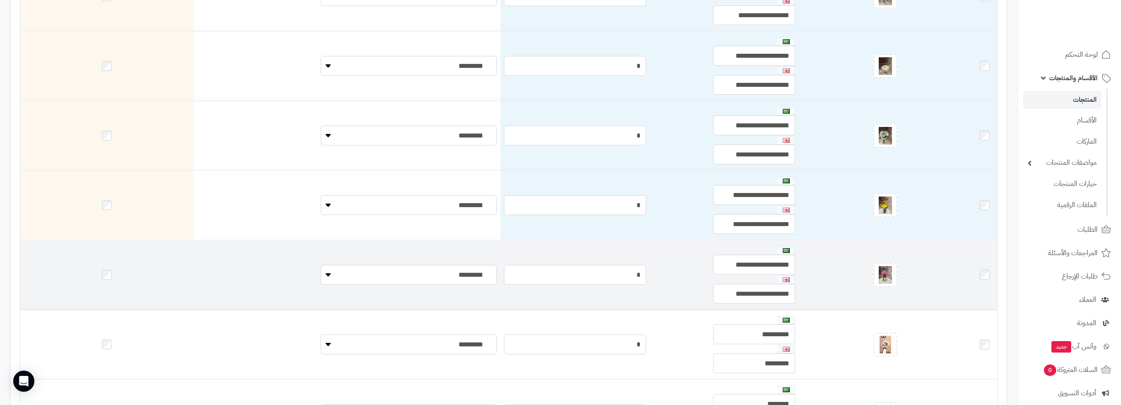
click at [70, 279] on td at bounding box center [107, 274] width 174 height 69
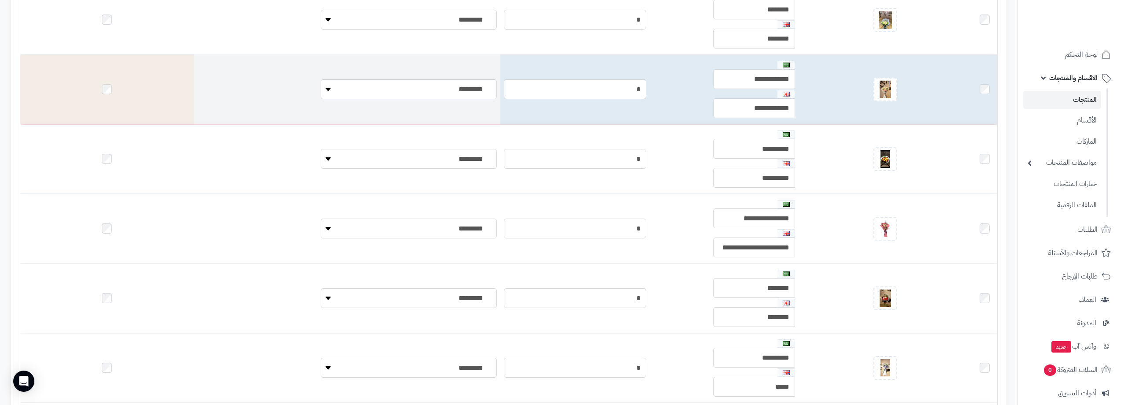
scroll to position [2511, 0]
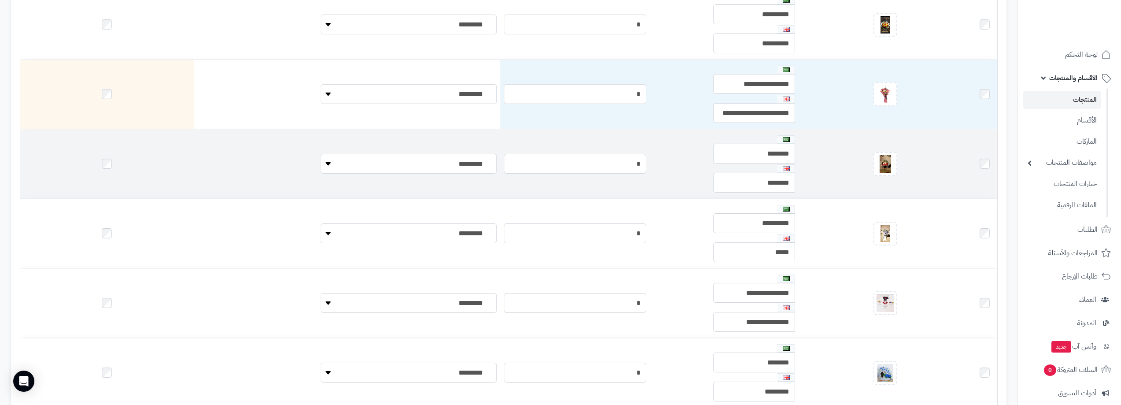
click at [77, 161] on td at bounding box center [107, 163] width 174 height 69
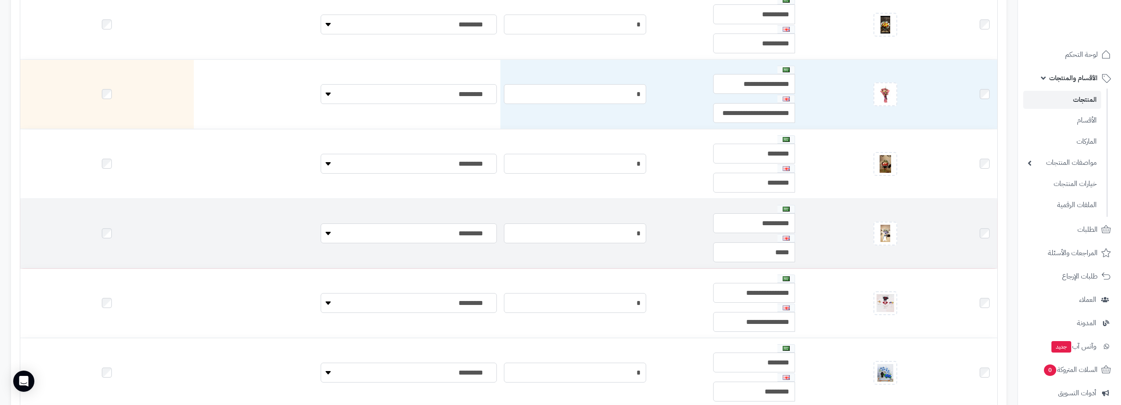
click at [76, 234] on td at bounding box center [107, 233] width 174 height 69
click at [73, 237] on td at bounding box center [107, 233] width 174 height 69
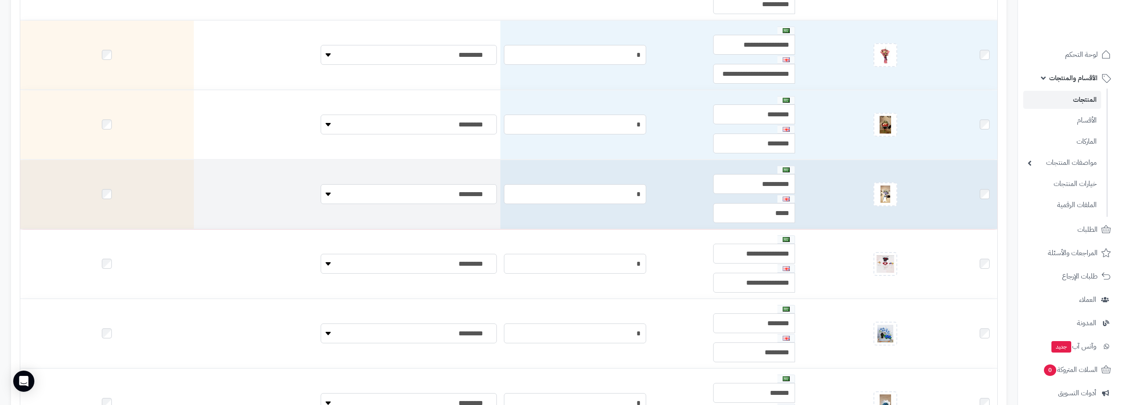
scroll to position [2775, 0]
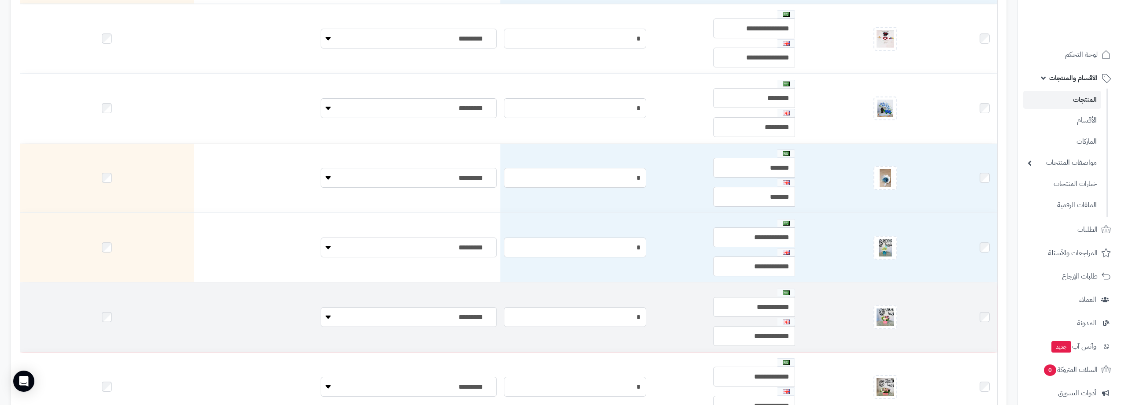
click at [71, 310] on td at bounding box center [107, 317] width 174 height 69
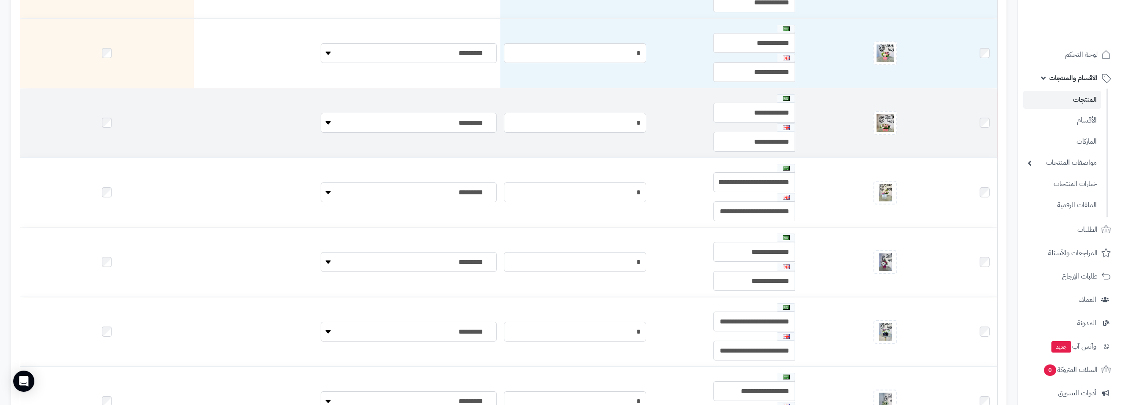
scroll to position [3039, 0]
click at [72, 130] on td at bounding box center [107, 122] width 174 height 69
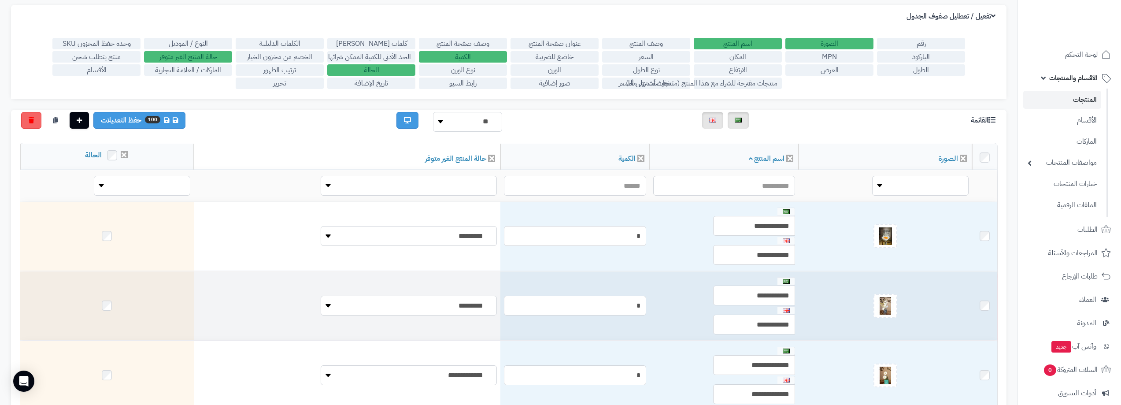
scroll to position [132, 0]
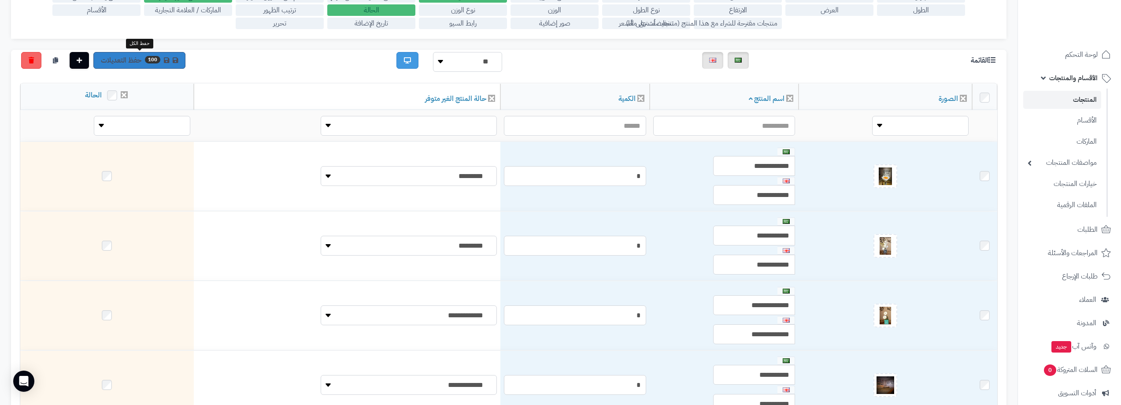
click at [144, 61] on link "100 حفظ التعديلات" at bounding box center [139, 60] width 92 height 17
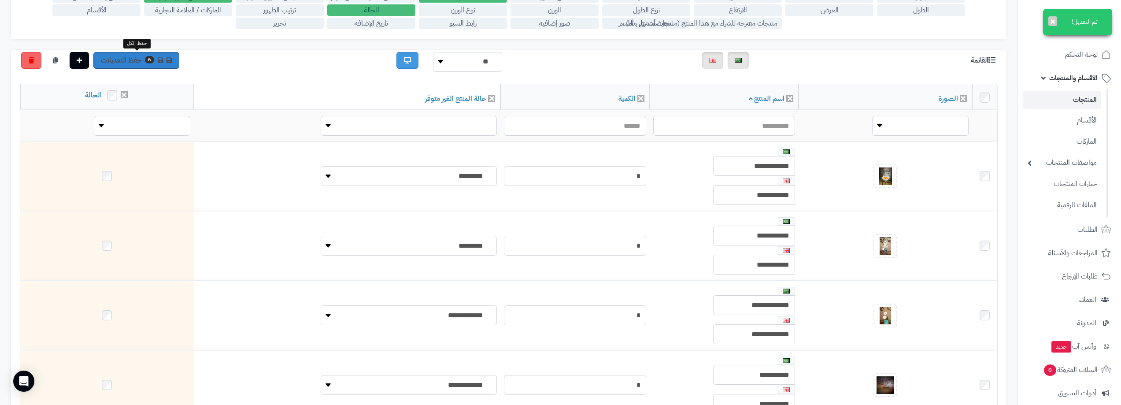
click at [143, 61] on link "6 حفظ التعديلات" at bounding box center [136, 60] width 86 height 17
click at [1082, 97] on link "المنتجات" at bounding box center [1062, 100] width 78 height 18
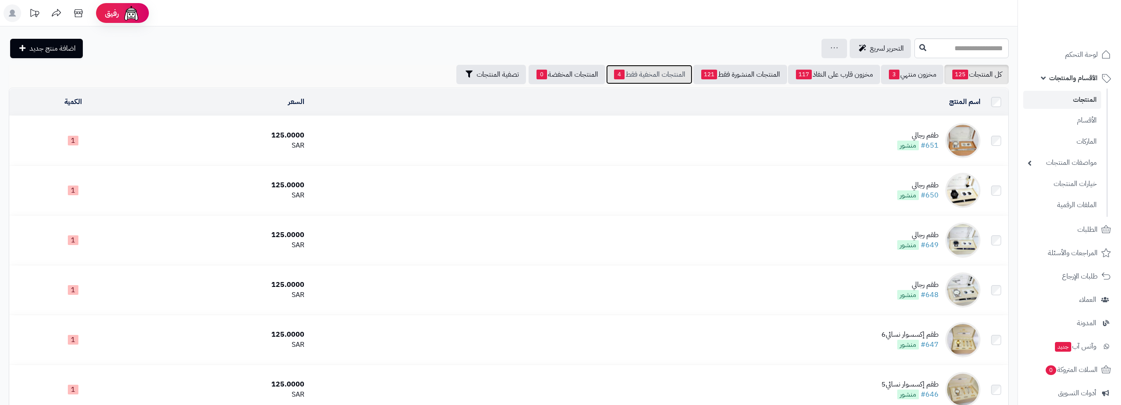
click at [633, 76] on link "المنتجات المخفية فقط 4" at bounding box center [649, 74] width 86 height 19
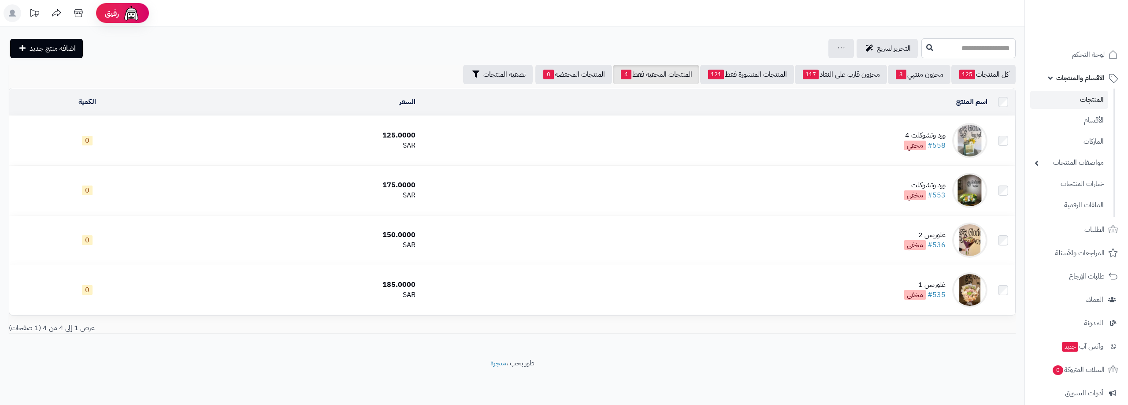
click at [929, 135] on div "ورد وتشوكلت 4" at bounding box center [924, 135] width 41 height 10
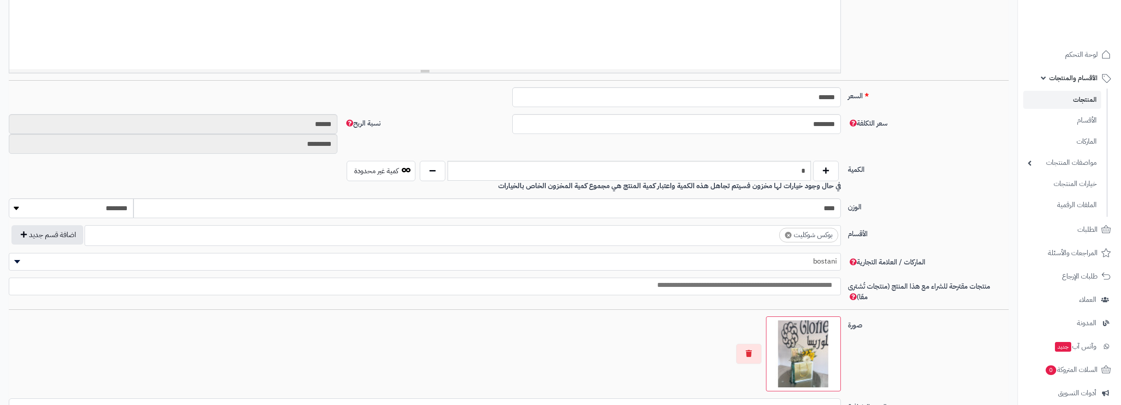
scroll to position [308, 0]
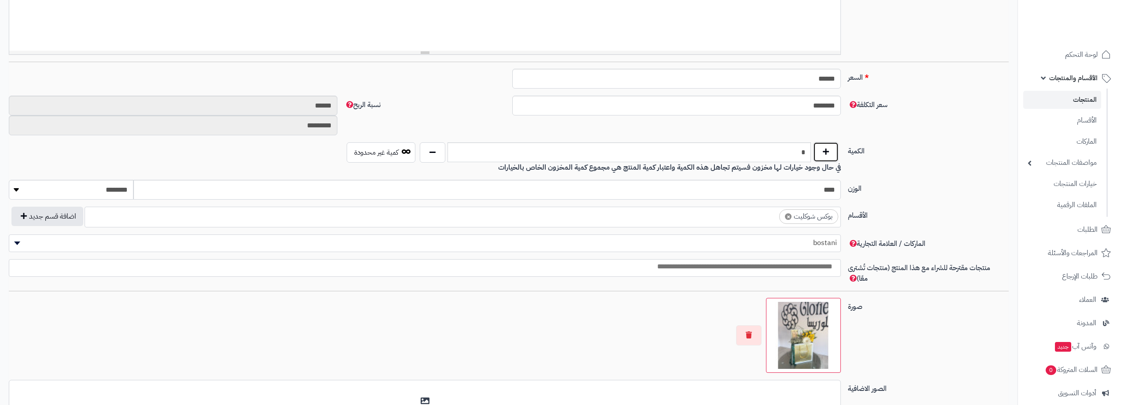
click at [828, 148] on button "button" at bounding box center [826, 152] width 26 height 20
type input "*"
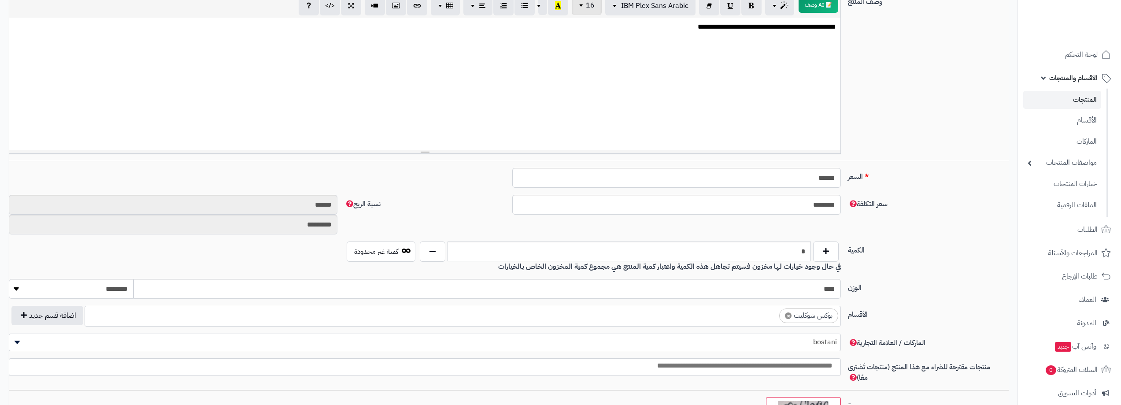
scroll to position [0, 0]
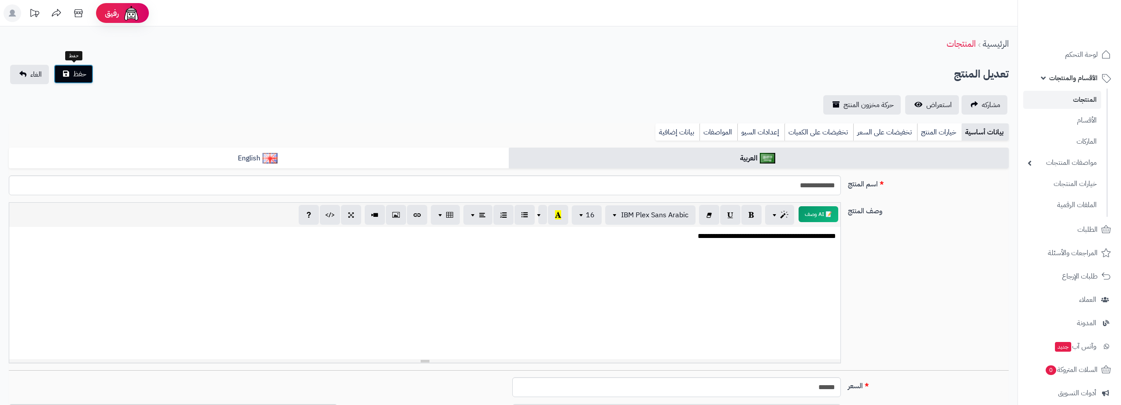
click at [84, 73] on span "حفظ" at bounding box center [79, 74] width 13 height 11
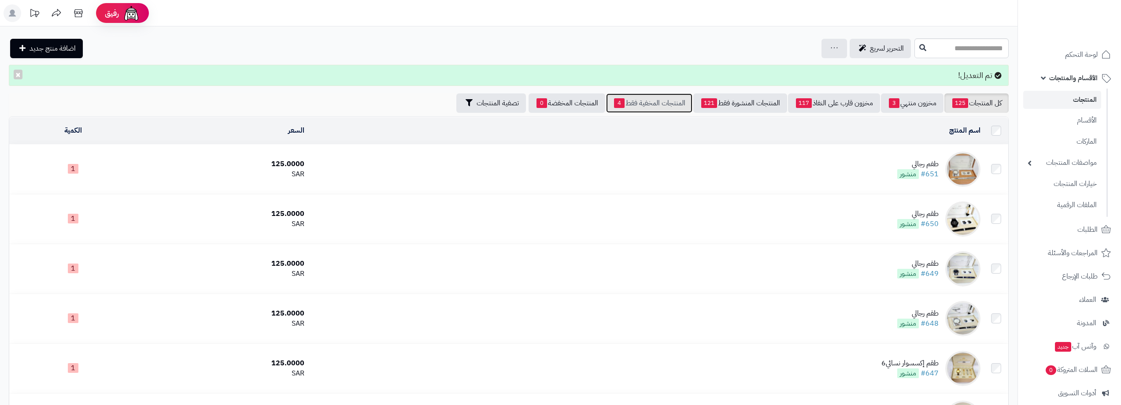
click at [640, 101] on link "المنتجات المخفية فقط 4" at bounding box center [649, 102] width 86 height 19
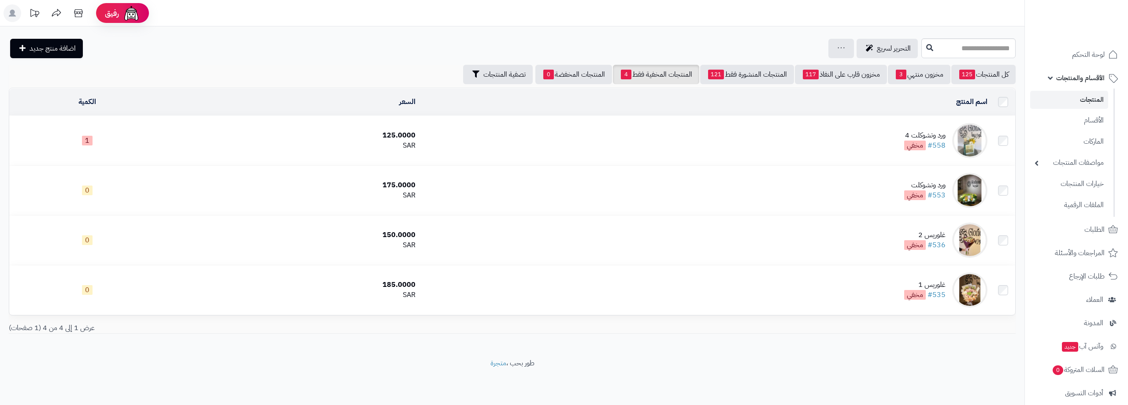
click at [918, 134] on div "ورد وتشوكلت 4" at bounding box center [924, 135] width 41 height 10
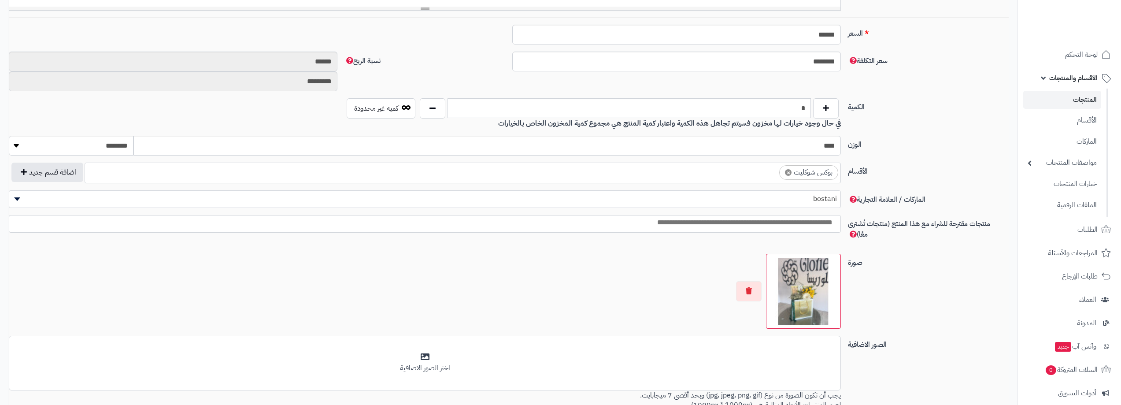
scroll to position [472, 0]
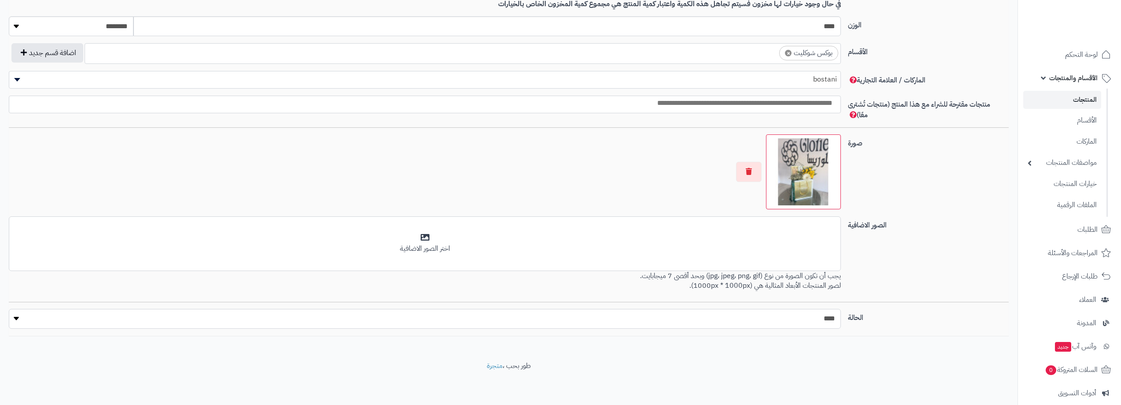
click at [633, 320] on select "***** ****" at bounding box center [425, 319] width 832 height 20
select select "*"
click at [9, 309] on select "***** ****" at bounding box center [425, 319] width 832 height 20
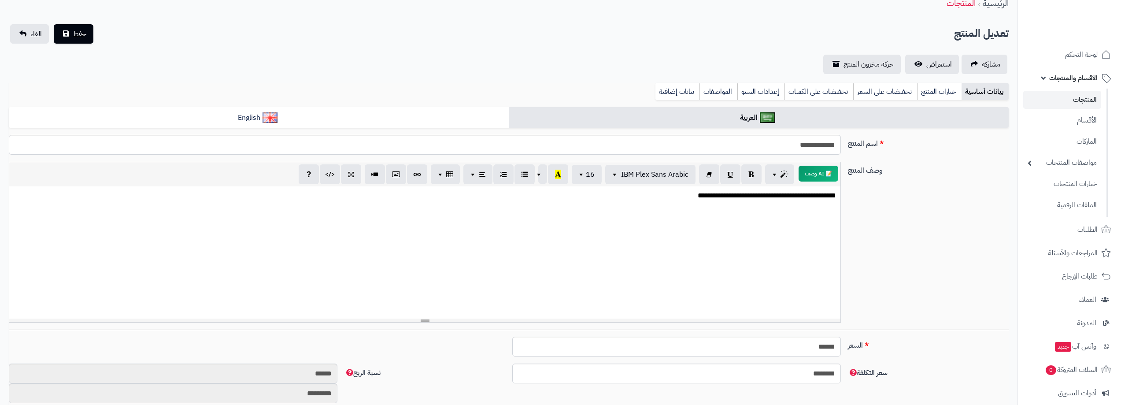
scroll to position [0, 0]
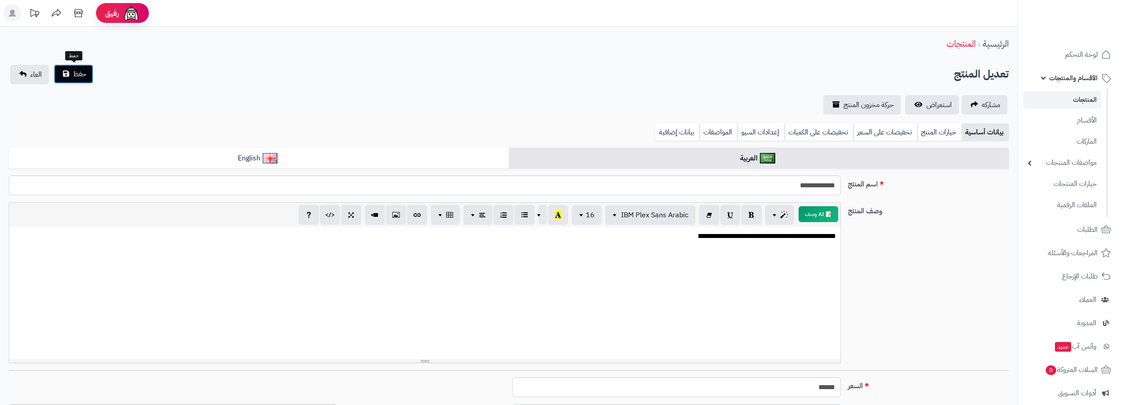
click at [80, 77] on span "حفظ" at bounding box center [79, 74] width 13 height 11
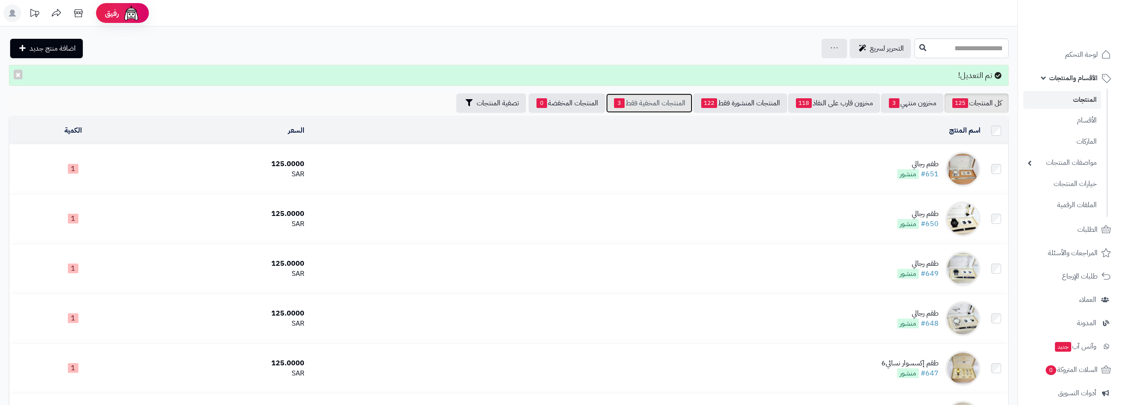
click at [645, 106] on link "المنتجات المخفية فقط 3" at bounding box center [649, 102] width 86 height 19
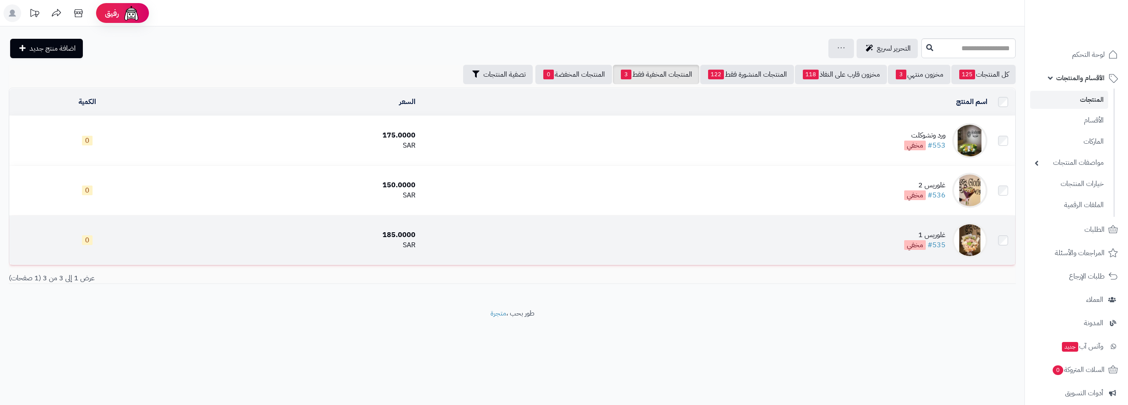
click at [856, 239] on td "غلوريس 1 #535 مخفي" at bounding box center [704, 239] width 571 height 49
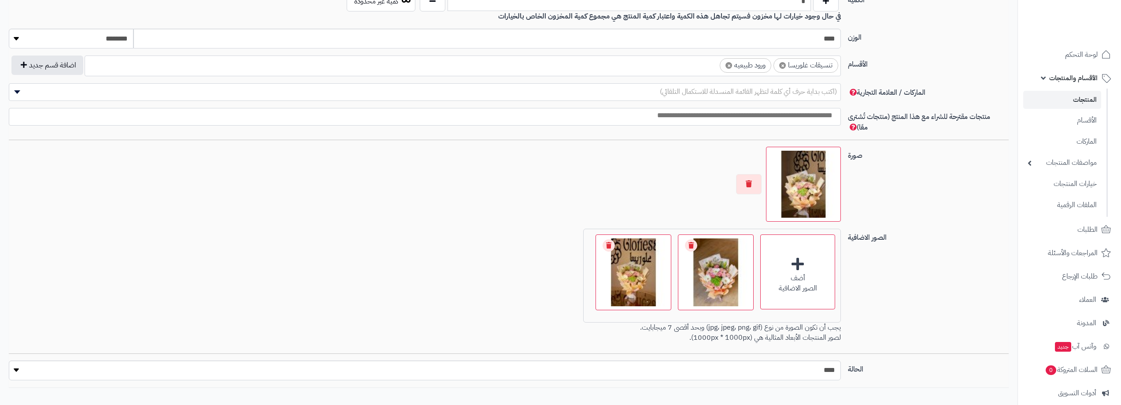
scroll to position [379, 0]
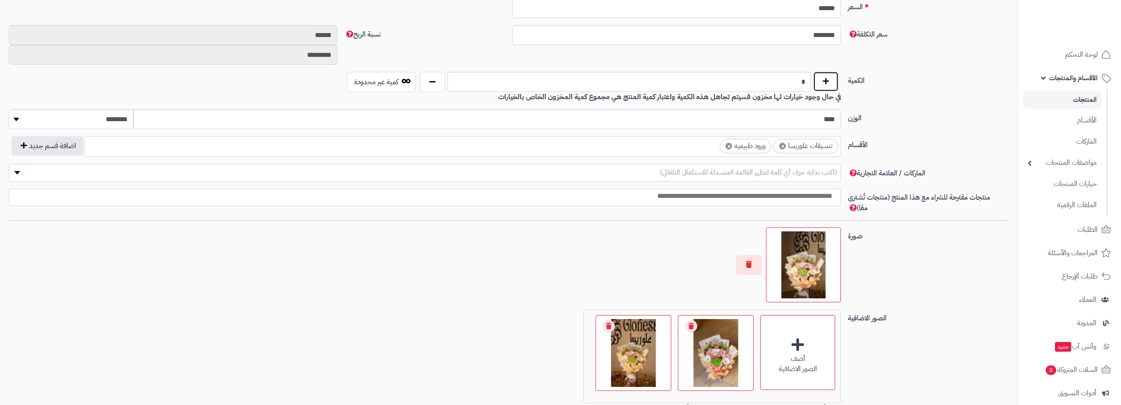
click at [831, 86] on button "button" at bounding box center [826, 81] width 26 height 20
type input "*"
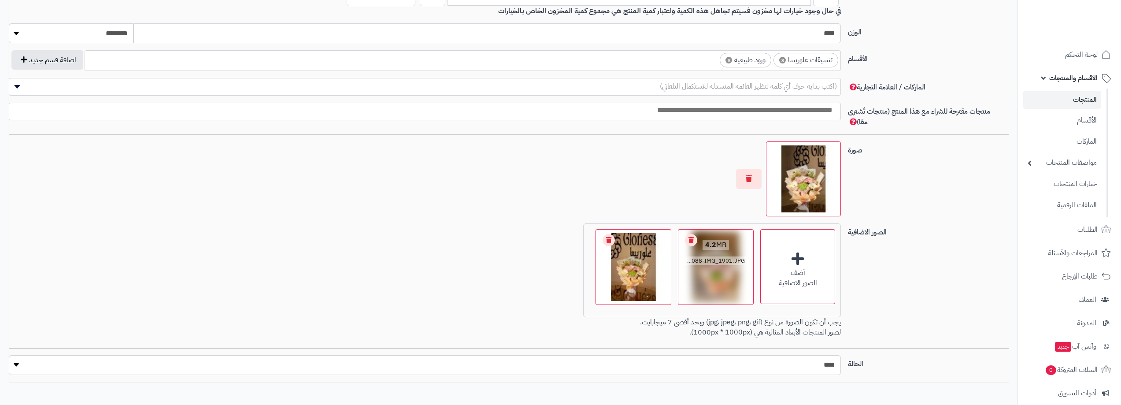
scroll to position [511, 0]
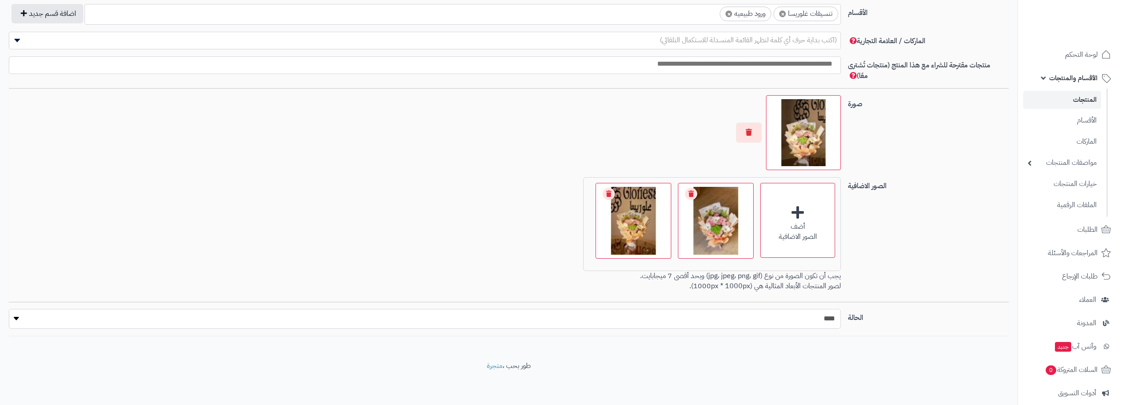
click at [740, 319] on select "***** ****" at bounding box center [425, 319] width 832 height 20
select select "*"
click at [9, 309] on select "***** ****" at bounding box center [425, 319] width 832 height 20
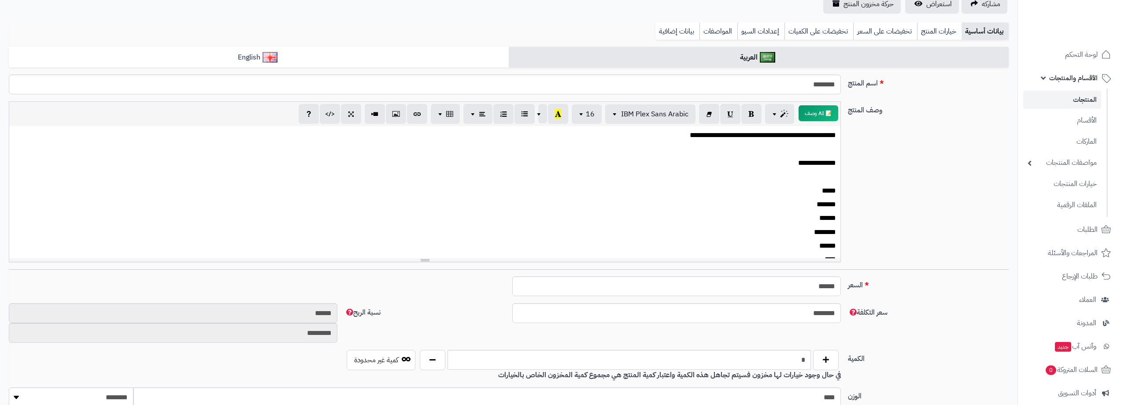
scroll to position [0, 0]
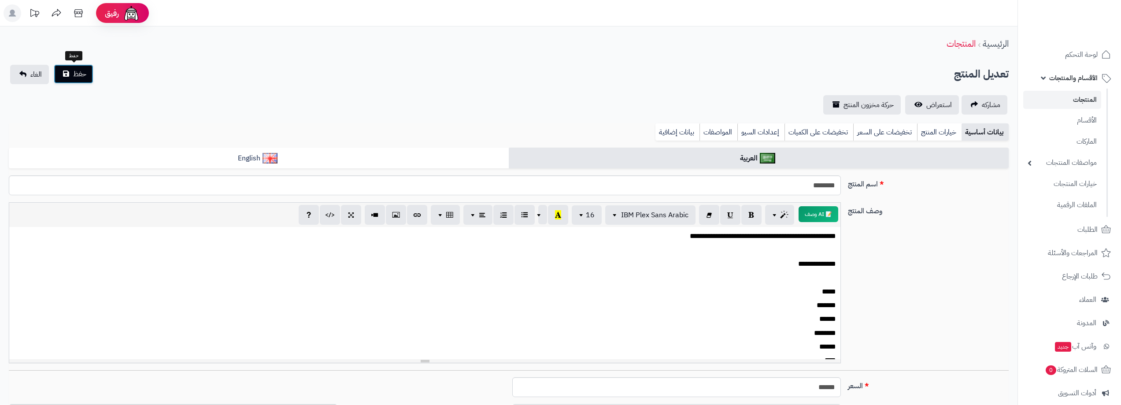
click at [81, 75] on span "حفظ" at bounding box center [79, 74] width 13 height 11
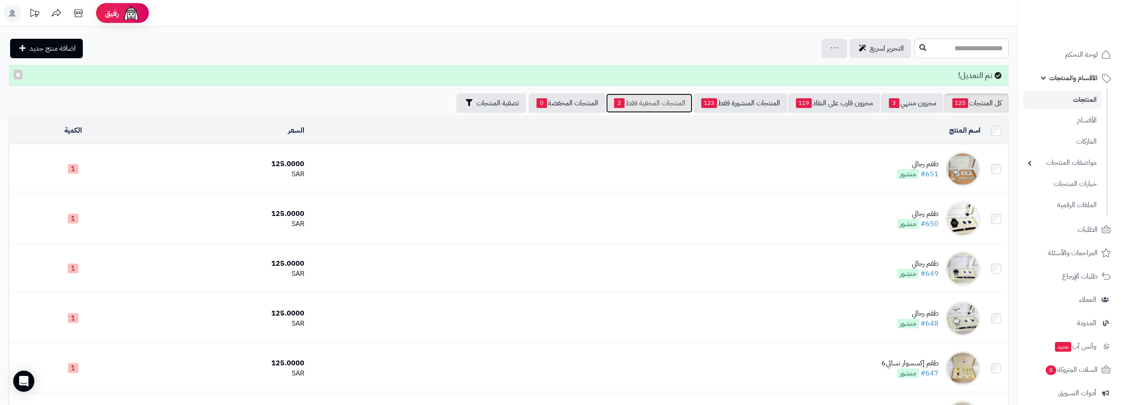
click at [636, 100] on link "المنتجات المخفية فقط 2" at bounding box center [649, 102] width 86 height 19
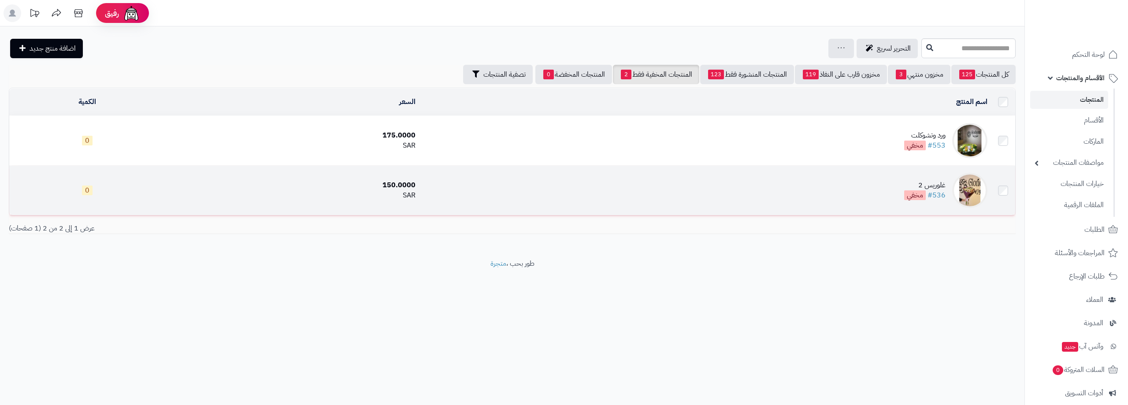
click at [905, 187] on td "غلوريس 2 #536 مخفي" at bounding box center [704, 190] width 571 height 49
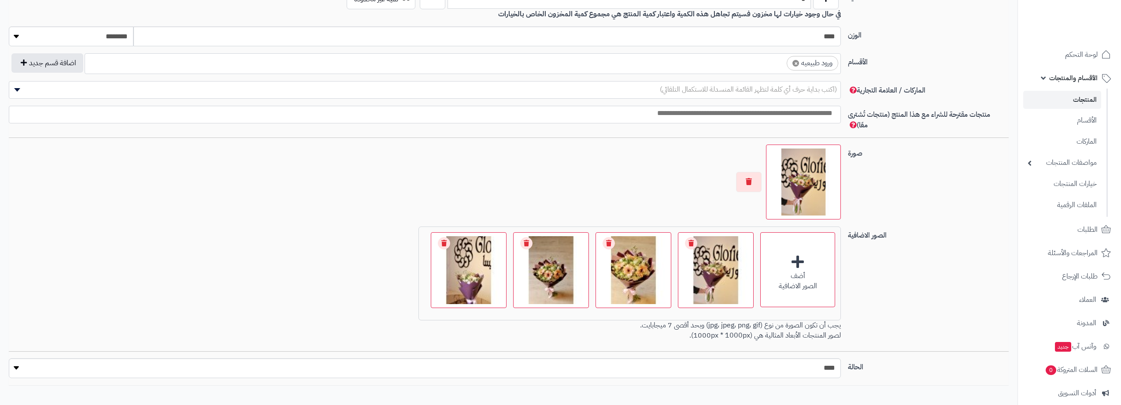
scroll to position [335, 0]
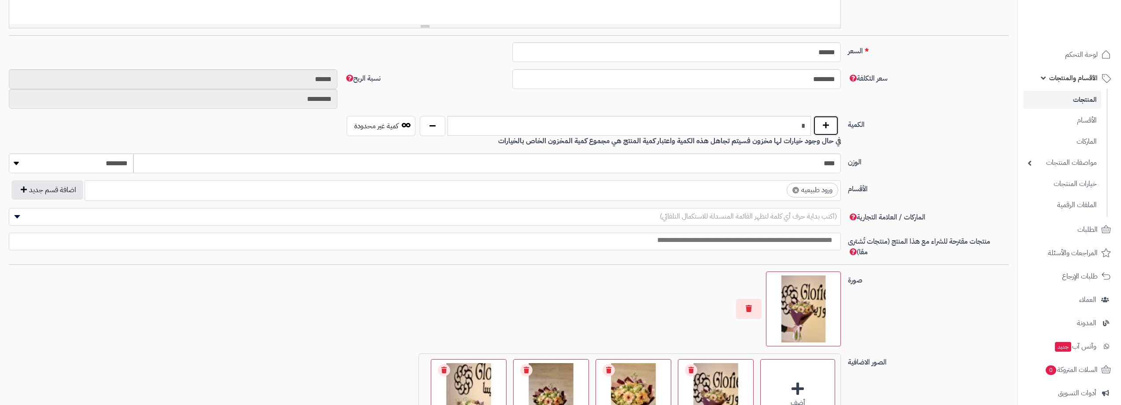
click at [821, 128] on button "button" at bounding box center [826, 125] width 26 height 20
type input "*"
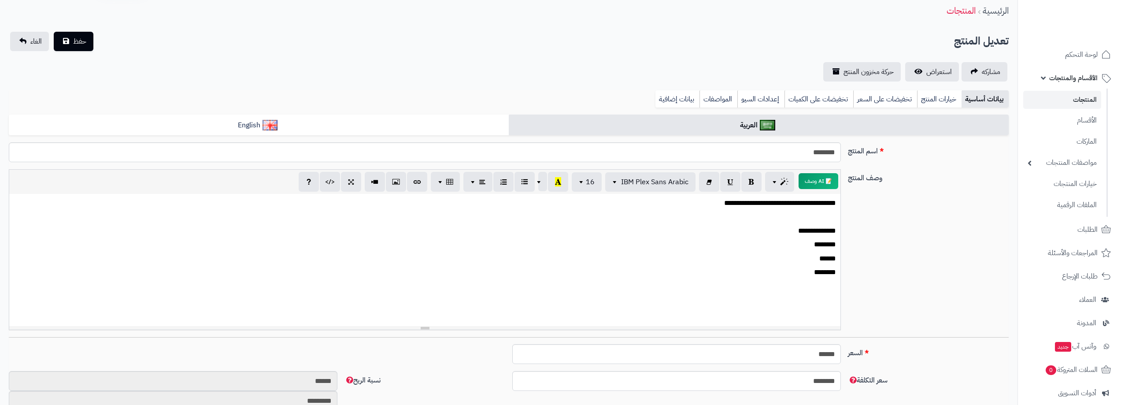
scroll to position [0, 0]
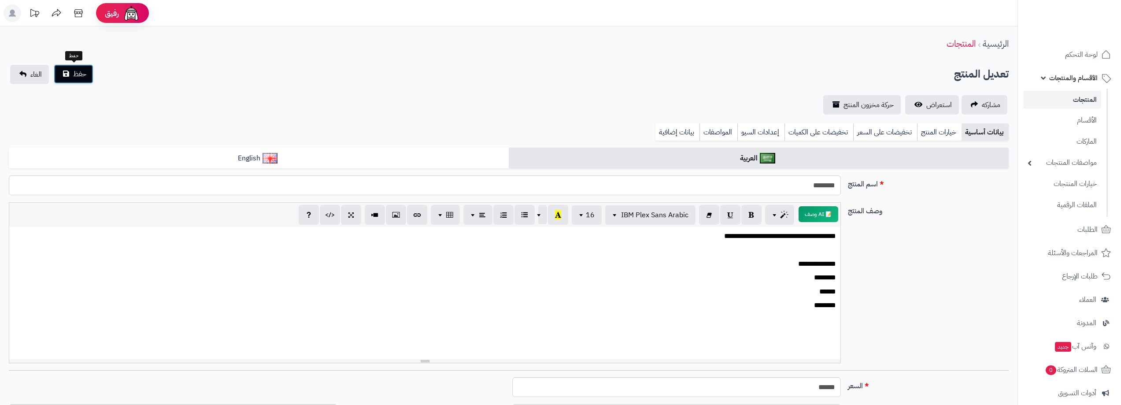
click at [75, 74] on span "حفظ" at bounding box center [79, 74] width 13 height 11
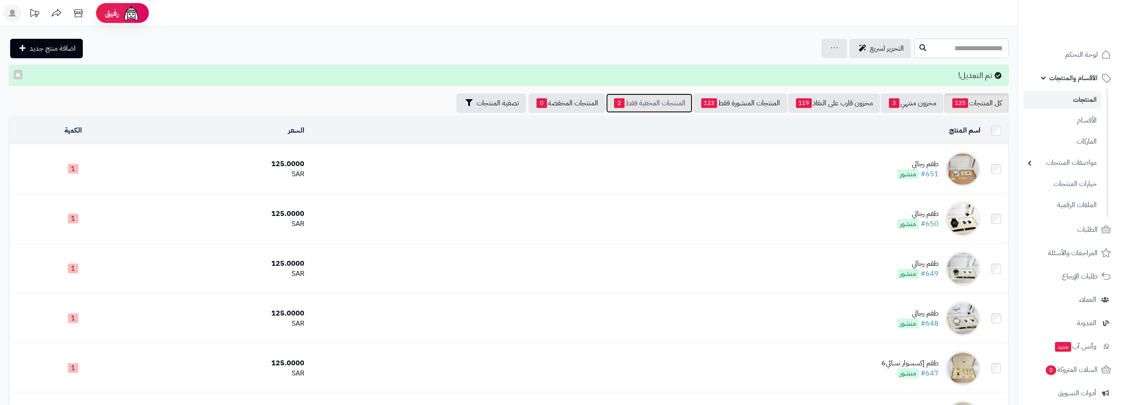
click at [629, 106] on link "المنتجات المخفية فقط 2" at bounding box center [649, 102] width 86 height 19
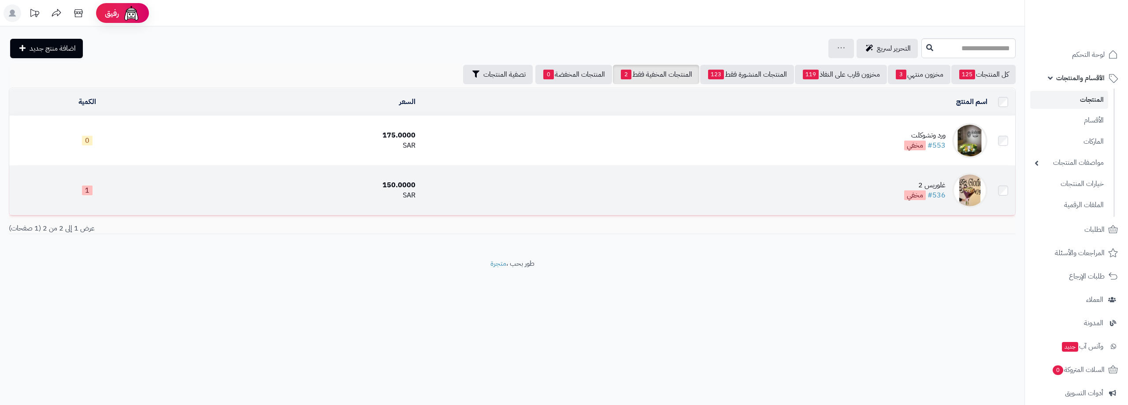
click at [926, 186] on div "غلوريس 2" at bounding box center [924, 185] width 41 height 10
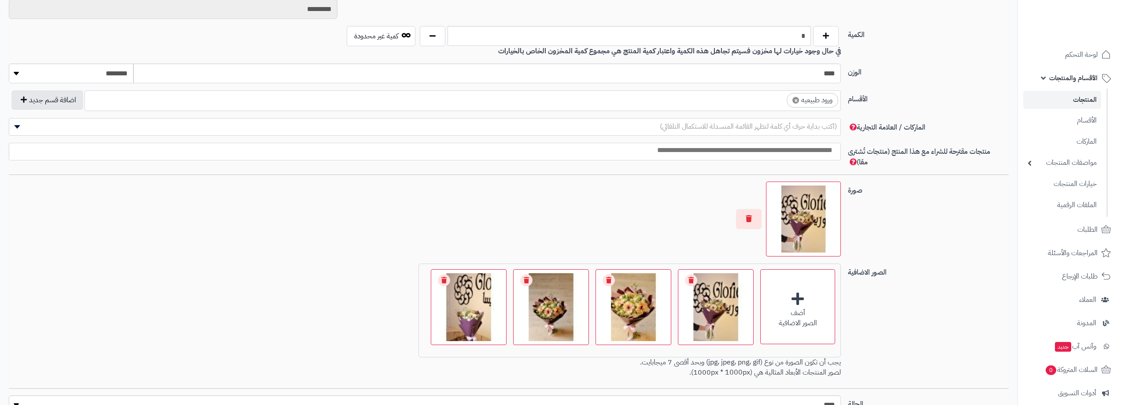
scroll to position [511, 0]
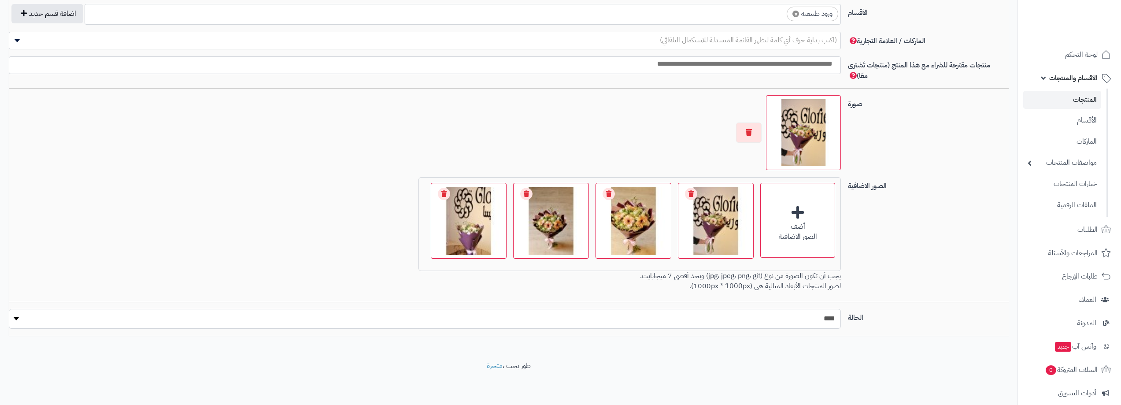
click at [653, 320] on select "***** ****" at bounding box center [425, 319] width 832 height 20
select select "*"
click at [9, 309] on select "***** ****" at bounding box center [425, 319] width 832 height 20
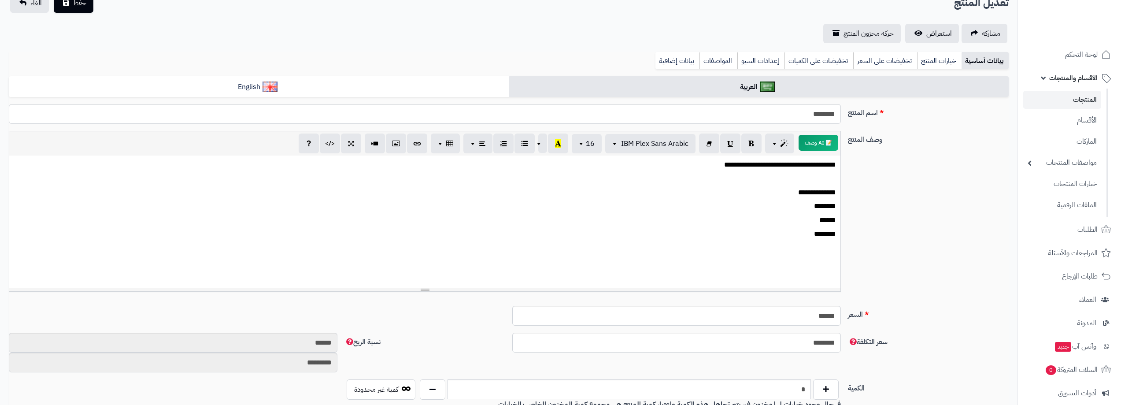
scroll to position [0, 0]
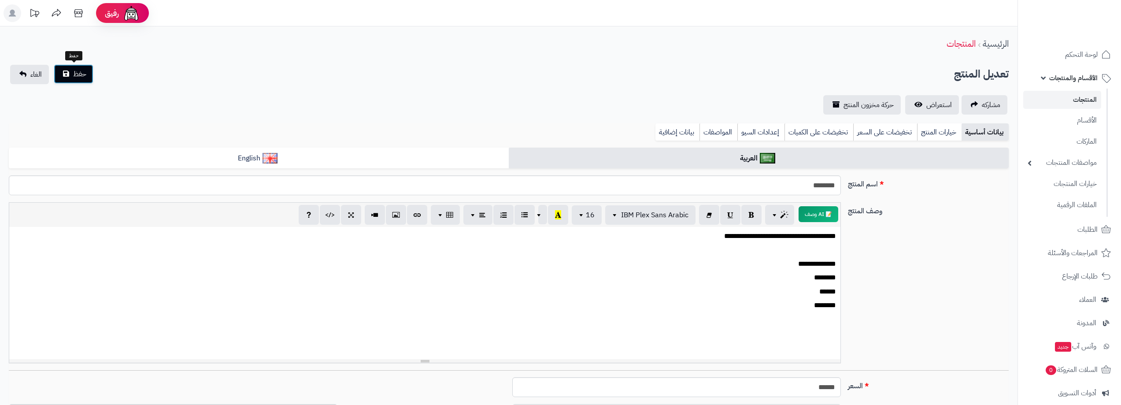
click at [77, 75] on span "حفظ" at bounding box center [79, 74] width 13 height 11
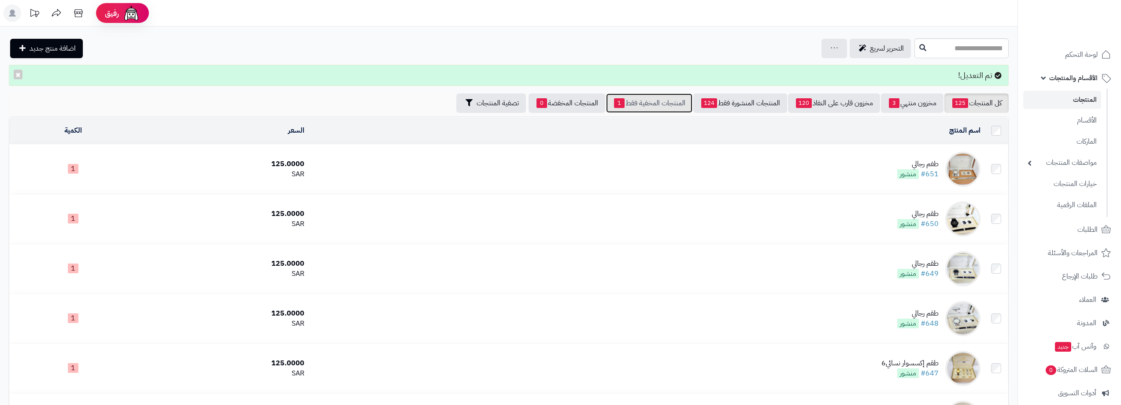
click at [655, 96] on link "المنتجات المخفية فقط 1" at bounding box center [649, 102] width 86 height 19
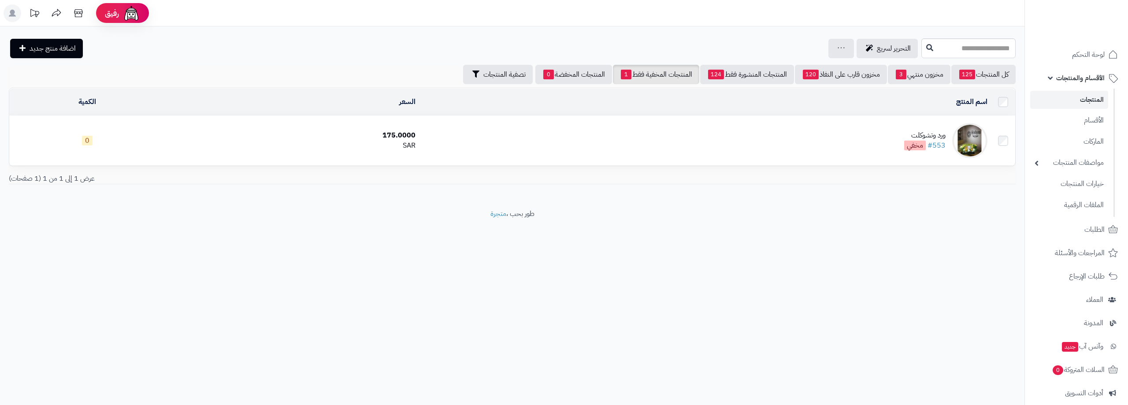
click at [727, 147] on td "ورد وتشوكلت #553 مخفي" at bounding box center [704, 140] width 571 height 49
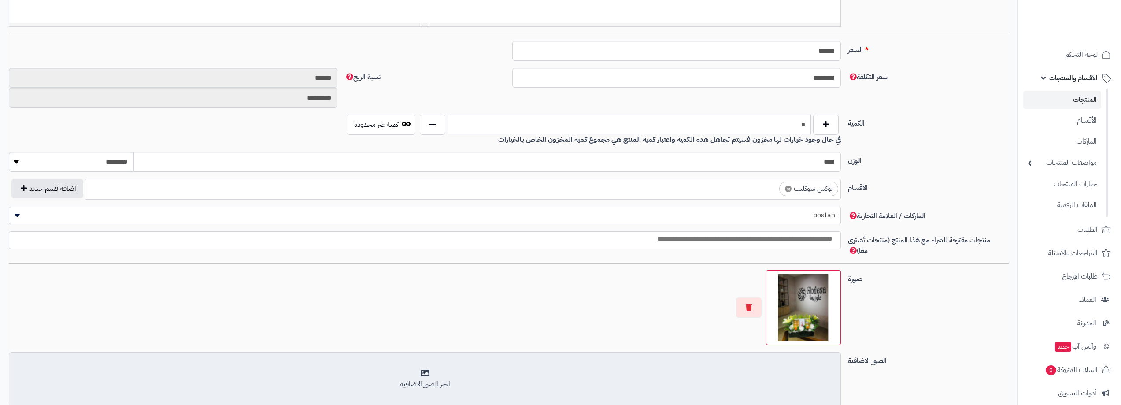
scroll to position [352, 0]
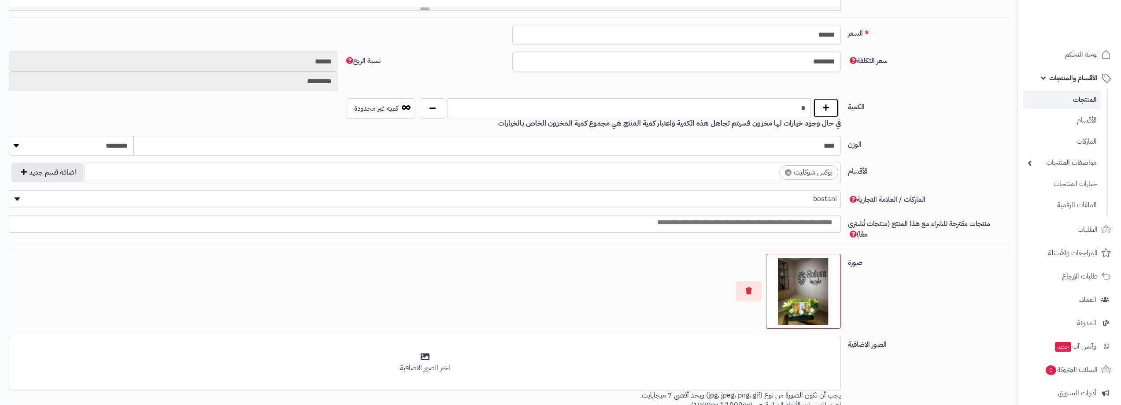
click at [823, 112] on button "button" at bounding box center [826, 108] width 26 height 20
type input "*"
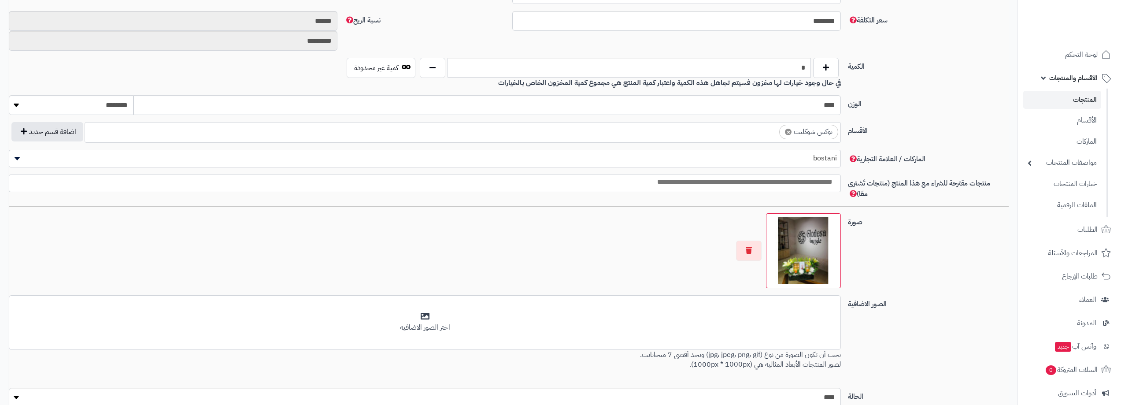
scroll to position [472, 0]
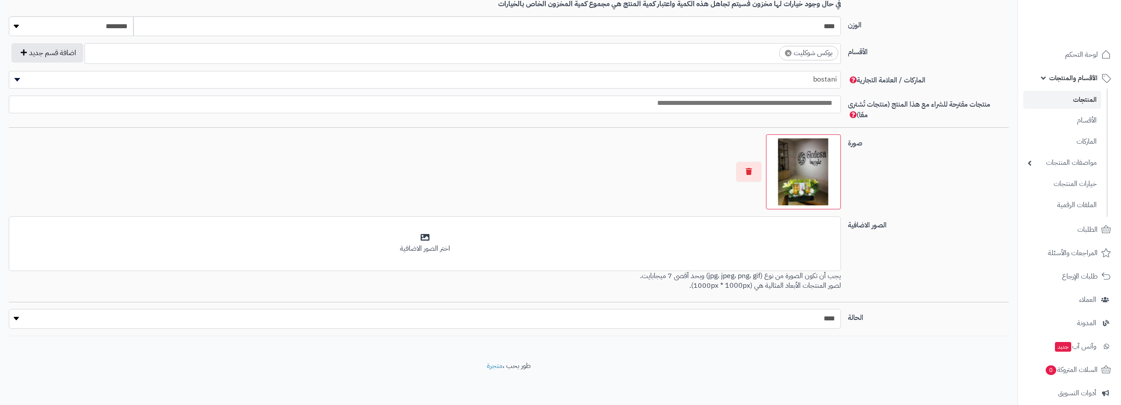
click at [483, 321] on select "***** ****" at bounding box center [425, 319] width 832 height 20
select select "*"
click at [9, 309] on select "***** ****" at bounding box center [425, 319] width 832 height 20
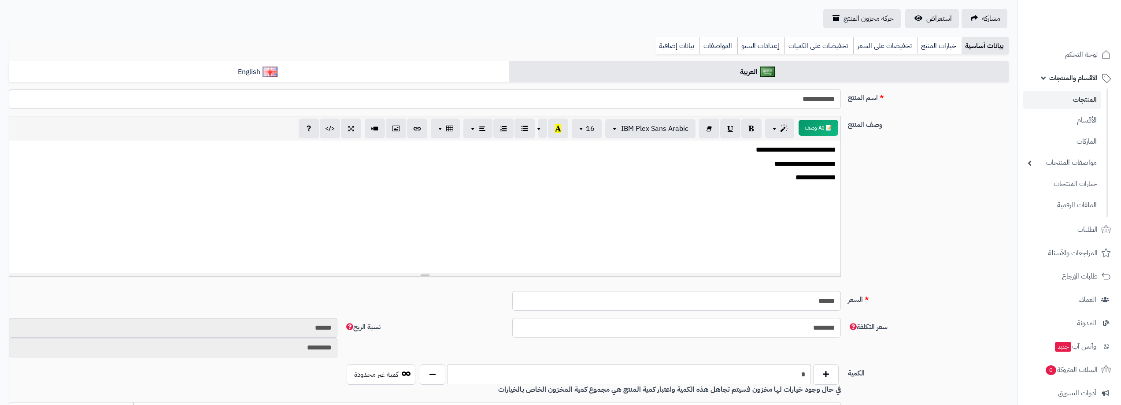
scroll to position [0, 0]
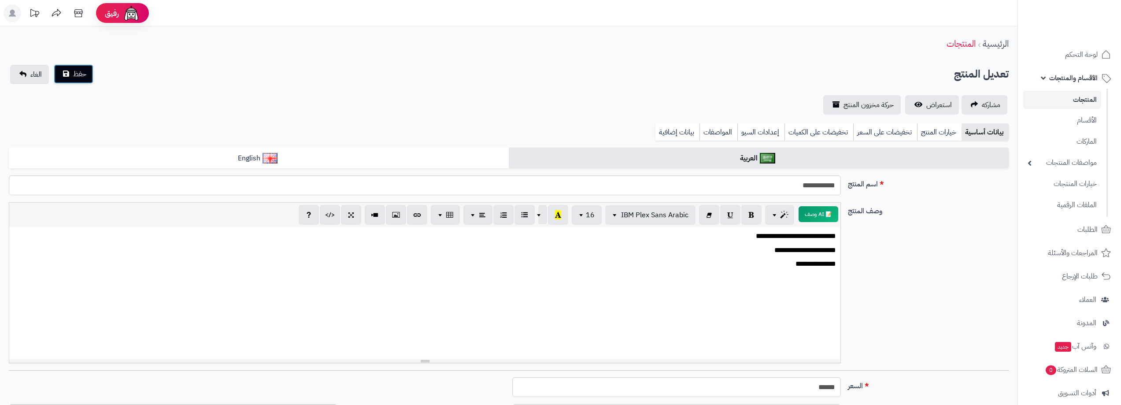
click at [77, 74] on span "حفظ" at bounding box center [79, 74] width 13 height 11
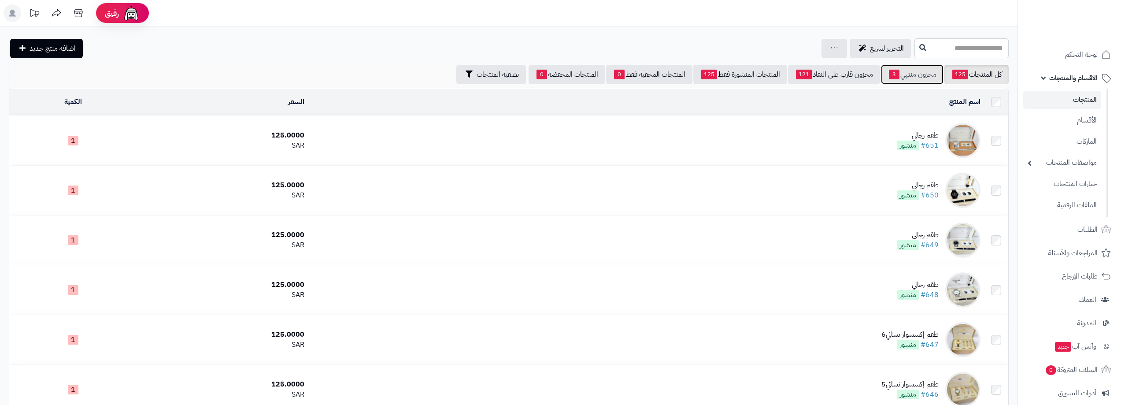
click at [904, 74] on link "مخزون منتهي 3" at bounding box center [912, 74] width 63 height 19
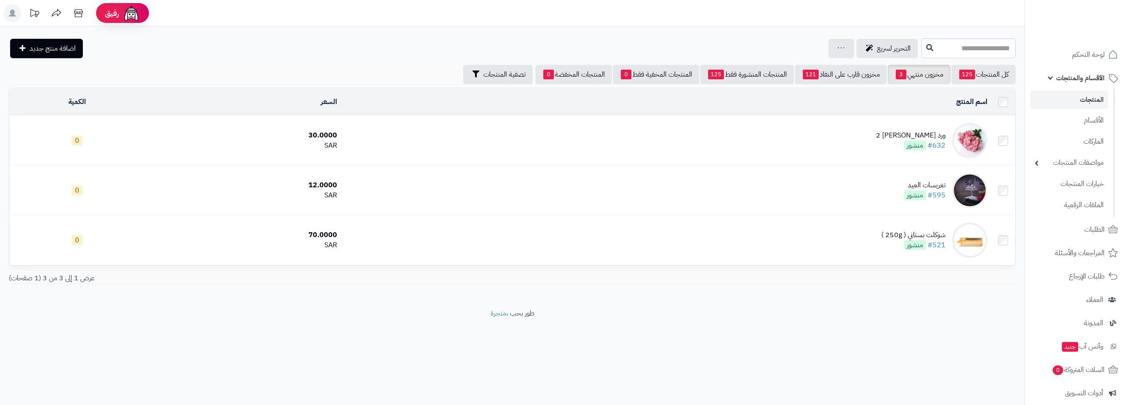
click at [1094, 102] on link "المنتجات" at bounding box center [1069, 100] width 78 height 18
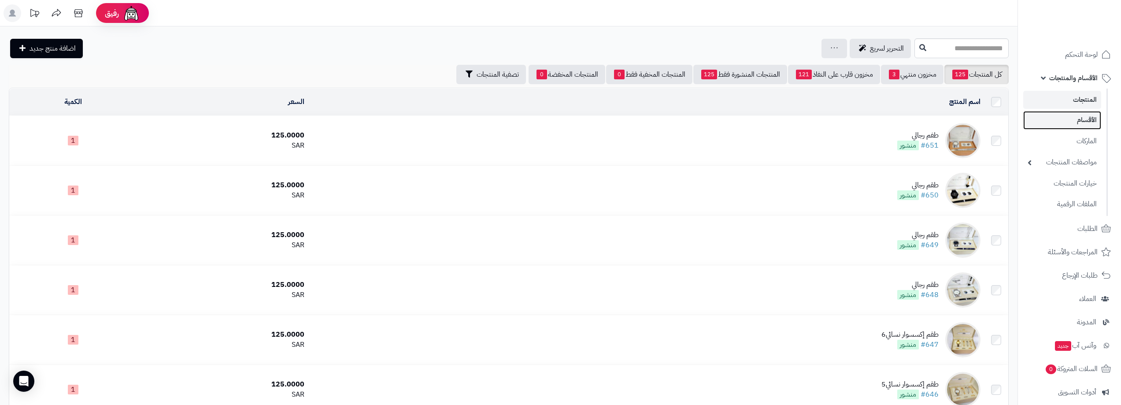
click at [1077, 122] on link "الأقسام" at bounding box center [1062, 120] width 78 height 18
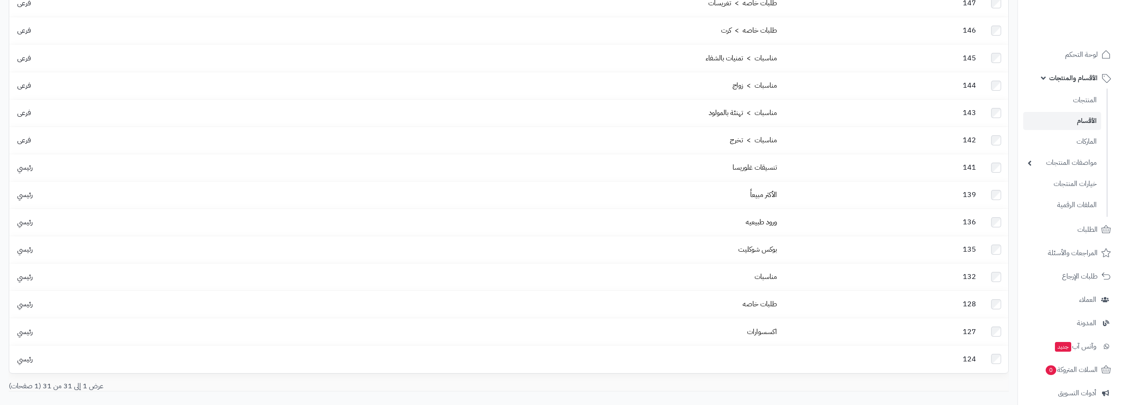
scroll to position [573, 0]
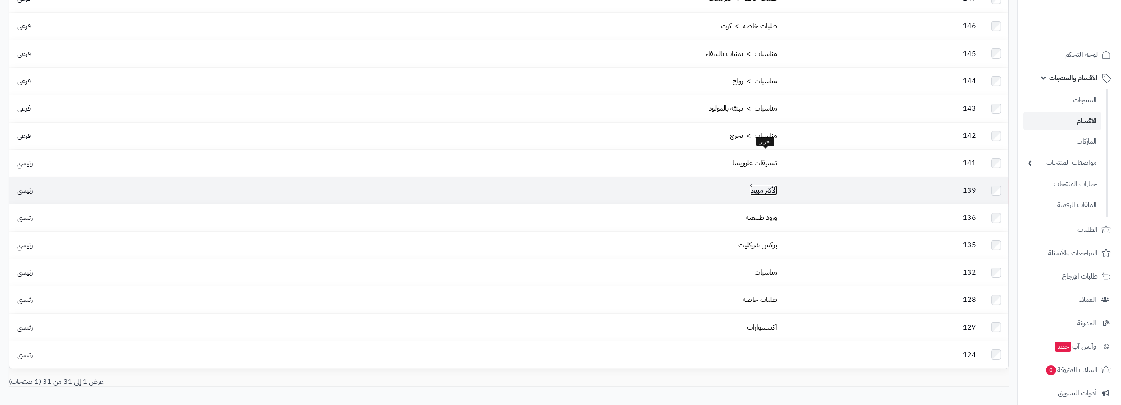
click at [770, 185] on link "الأكثر مبيعاً" at bounding box center [763, 190] width 27 height 11
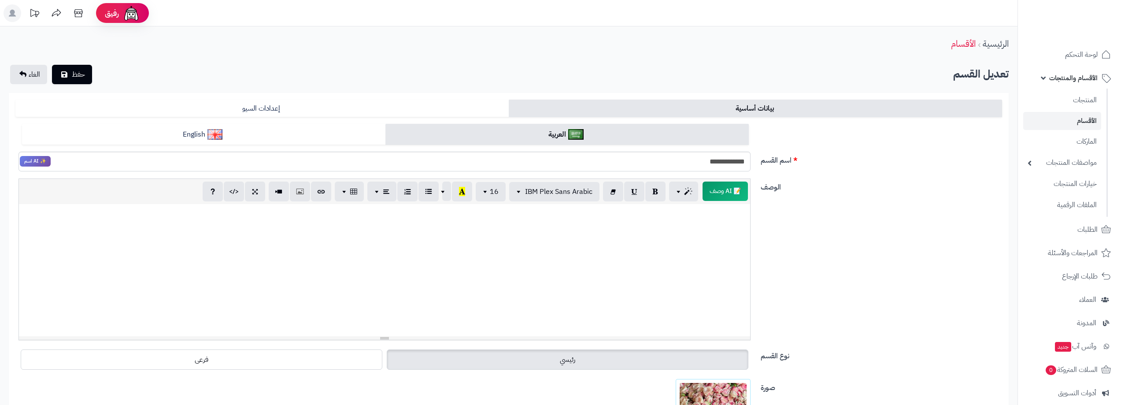
click at [1080, 77] on span "الأقسام والمنتجات" at bounding box center [1073, 78] width 48 height 12
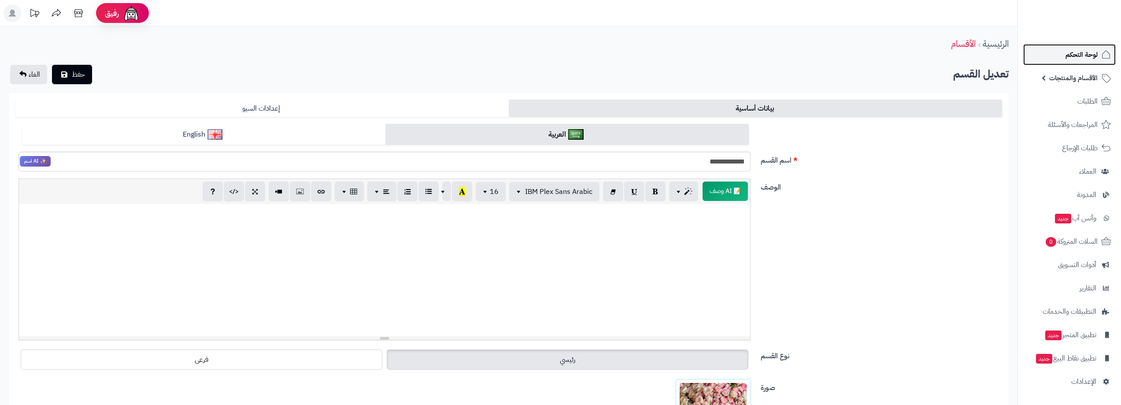
click at [1077, 52] on span "لوحة التحكم" at bounding box center [1082, 54] width 32 height 12
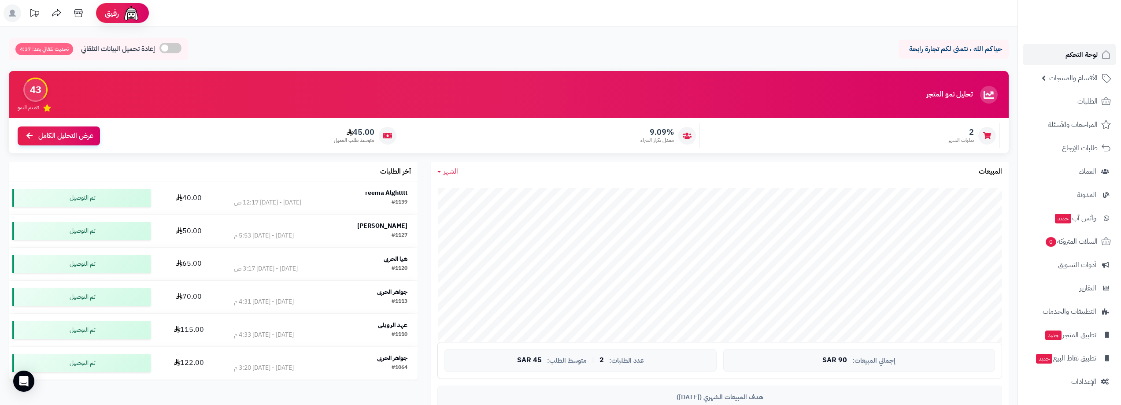
click at [1082, 64] on link "لوحة التحكم" at bounding box center [1069, 54] width 92 height 21
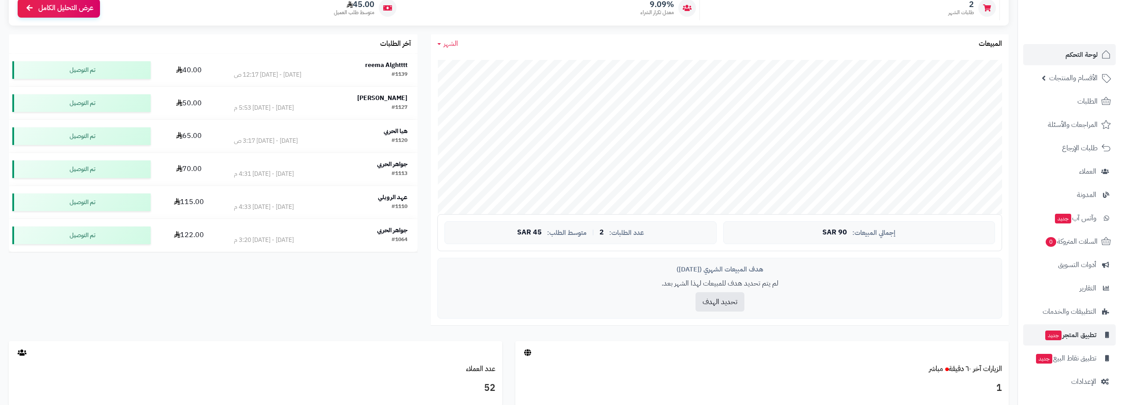
scroll to position [132, 0]
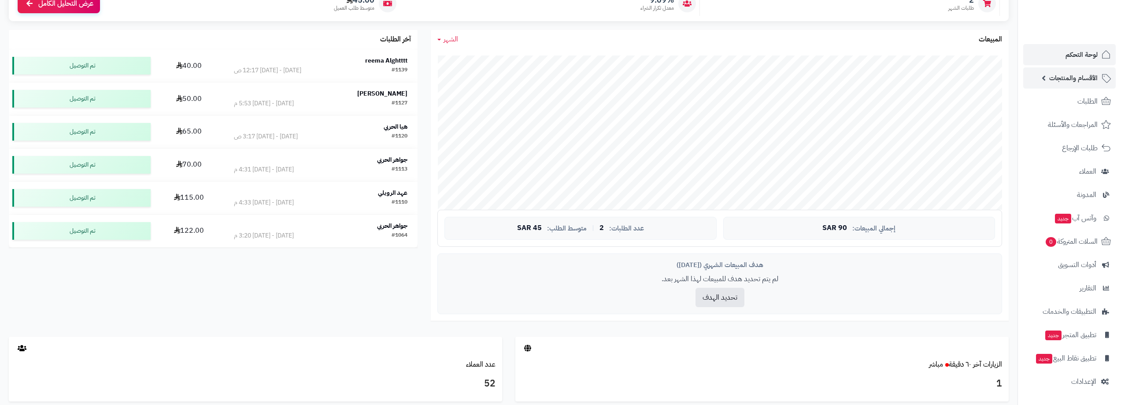
click at [1081, 79] on span "الأقسام والمنتجات" at bounding box center [1073, 78] width 48 height 12
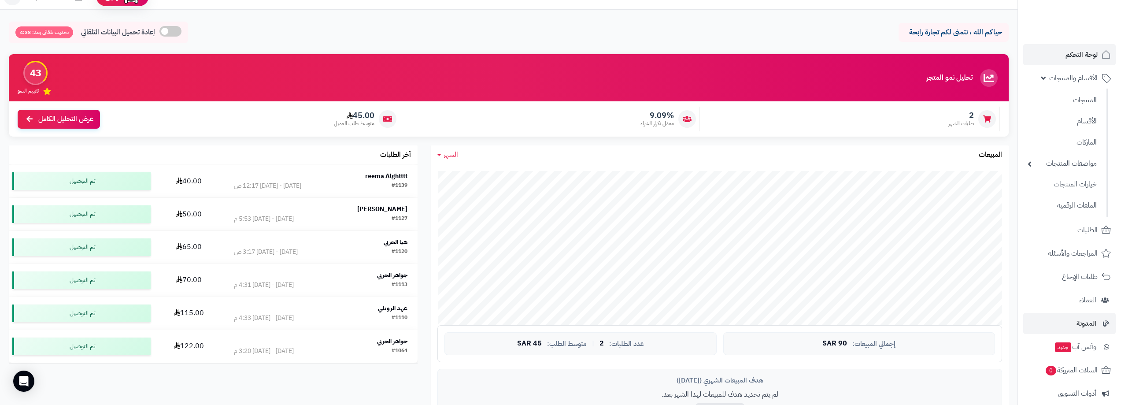
scroll to position [0, 0]
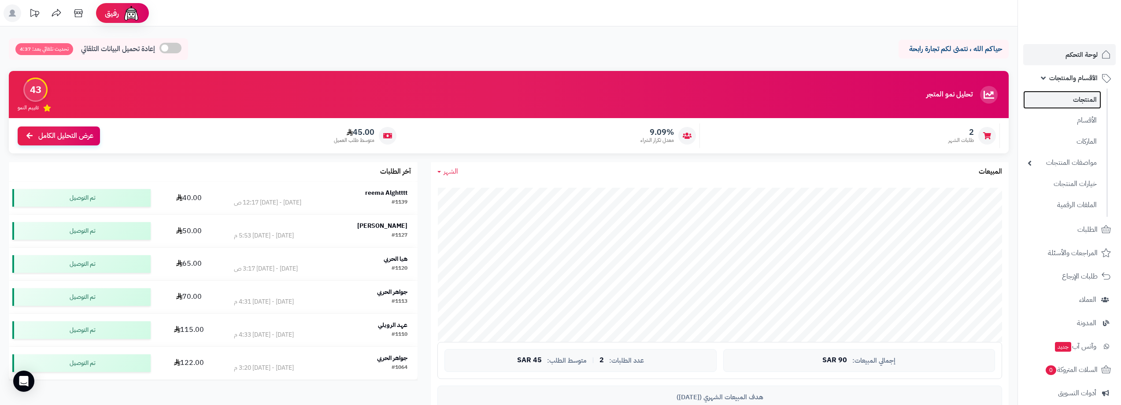
click at [1077, 96] on link "المنتجات" at bounding box center [1062, 100] width 78 height 18
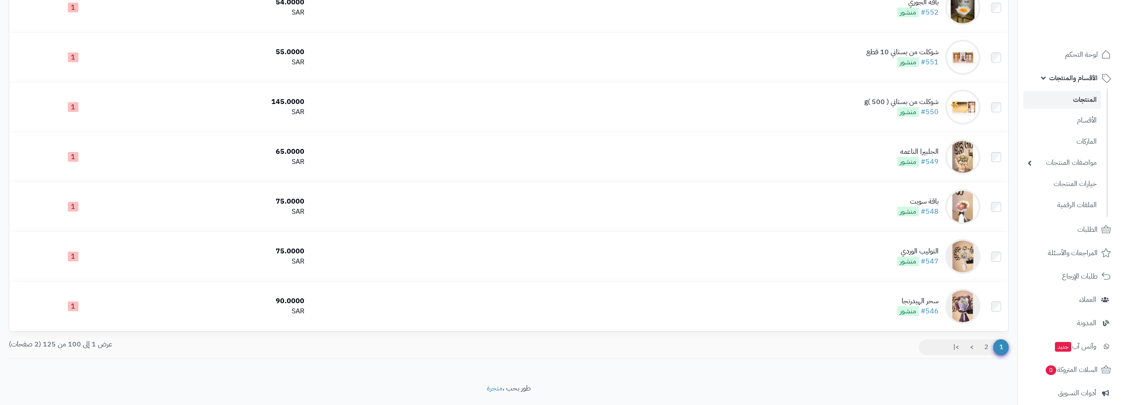
scroll to position [4783, 0]
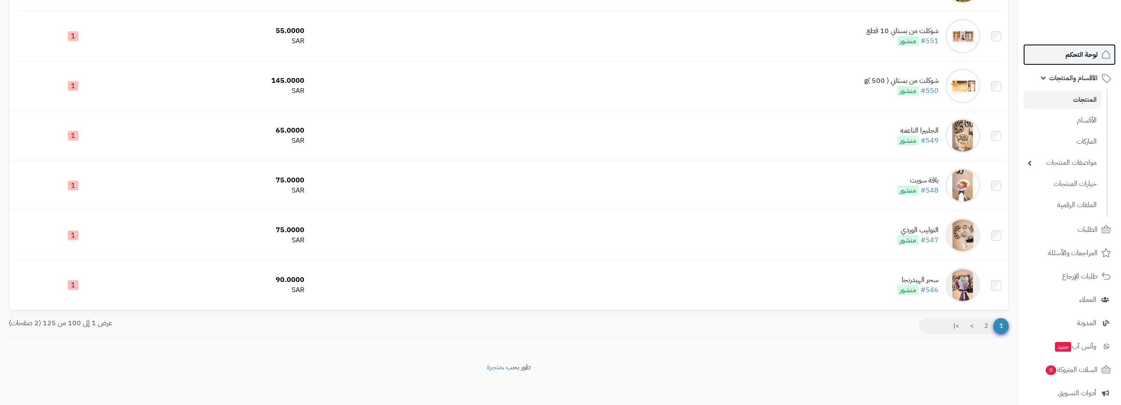
click at [1075, 54] on span "لوحة التحكم" at bounding box center [1082, 54] width 32 height 12
